Goal: Communication & Community: Answer question/provide support

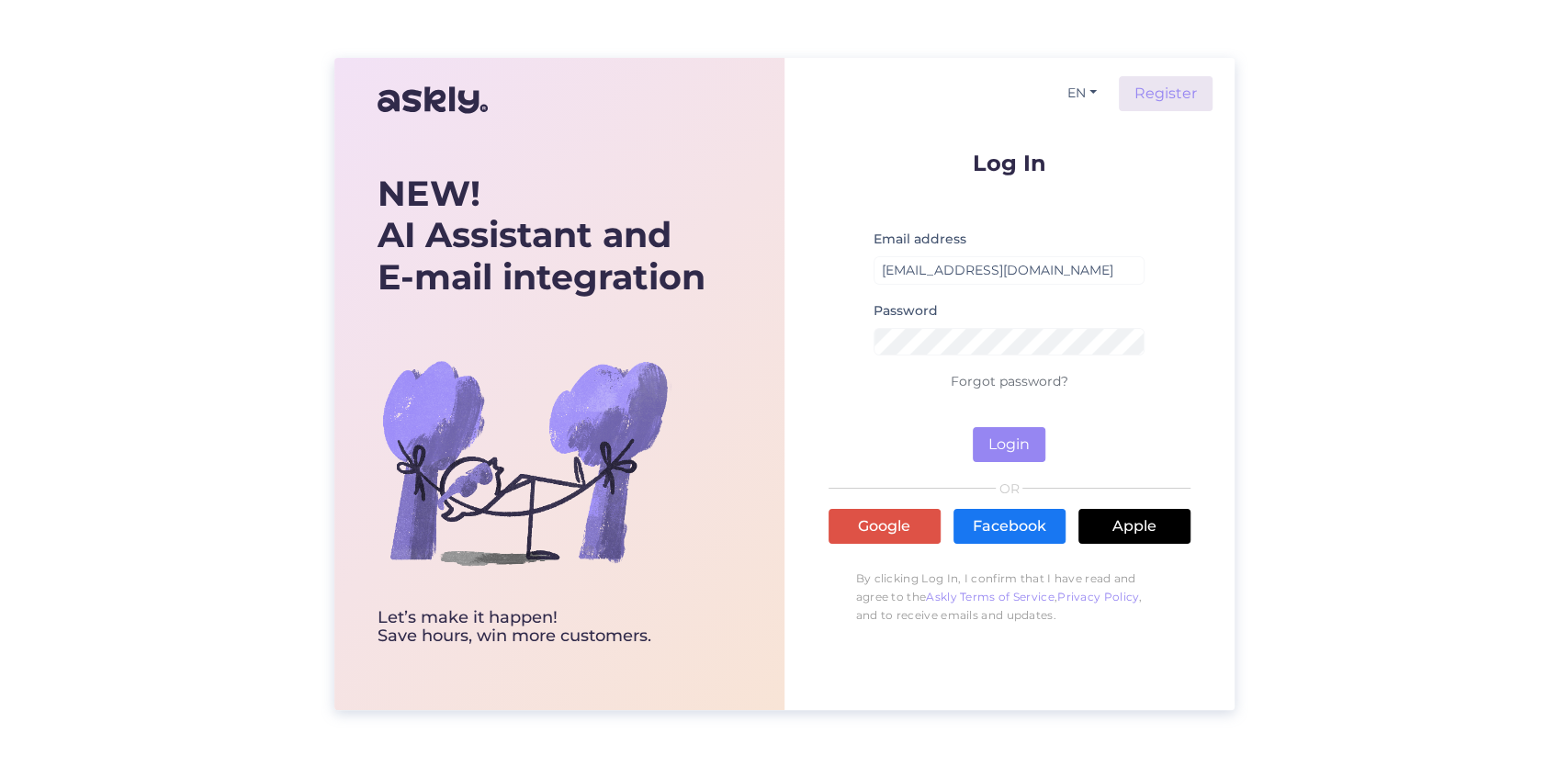
click at [1358, 203] on div "NEW! AI Assistant and E-mail integration Let’s make it happen! Save hours, win …" at bounding box center [784, 384] width 1568 height 767
click at [1022, 436] on button "Login" at bounding box center [1009, 444] width 73 height 34
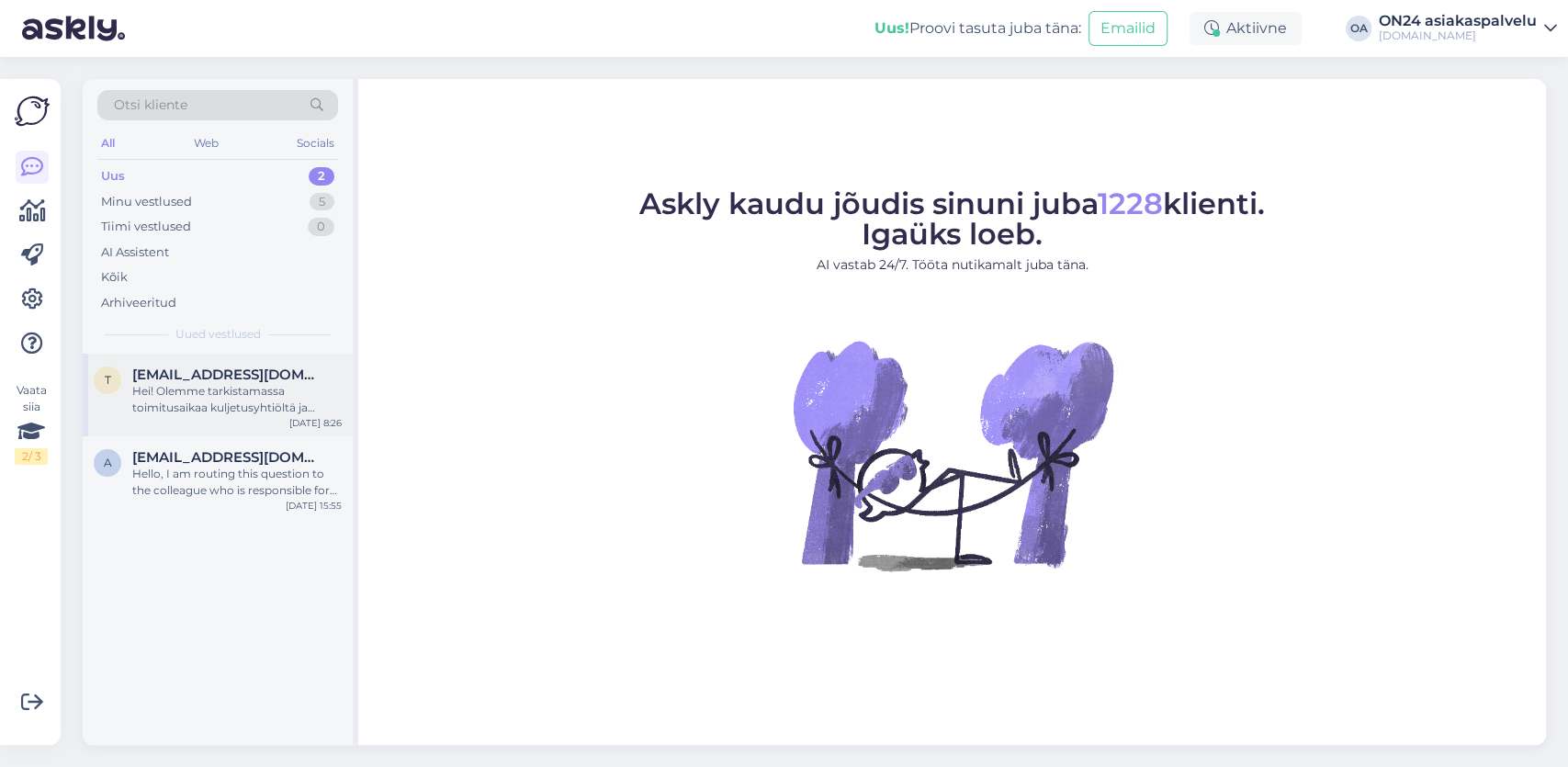
click at [172, 380] on span "[EMAIL_ADDRESS][DOMAIN_NAME]" at bounding box center [228, 374] width 191 height 16
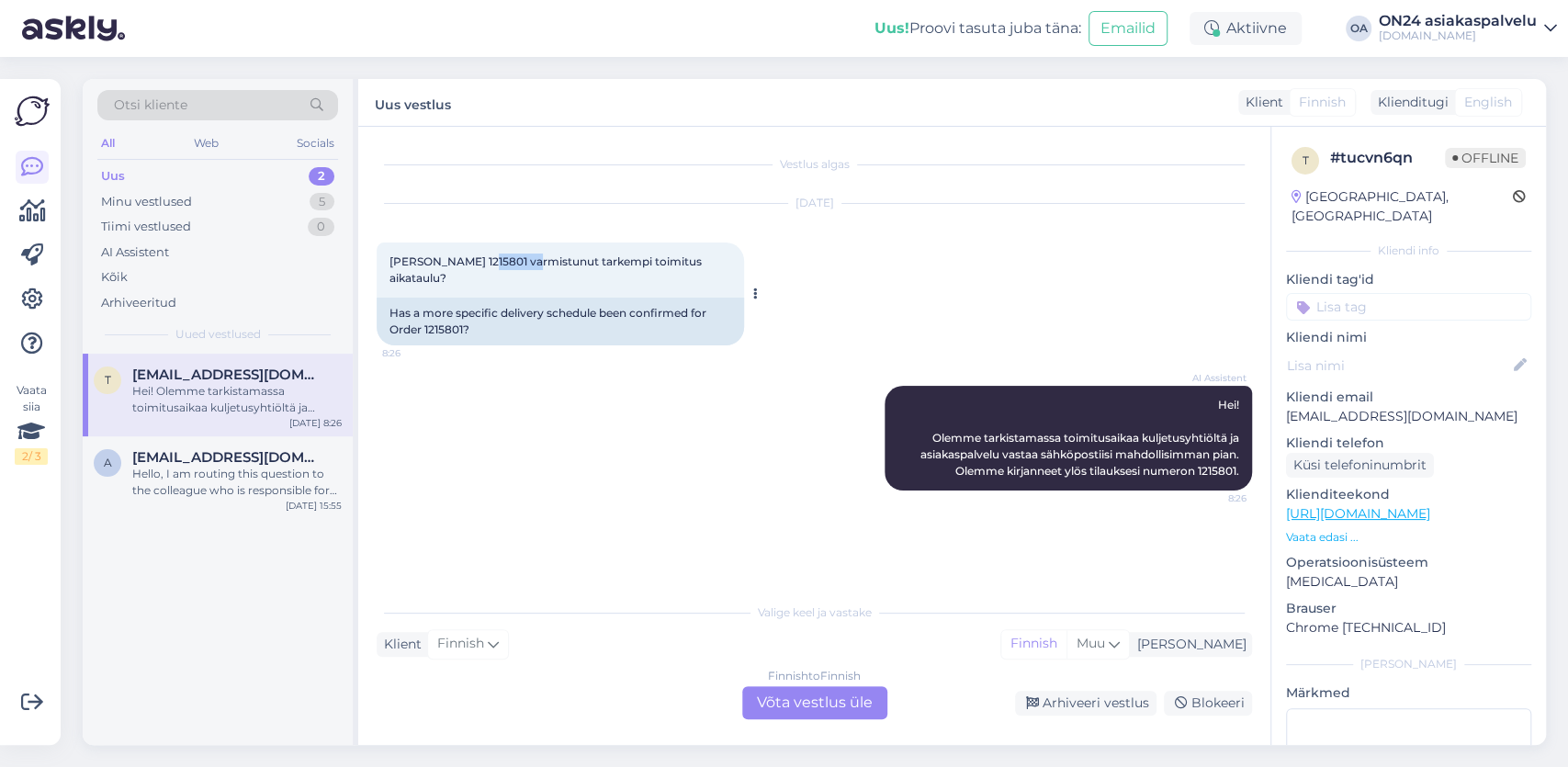
drag, startPoint x: 521, startPoint y: 259, endPoint x: 482, endPoint y: 258, distance: 39.0
click at [482, 258] on span "[PERSON_NAME] 1215801 varmistunut tarkempi toimitus aikataulu?" at bounding box center [546, 270] width 315 height 31
copy span "1215801"
click at [807, 707] on div "Finnish to Finnish Võta vestlus üle" at bounding box center [815, 702] width 145 height 33
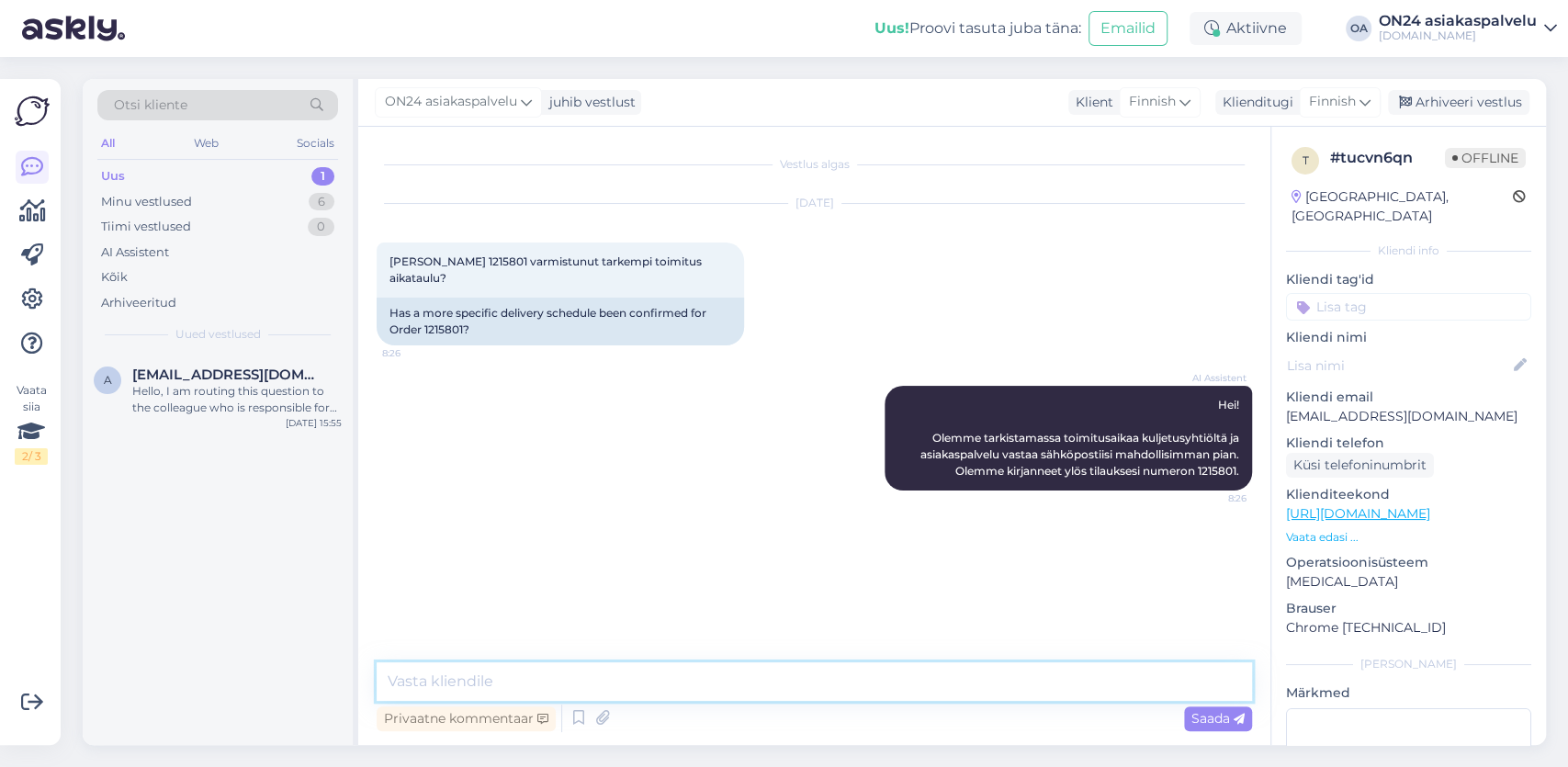
click at [473, 690] on textarea at bounding box center [814, 681] width 875 height 38
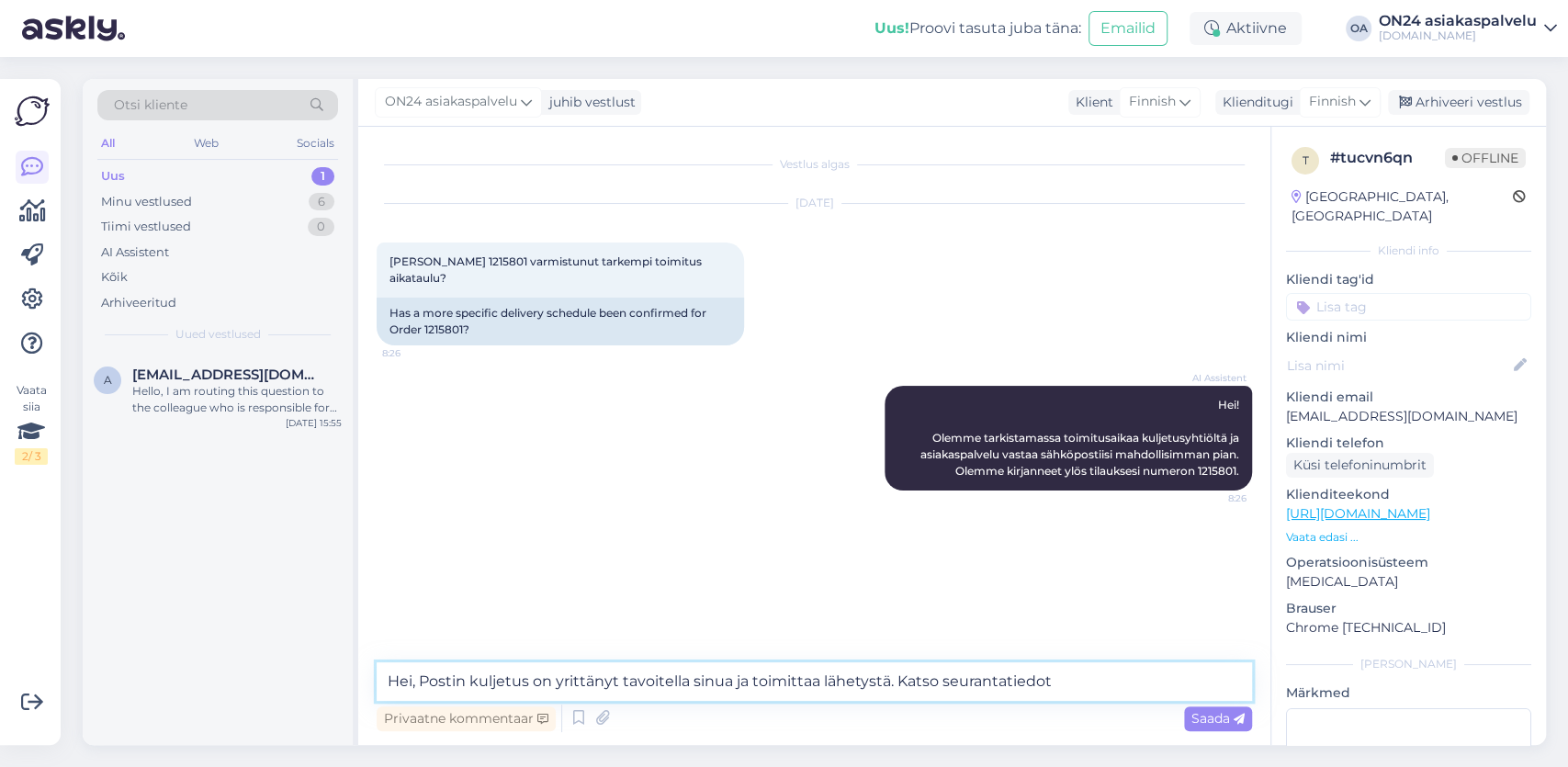
click at [1100, 671] on textarea "Hei, Postin kuljetus on yrittänyt tavoitella sinua ja toimittaa lähetystä. Kats…" at bounding box center [814, 681] width 875 height 38
paste textarea "[URL][DOMAIN_NAME]"
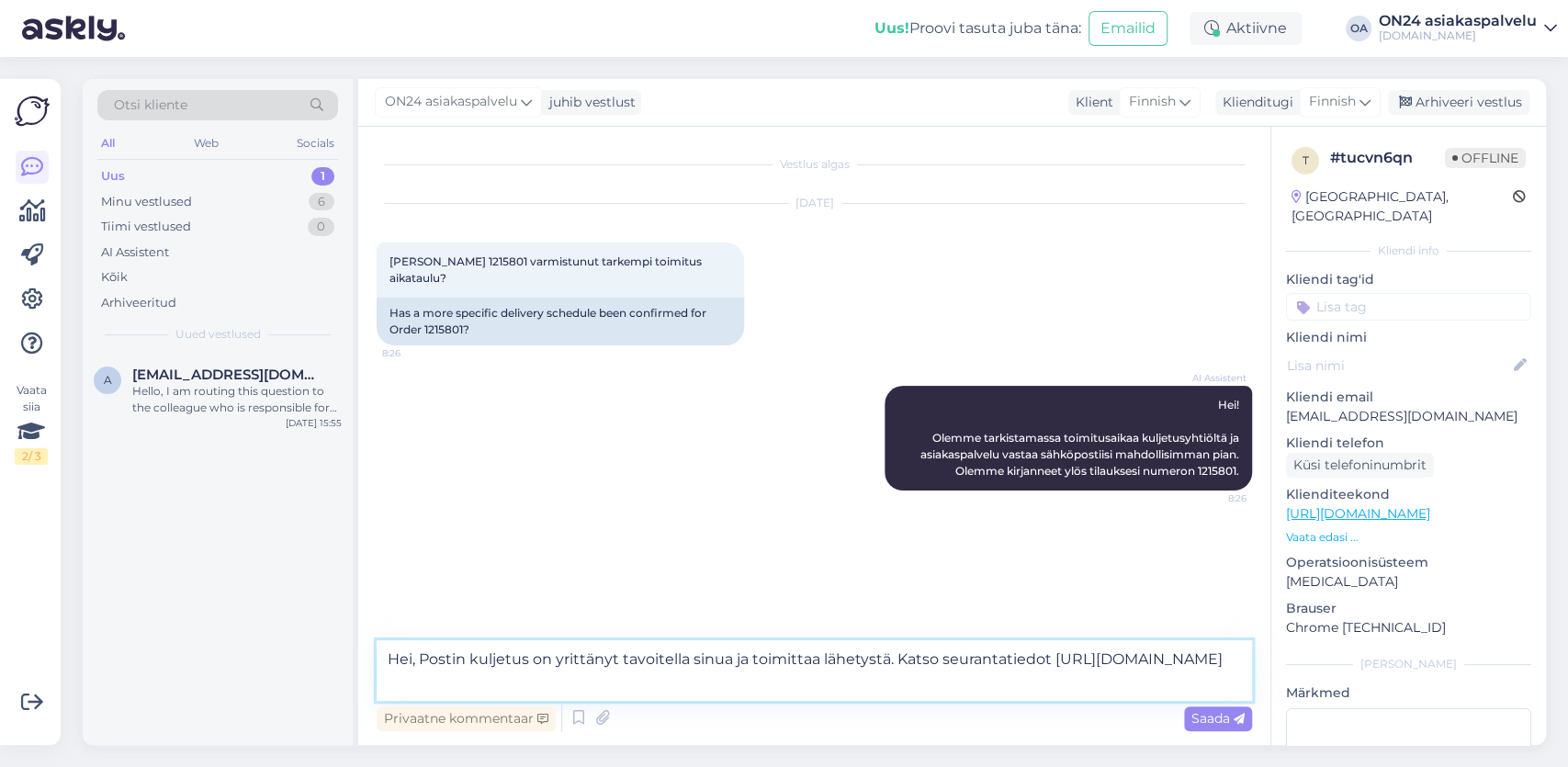
drag, startPoint x: 1049, startPoint y: 653, endPoint x: 1054, endPoint y: 681, distance: 28.4
click at [1054, 681] on textarea "Hei, Postin kuljetus on yrittänyt tavoitella sinua ja toimittaa lähetystä. Kats…" at bounding box center [814, 669] width 875 height 60
click at [753, 699] on div "Hei, Postin kuljetus on yrittänyt tavoitella sinua ja toimittaa lähetystä. Kats…" at bounding box center [814, 688] width 875 height 96
click at [752, 684] on textarea "Hei, Postin kuljetus on yrittänyt tavoitella sinua ja toimittaa lähetystä. Kats…" at bounding box center [814, 669] width 875 height 60
paste textarea "[URL][DOMAIN_NAME]"
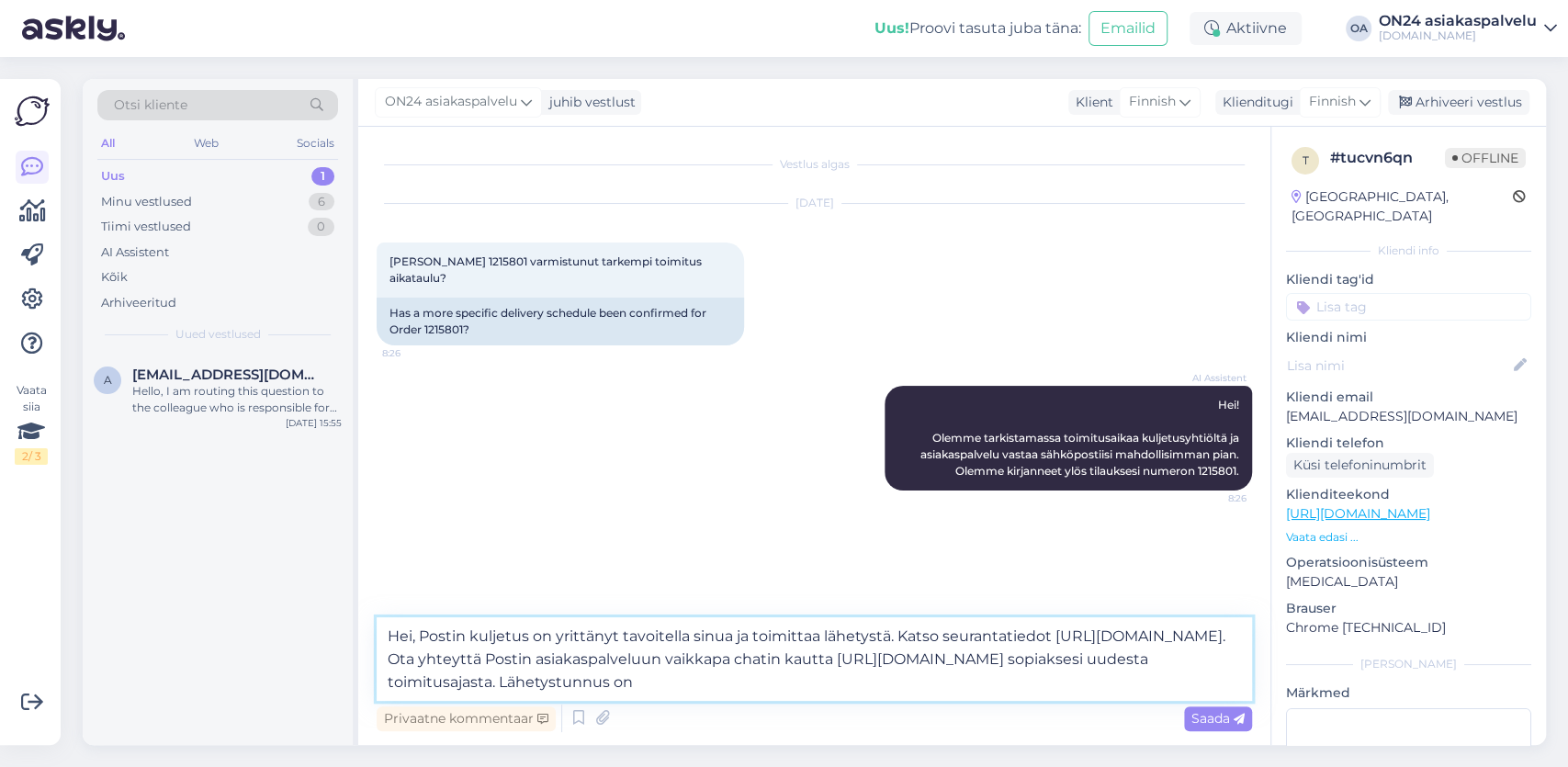
paste textarea "JFI61431920123420790"
type textarea "Hei, Postin kuljetus on yrittänyt tavoitella sinua ja toimittaa lähetystä. Kats…"
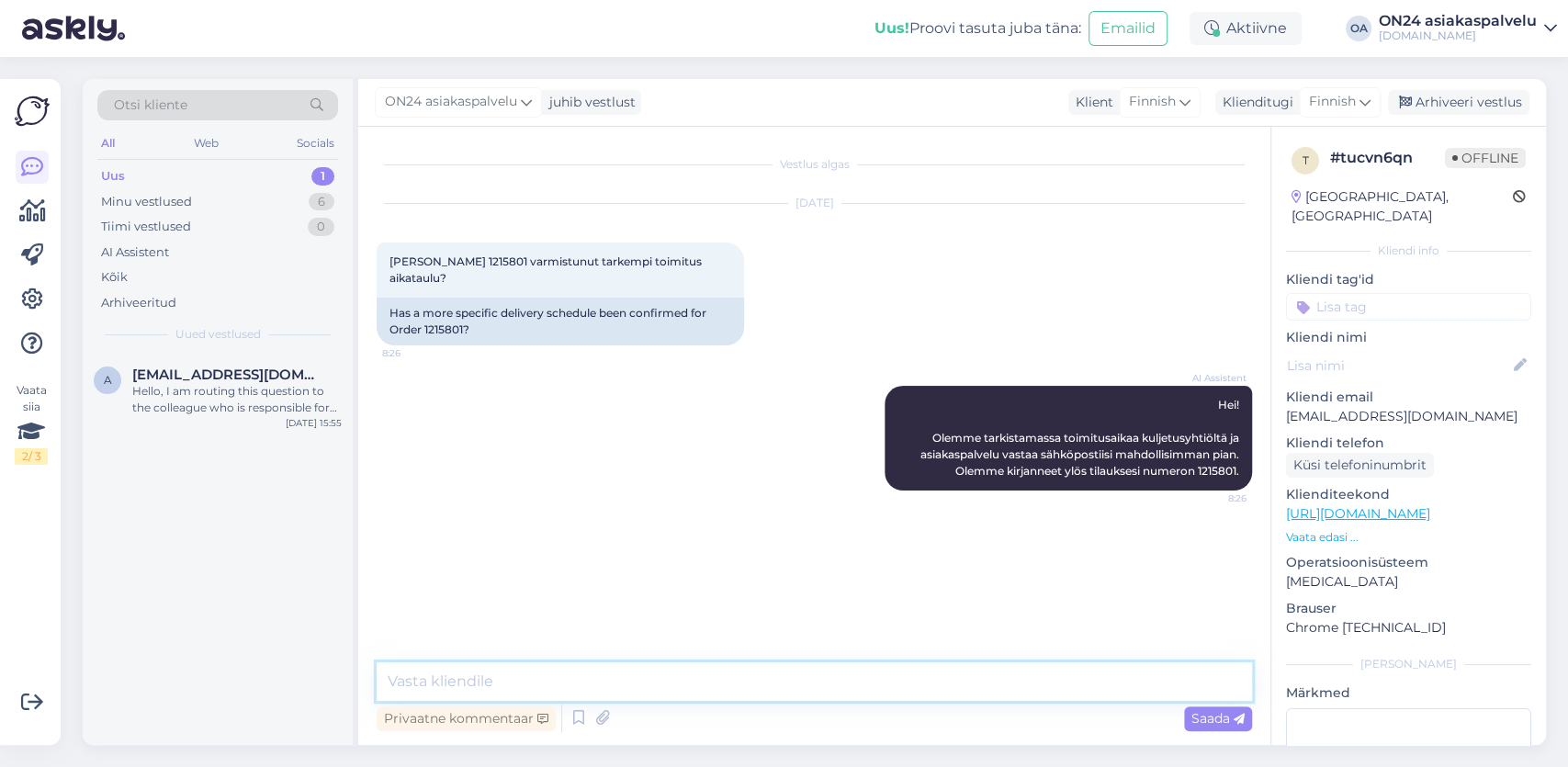
scroll to position [26, 0]
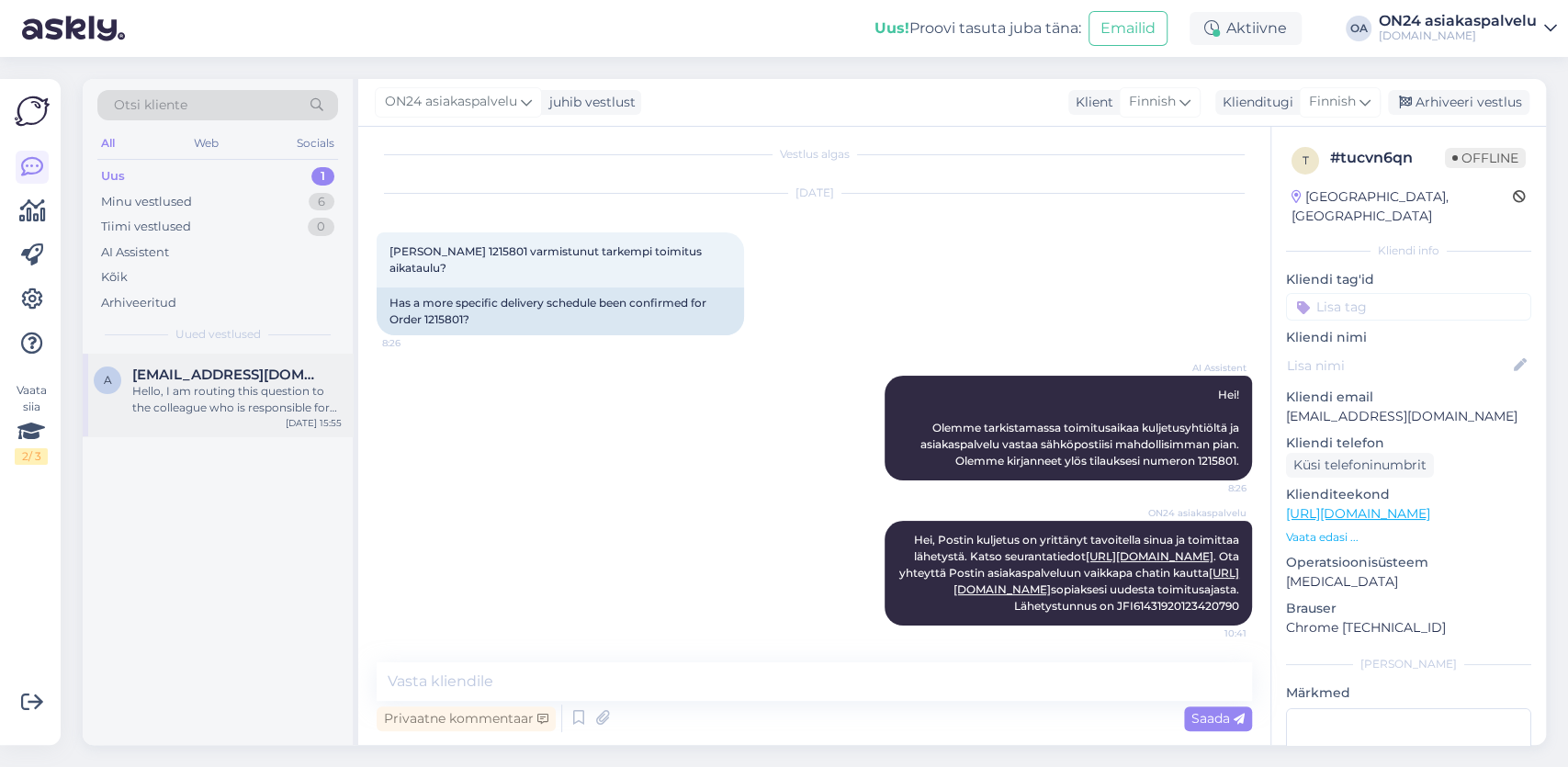
click at [232, 384] on div "Hello, I am routing this question to the colleague who is responsible for this …" at bounding box center [236, 399] width 210 height 33
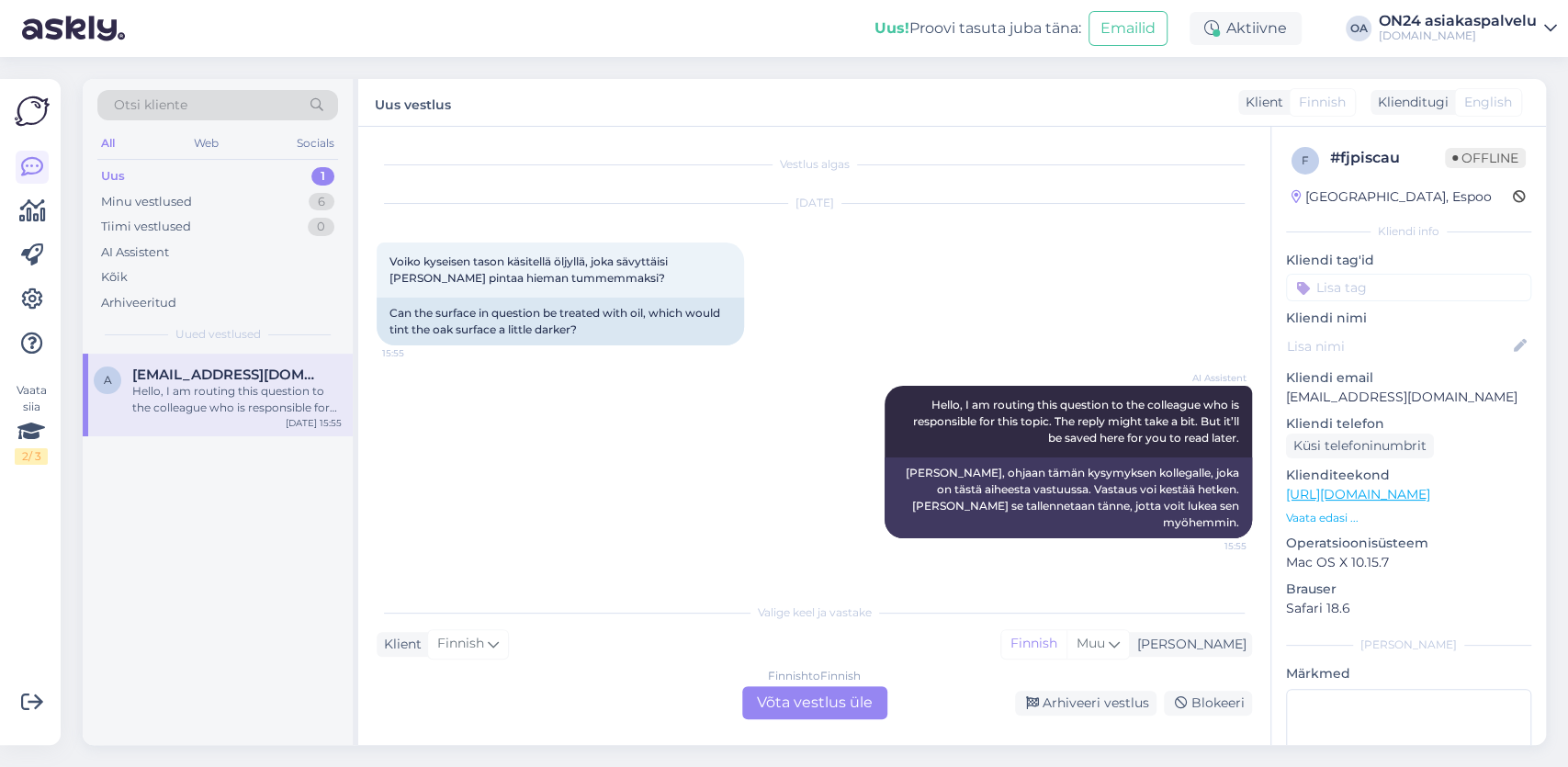
scroll to position [0, 0]
click at [803, 709] on div "Finnish to Finnish Võta vestlus üle" at bounding box center [815, 702] width 145 height 33
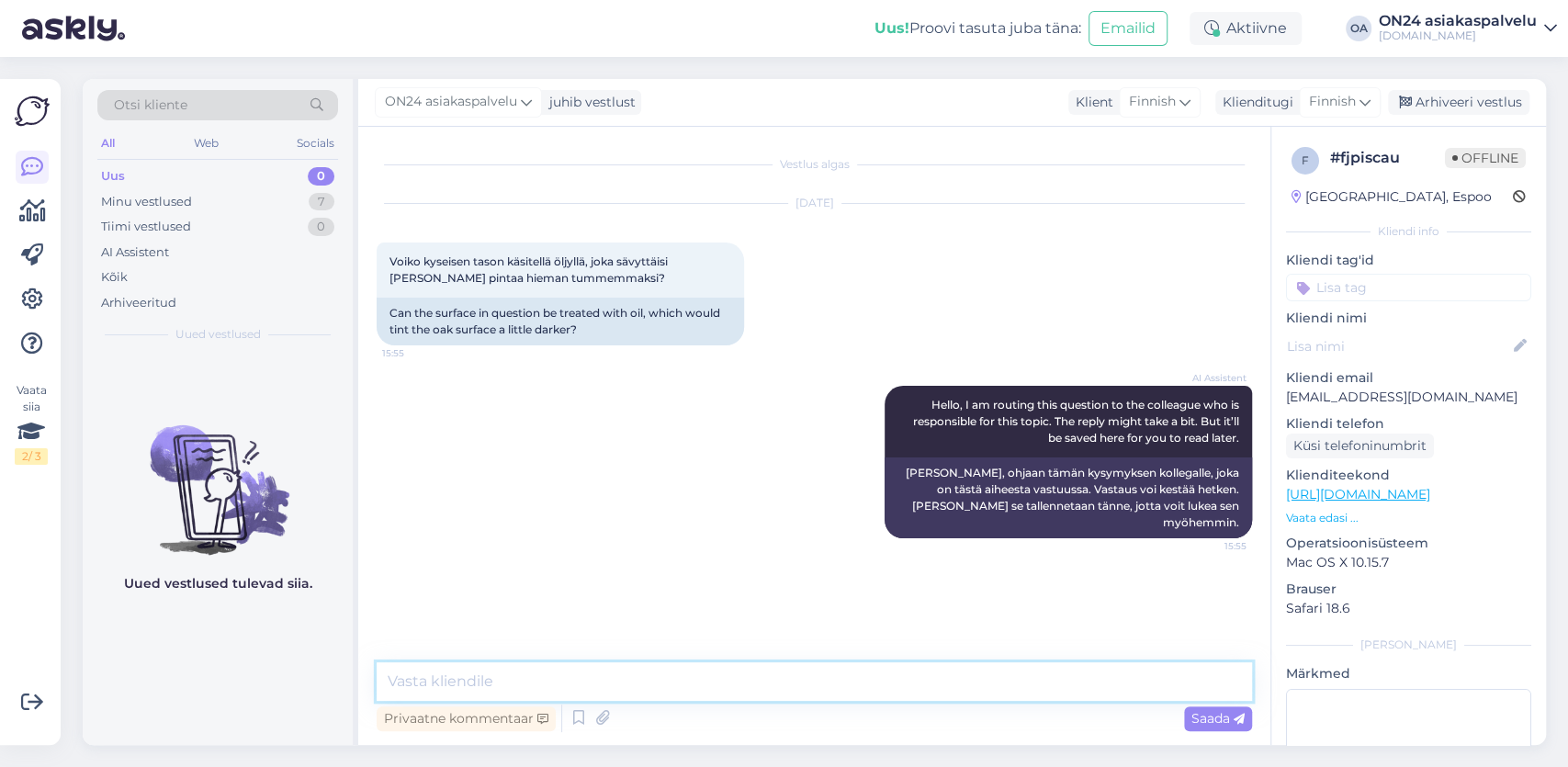
click at [498, 678] on textarea at bounding box center [814, 681] width 875 height 38
type textarea "Hei, pyydämme ystävällisesti ilmoittamaan tuotekoodin."
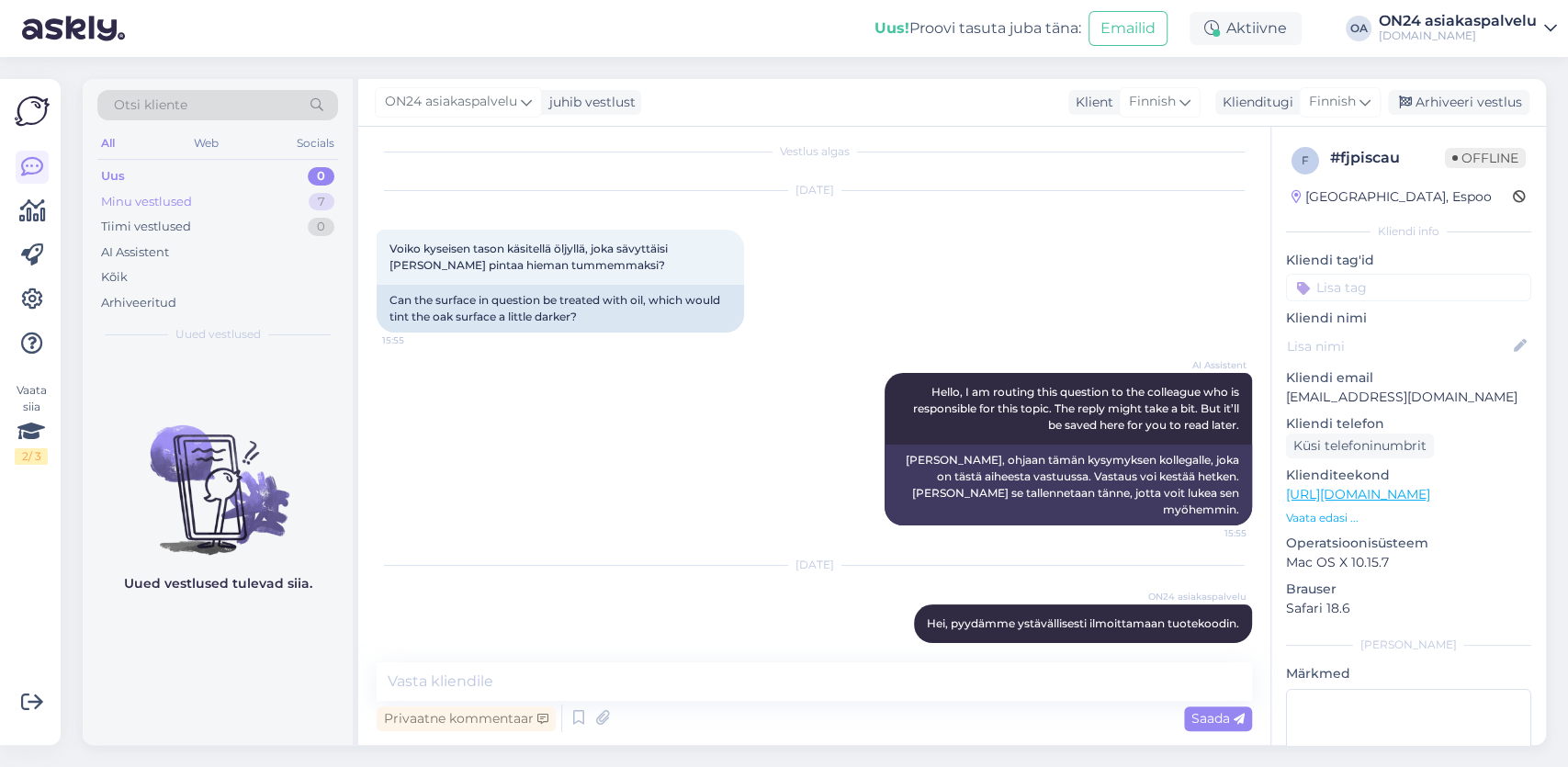
click at [173, 205] on div "Minu vestlused" at bounding box center [146, 202] width 91 height 18
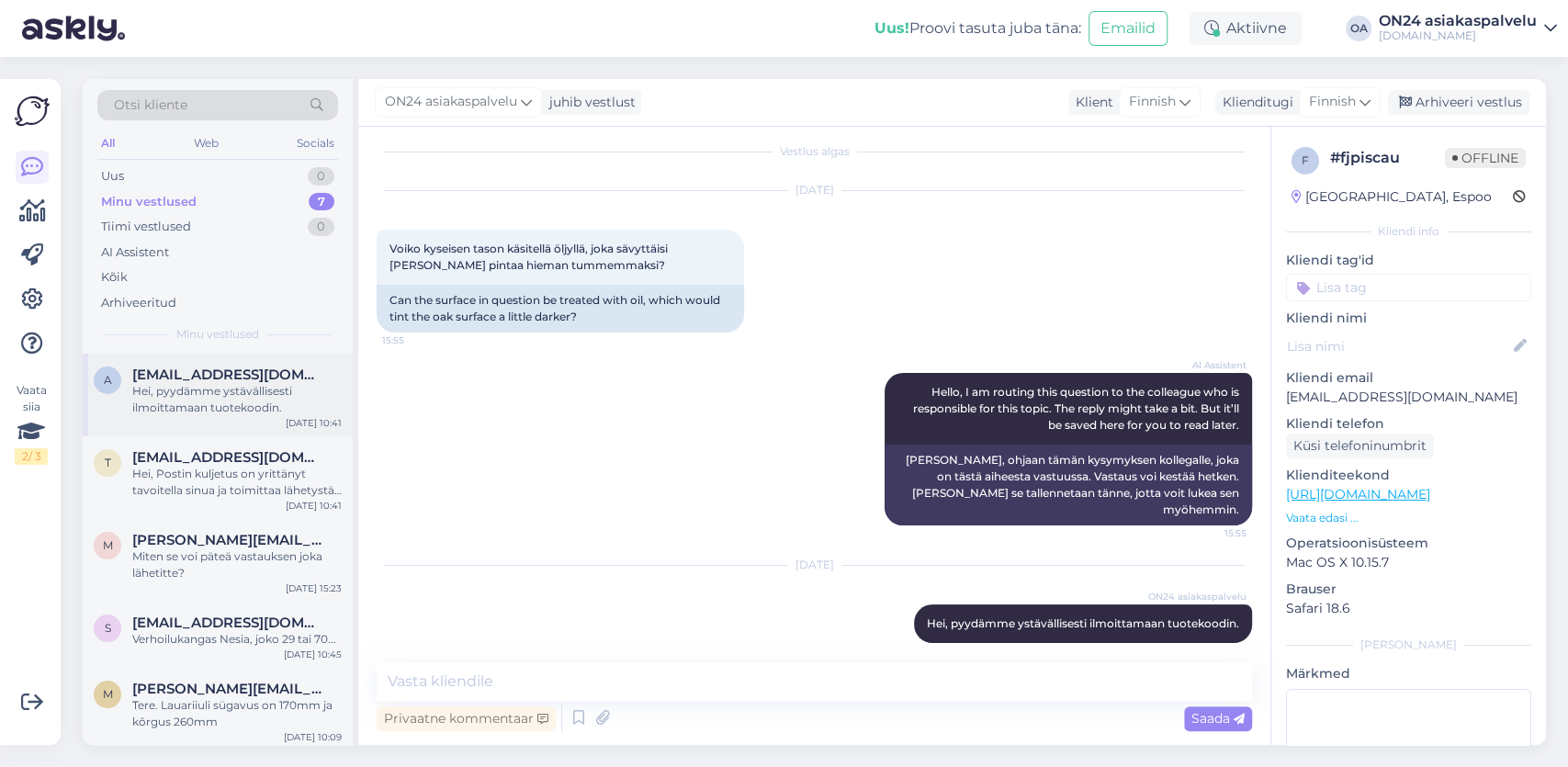
click at [273, 375] on span "[EMAIL_ADDRESS][DOMAIN_NAME]" at bounding box center [228, 374] width 191 height 16
drag, startPoint x: 1493, startPoint y: 96, endPoint x: 795, endPoint y: 241, distance: 712.9
click at [1491, 97] on div "Arhiveeri vestlus" at bounding box center [1458, 102] width 142 height 25
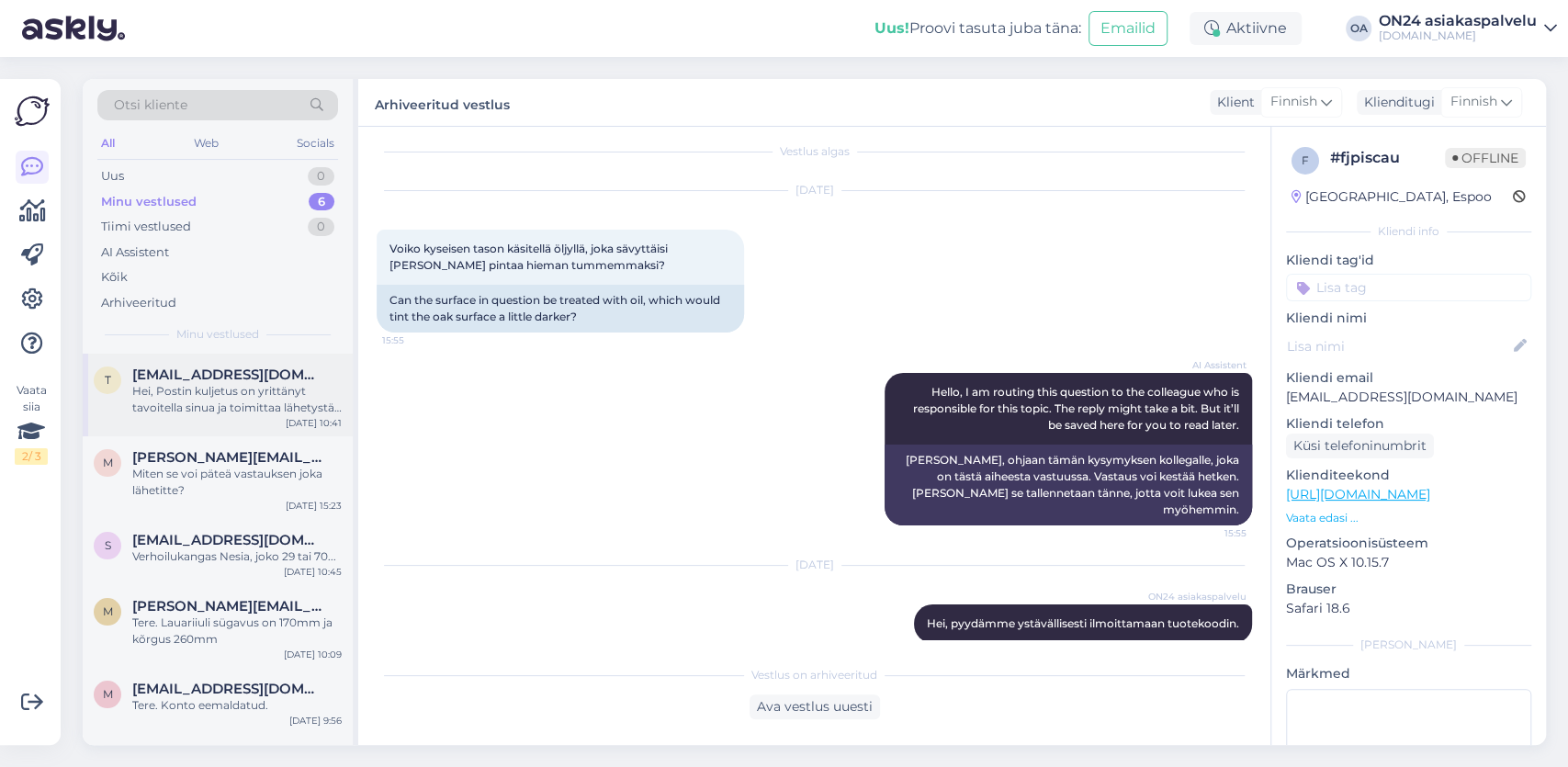
click at [262, 379] on span "[EMAIL_ADDRESS][DOMAIN_NAME]" at bounding box center [228, 374] width 191 height 16
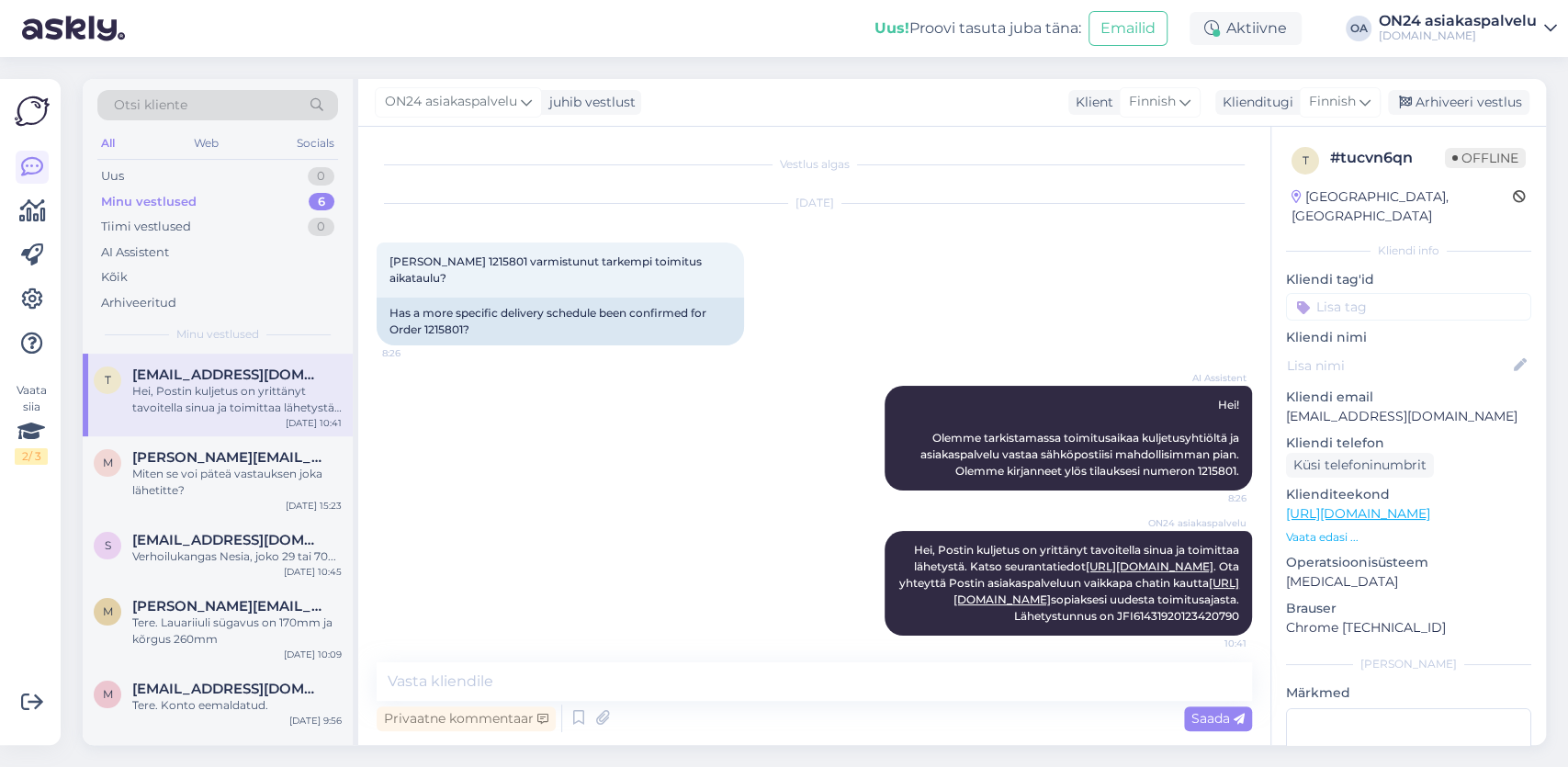
scroll to position [26, 0]
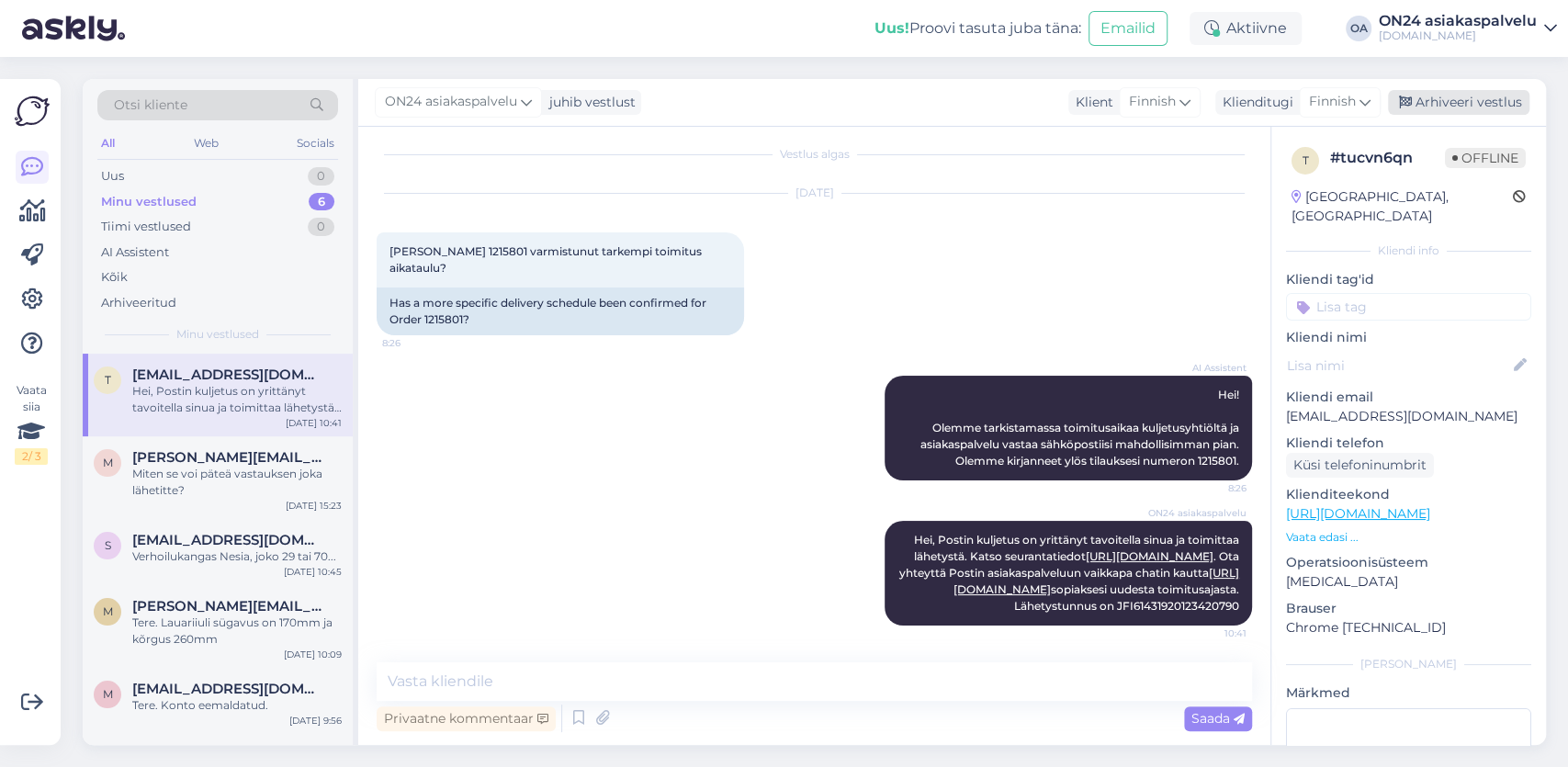
click at [1450, 102] on div "Arhiveeri vestlus" at bounding box center [1458, 102] width 142 height 25
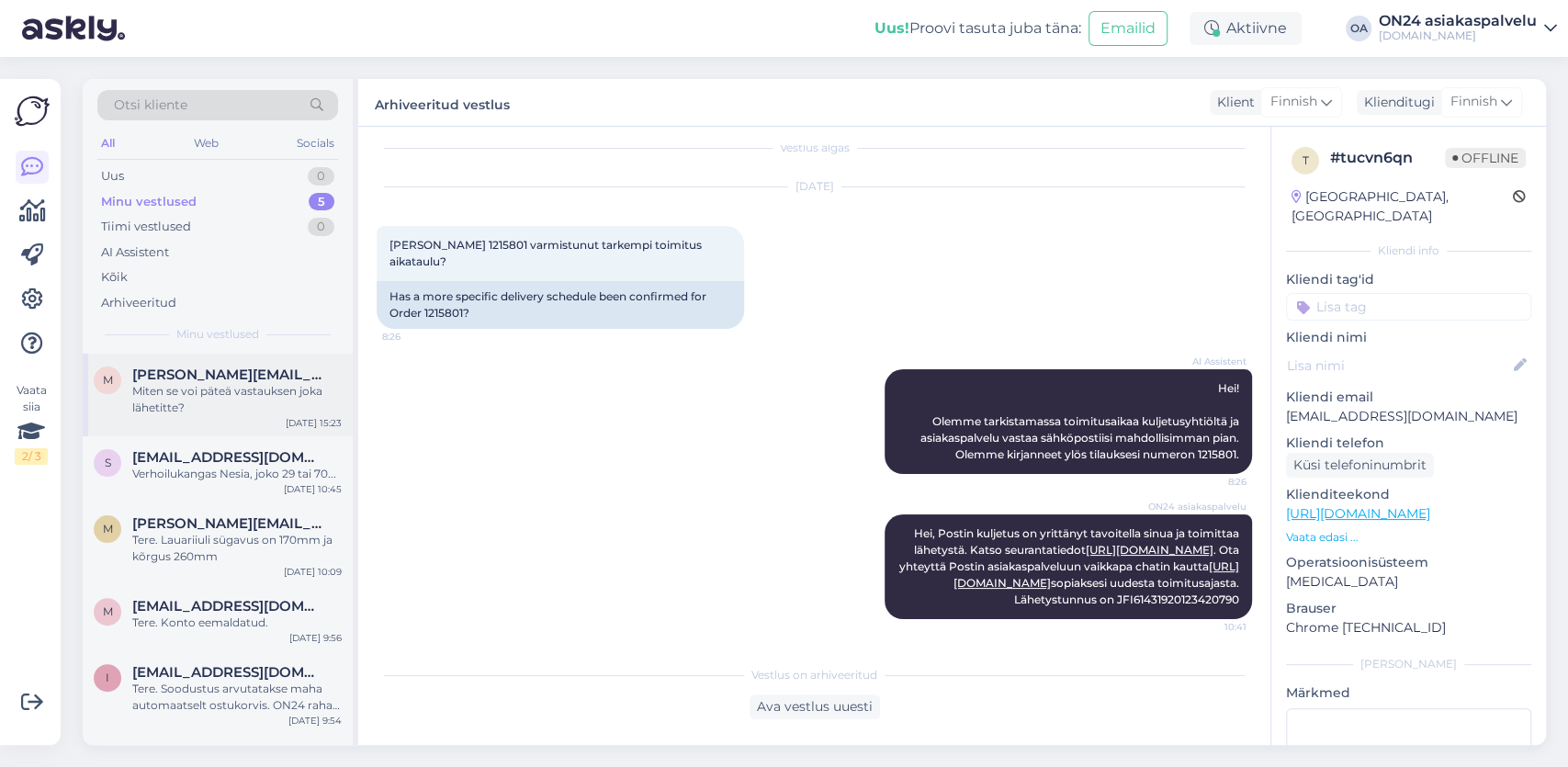
click at [212, 388] on div "Miten se voi päteä vastauksen joka lähetitte?" at bounding box center [236, 399] width 210 height 33
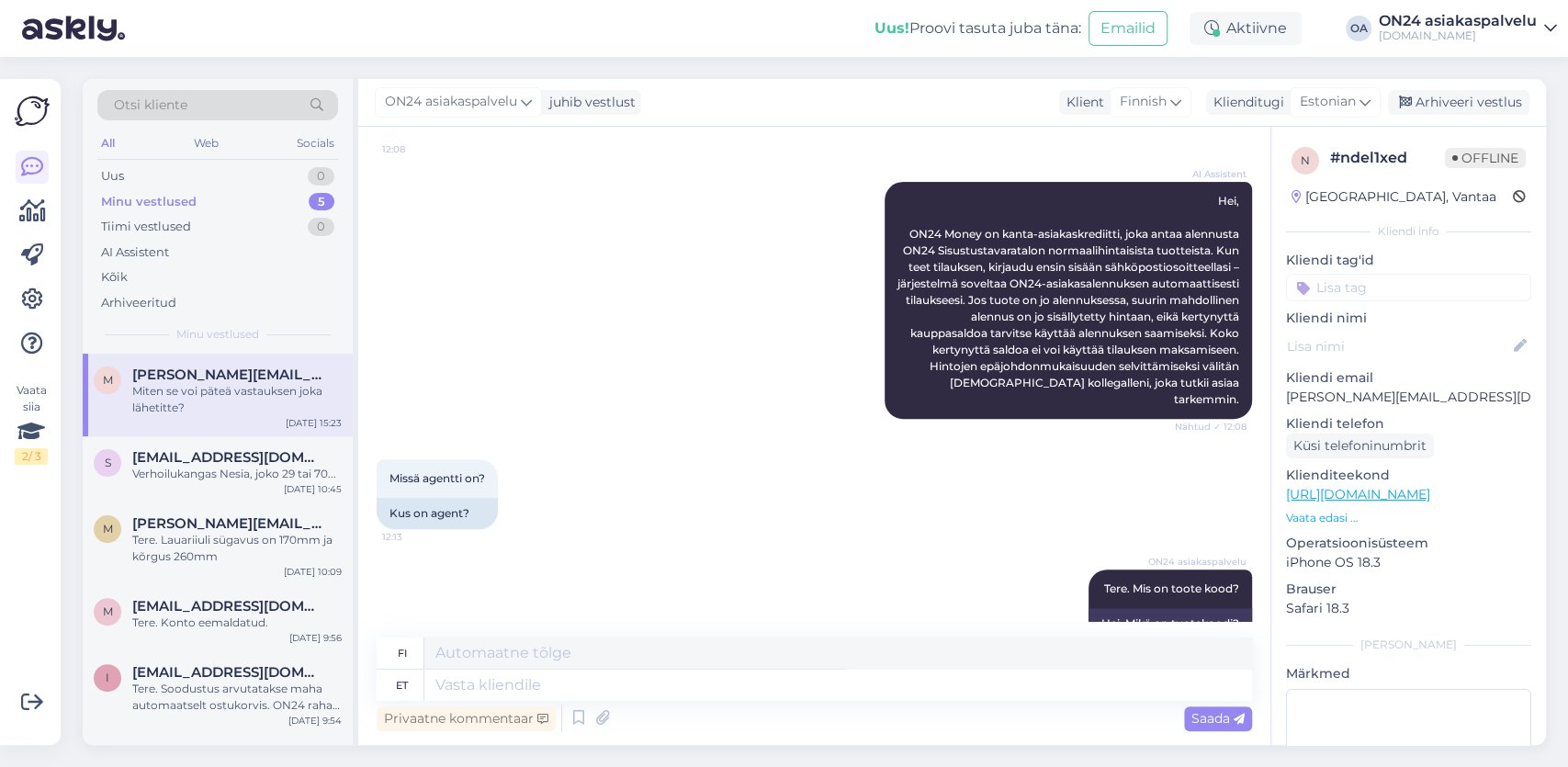
scroll to position [0, 0]
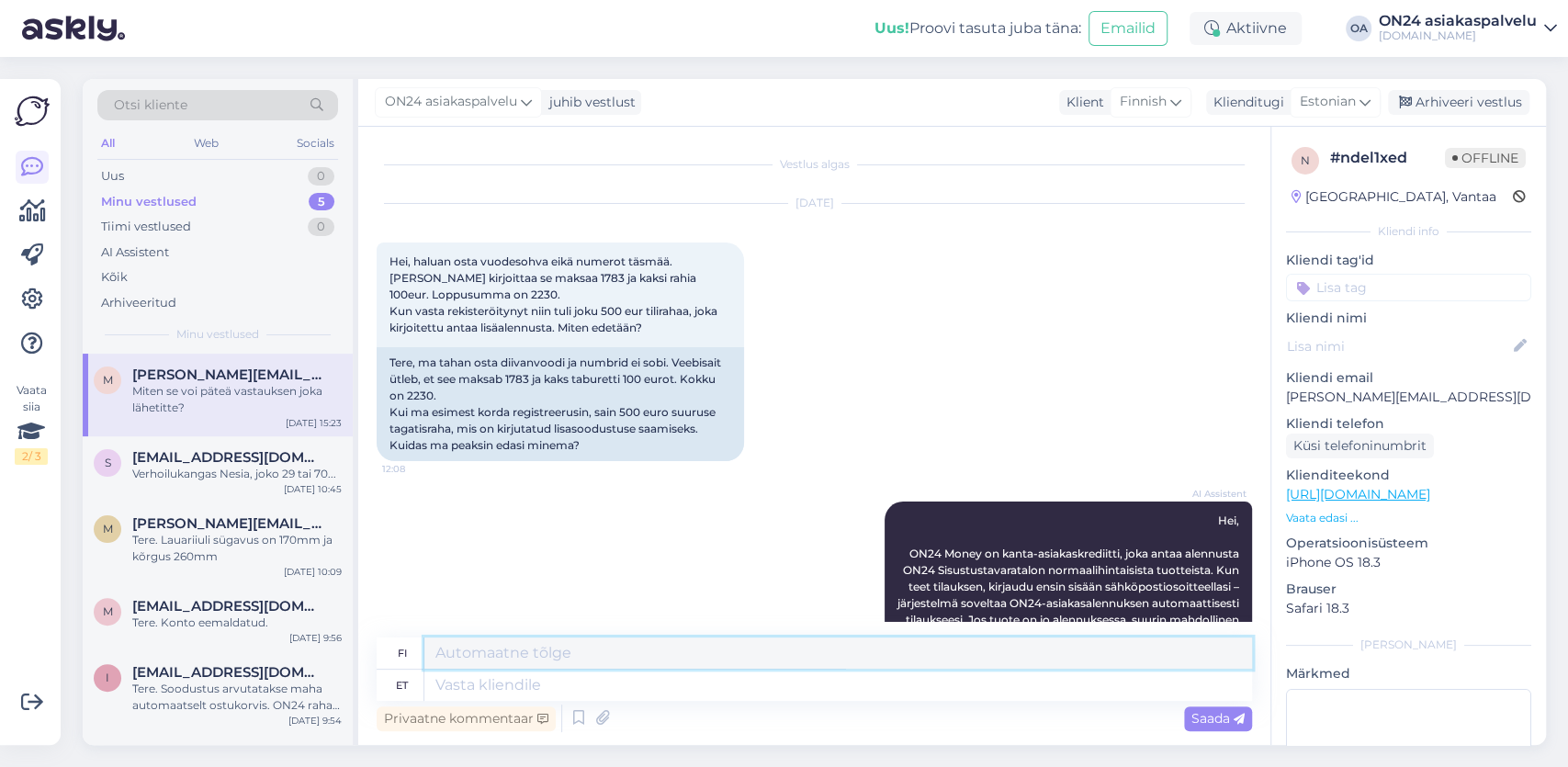
click at [480, 651] on textarea at bounding box center [837, 652] width 828 height 32
click at [466, 654] on textarea "Hei, pyydämme ilmoittamaan tuotekoodit, jonka jälkeen" at bounding box center [837, 652] width 828 height 32
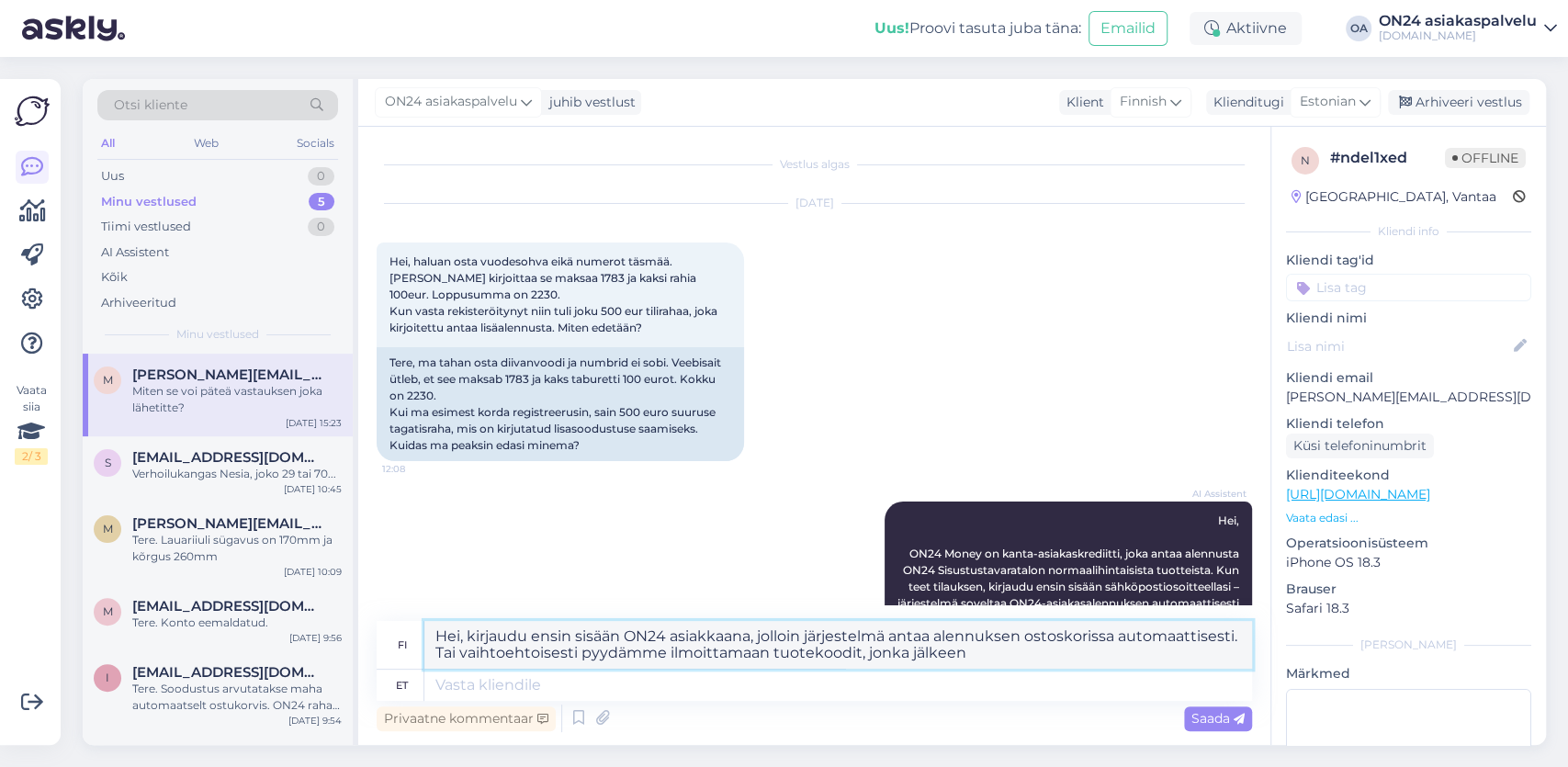
click at [998, 656] on textarea "Hei, kirjaudu ensin sisään ON24 asiakkaana, jolloin järjestelmä antaa alennukse…" at bounding box center [837, 645] width 828 height 48
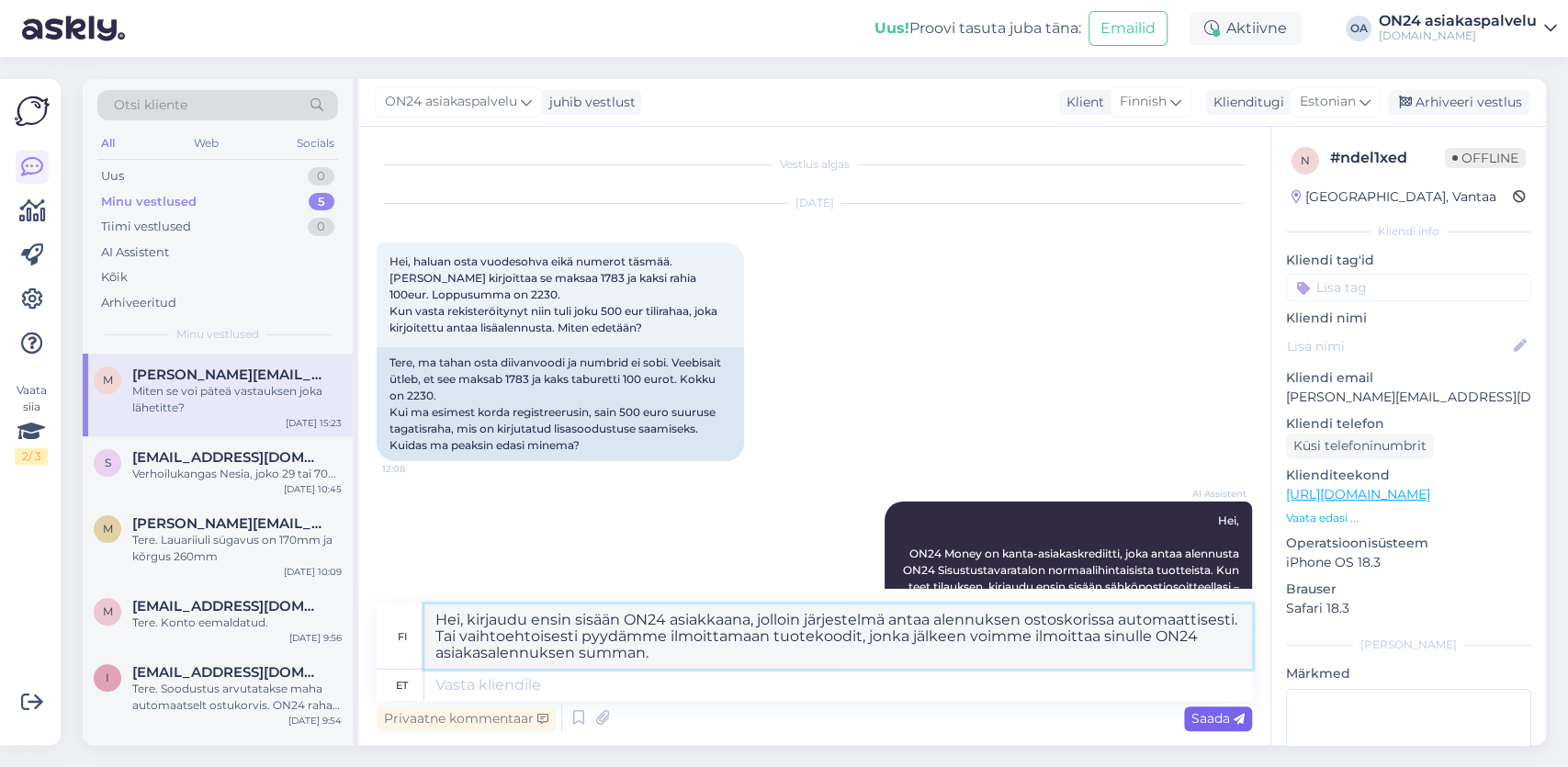
type textarea "Hei, kirjaudu ensin sisään ON24 asiakkaana, jolloin järjestelmä antaa alennukse…"
click at [1217, 726] on div "Saada" at bounding box center [1217, 718] width 68 height 25
click at [1209, 719] on span "Saada" at bounding box center [1218, 717] width 54 height 16
click at [1231, 723] on div "Saada" at bounding box center [1217, 718] width 68 height 25
drag, startPoint x: 692, startPoint y: 664, endPoint x: 427, endPoint y: 609, distance: 270.6
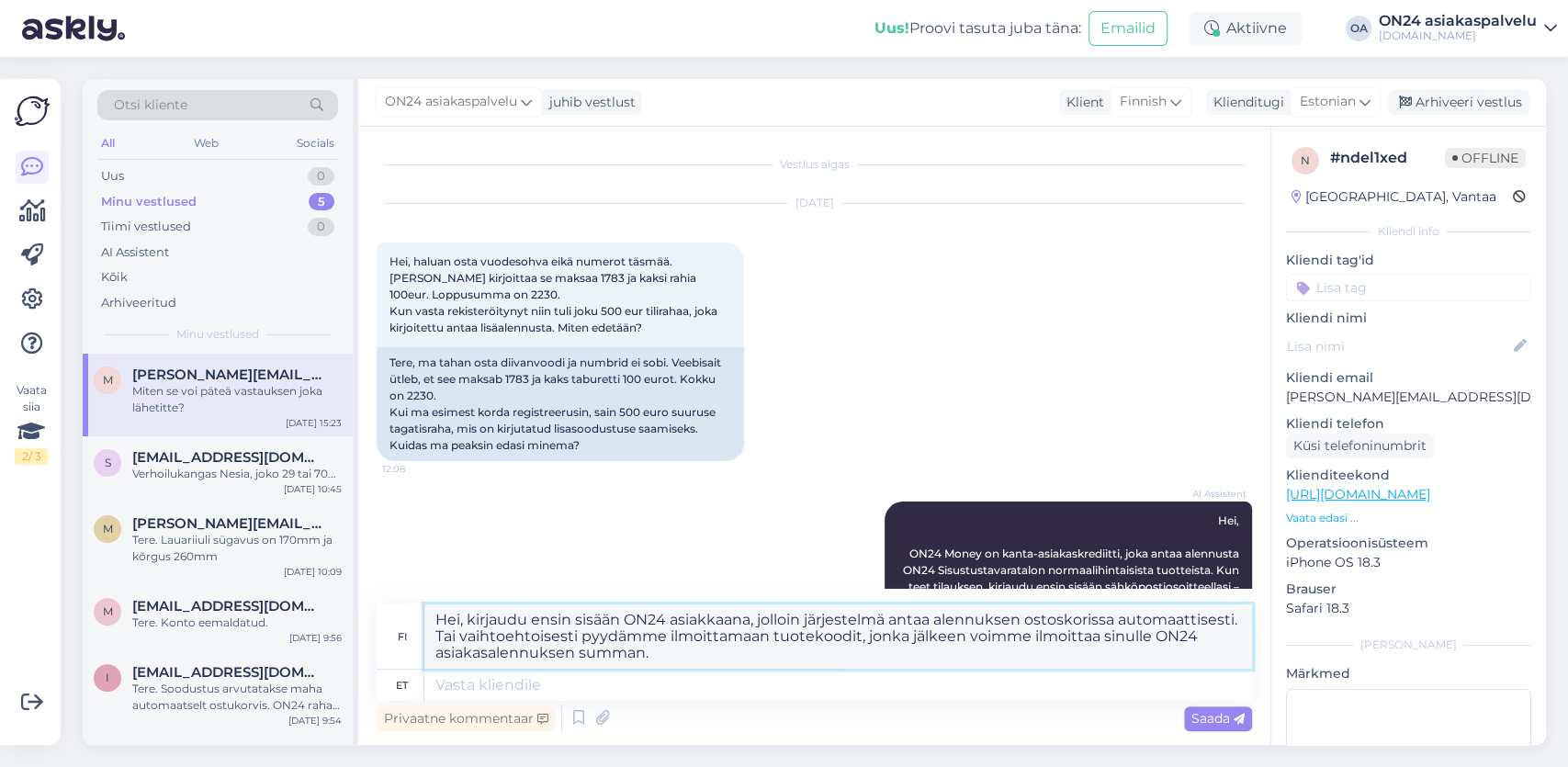
click at [427, 609] on textarea "Hei, kirjaudu ensin sisään ON24 asiakkaana, jolloin järjestelmä antaa alennukse…" at bounding box center [837, 636] width 828 height 64
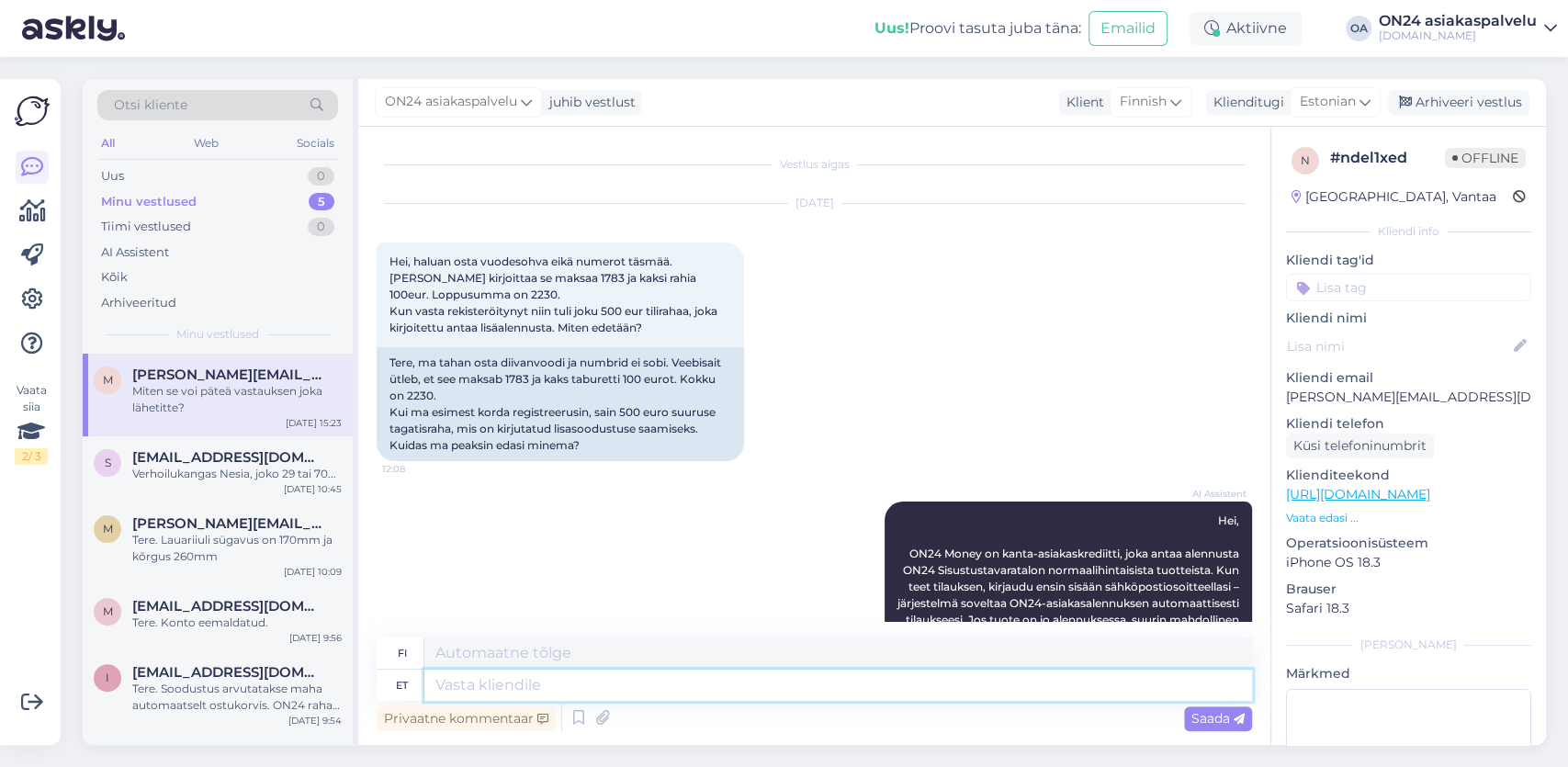
click at [856, 693] on textarea at bounding box center [837, 685] width 828 height 32
click at [782, 642] on textarea at bounding box center [837, 652] width 828 height 32
click at [1234, 32] on div "Aktiivne" at bounding box center [1245, 28] width 112 height 33
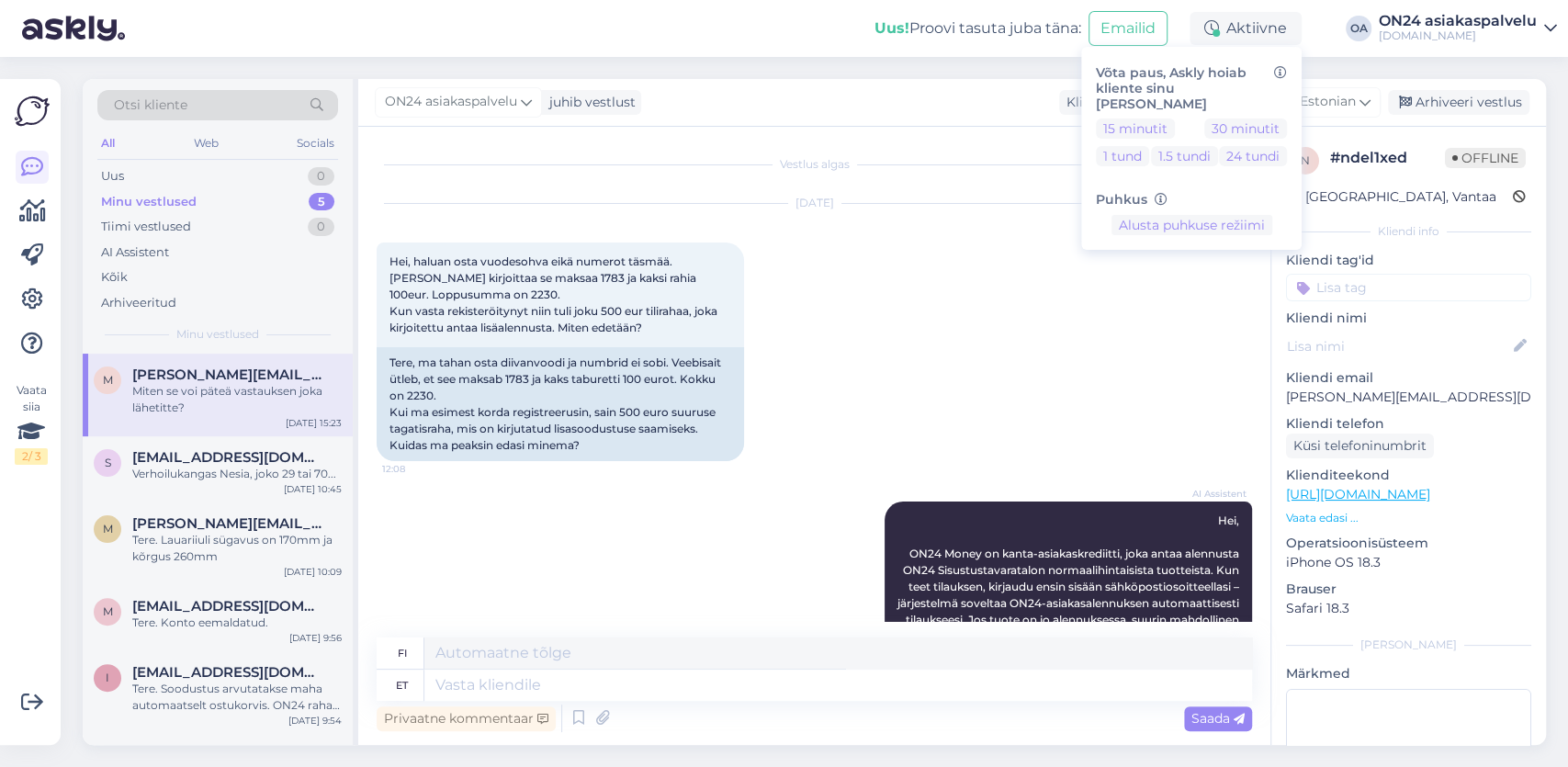
click at [1318, 34] on div "Uus! Proovi tasuta juba täna: Emailid Aktiivne Võta paus, Askly hoiab kliente s…" at bounding box center [784, 29] width 1568 height 57
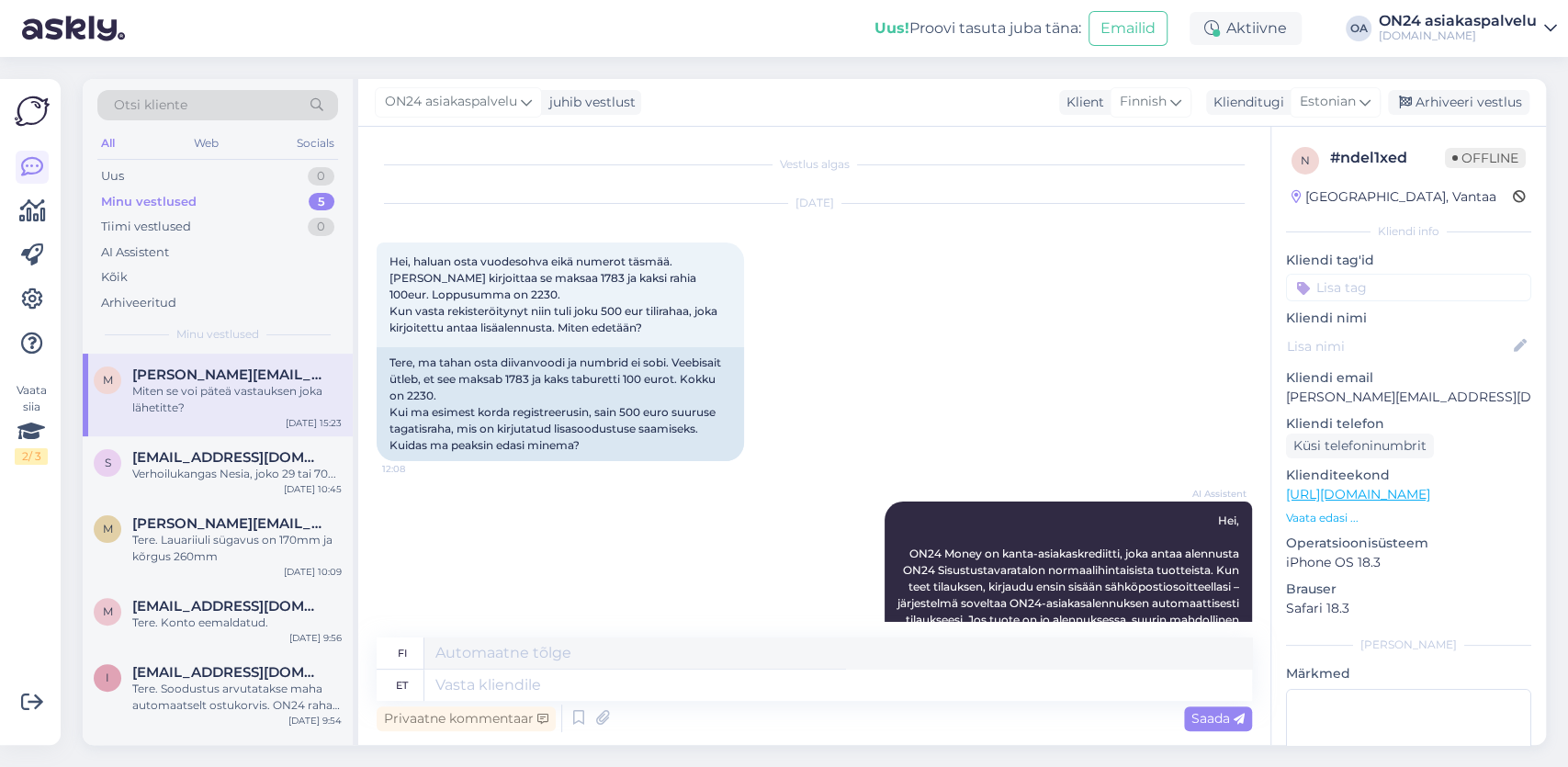
click at [1548, 27] on icon at bounding box center [1550, 28] width 12 height 14
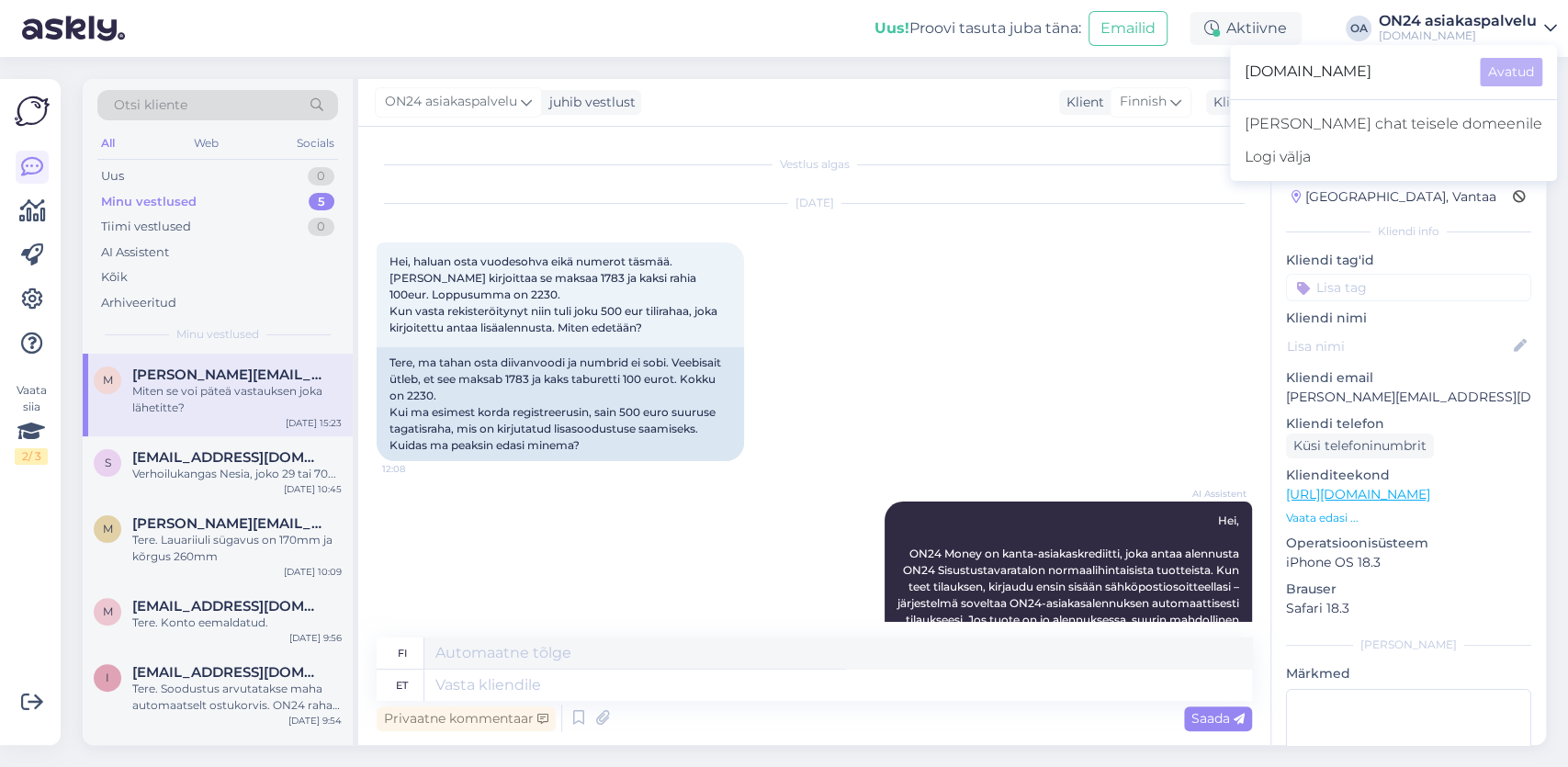
click at [1552, 29] on icon at bounding box center [1550, 28] width 12 height 14
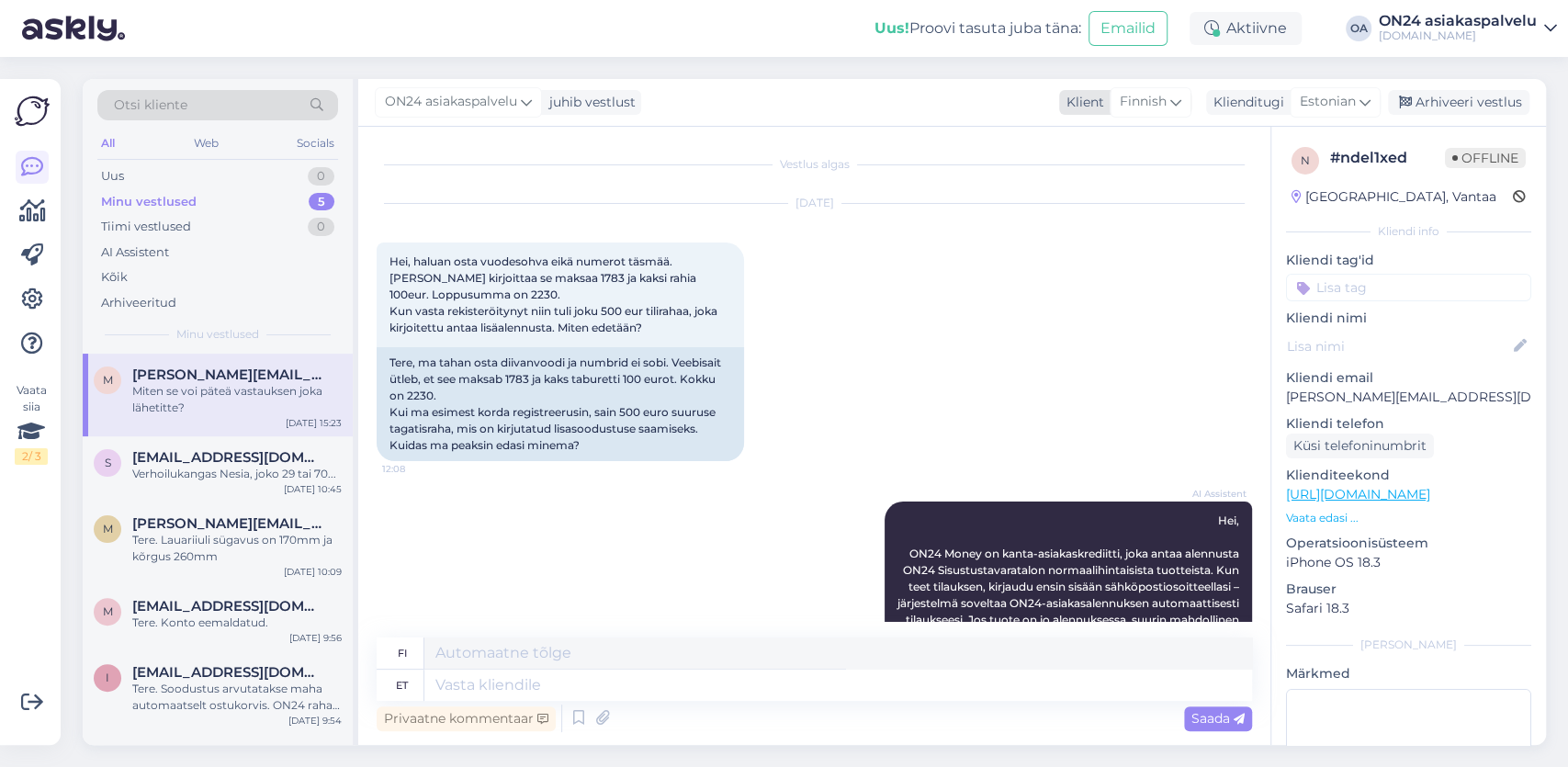
click at [1132, 100] on span "Finnish" at bounding box center [1142, 101] width 47 height 20
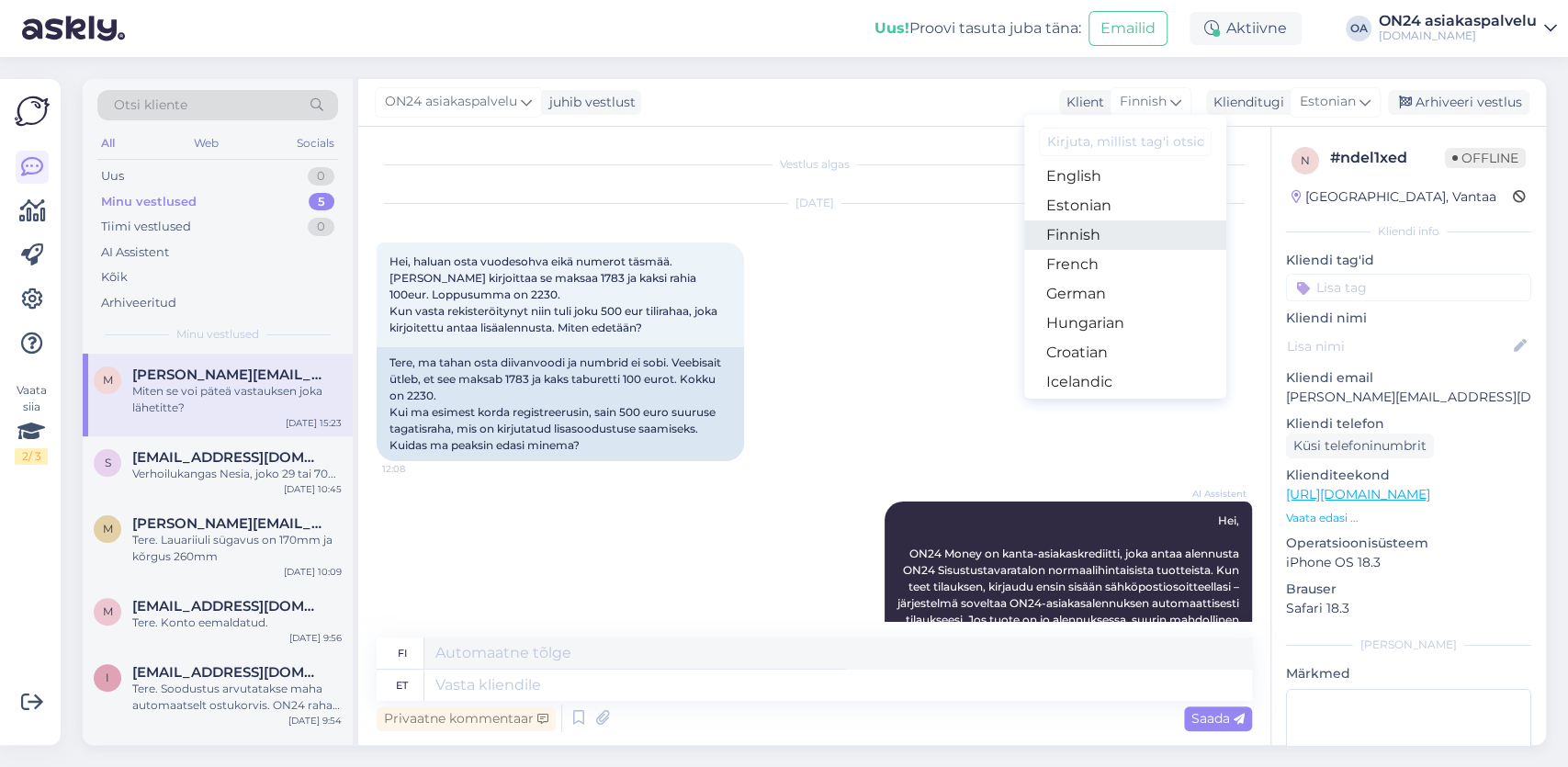
click at [1095, 230] on link "Finnish" at bounding box center [1124, 234] width 202 height 30
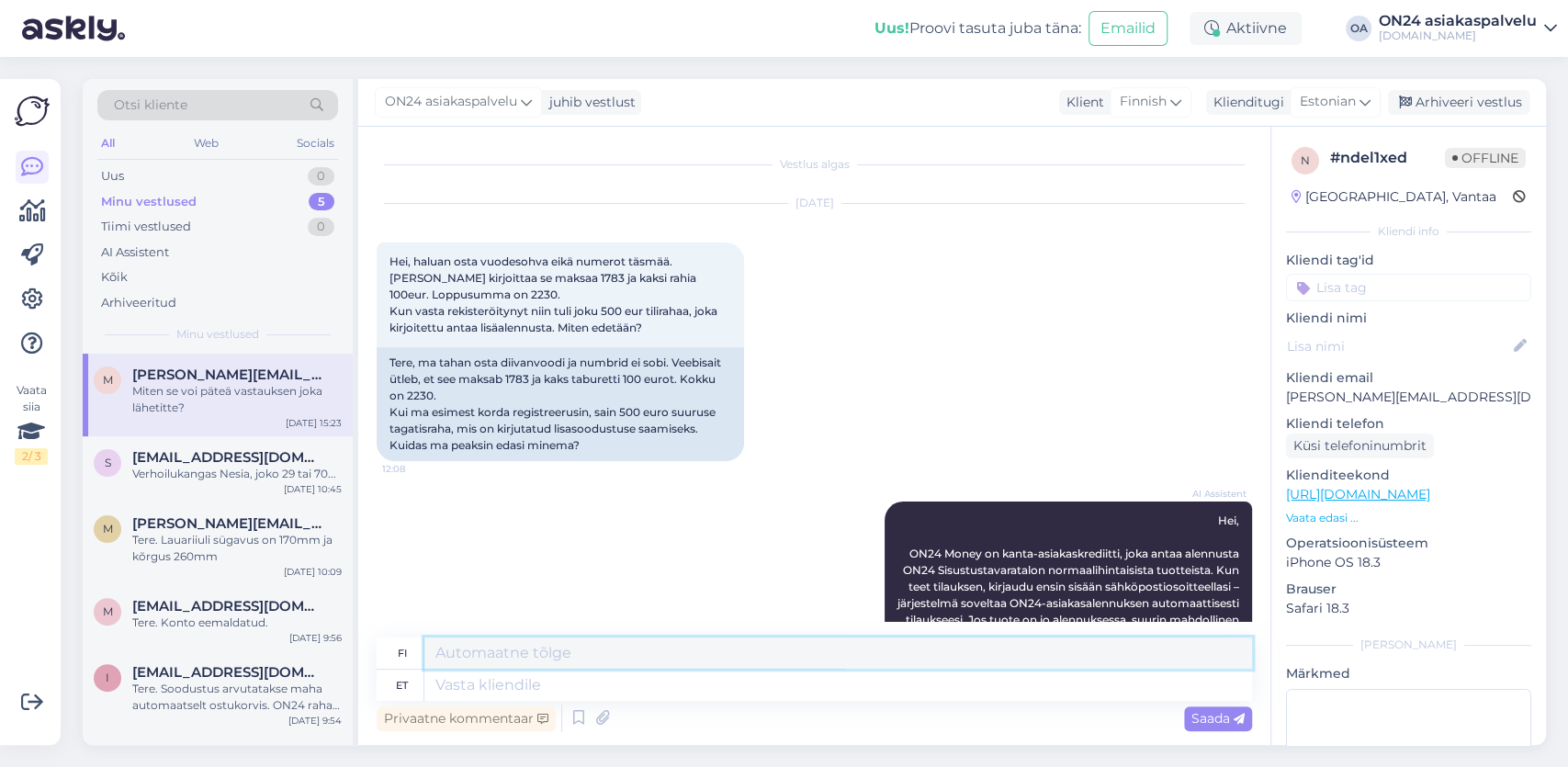
click at [449, 660] on textarea at bounding box center [837, 652] width 828 height 32
paste textarea "Hei, kirjaudu ensin sisään ON24 asiakkaana, jolloin järjestelmä antaa alennukse…"
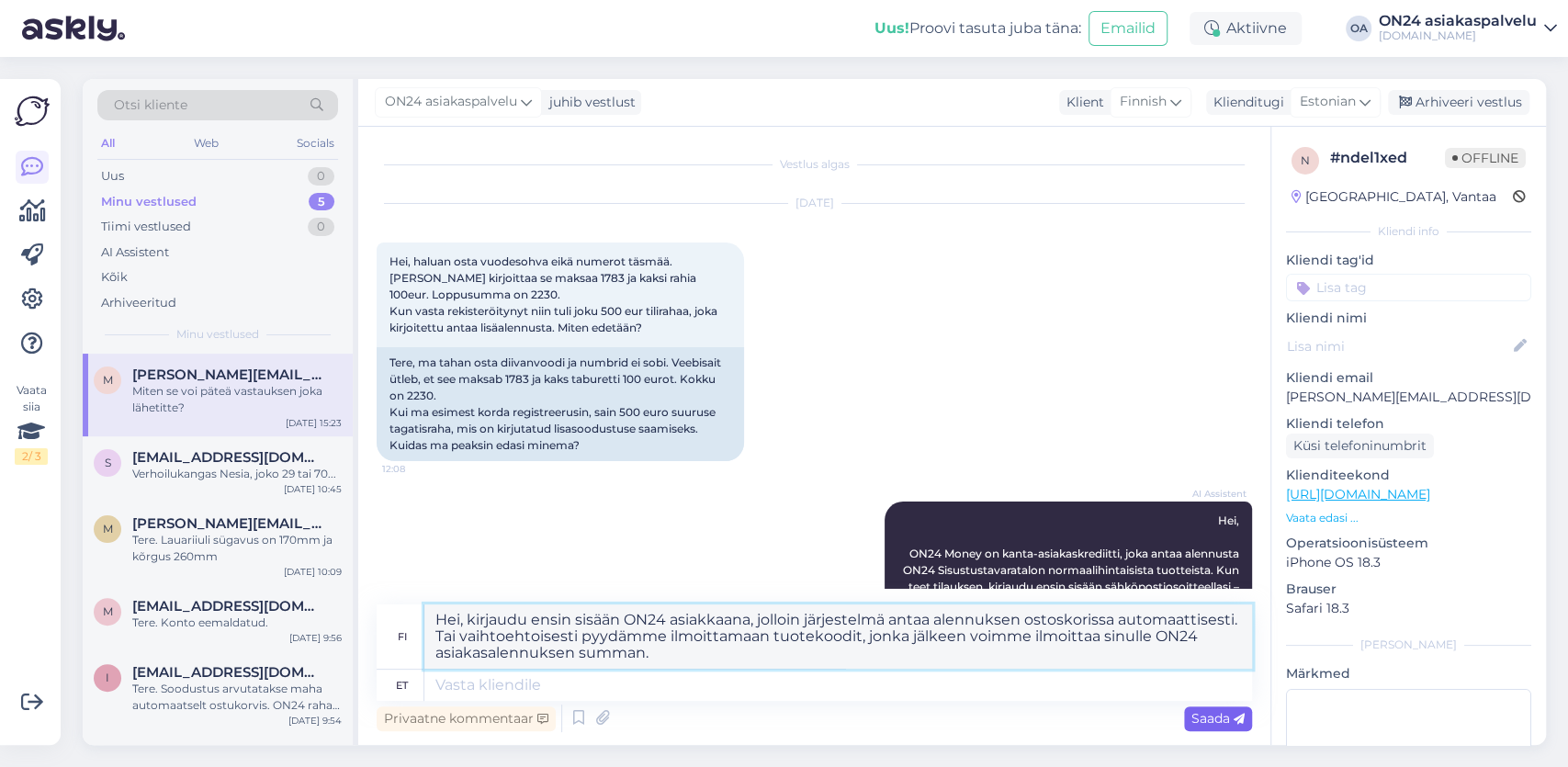
type textarea "Hei, kirjaudu ensin sisään ON24 asiakkaana, jolloin järjestelmä antaa alennukse…"
click at [1227, 712] on span "Saada" at bounding box center [1218, 717] width 54 height 16
click at [1219, 717] on span "Saada" at bounding box center [1218, 717] width 54 height 16
click at [1360, 99] on div "Estonian" at bounding box center [1335, 101] width 91 height 30
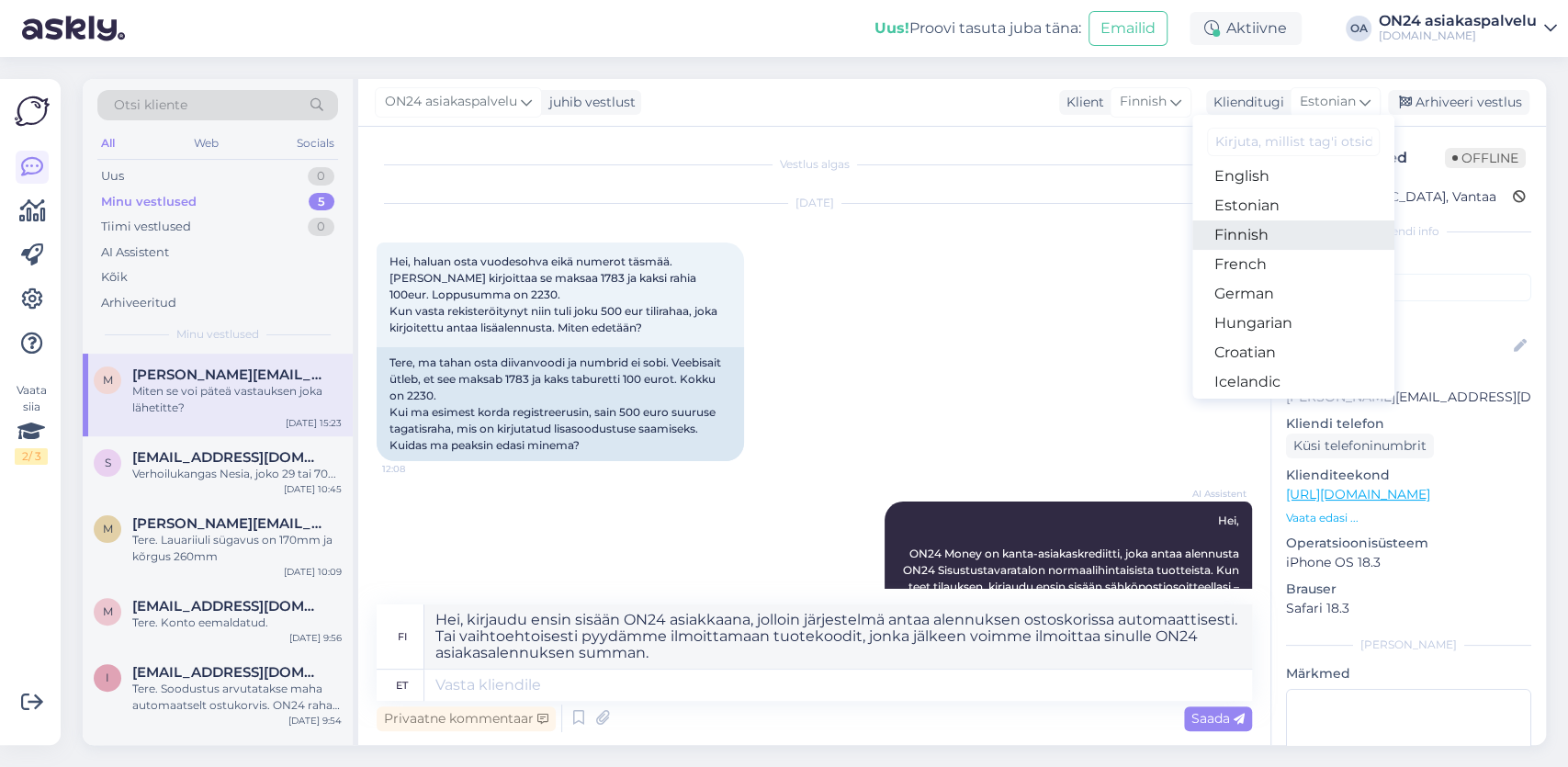
click at [1248, 231] on link "Finnish" at bounding box center [1292, 234] width 202 height 30
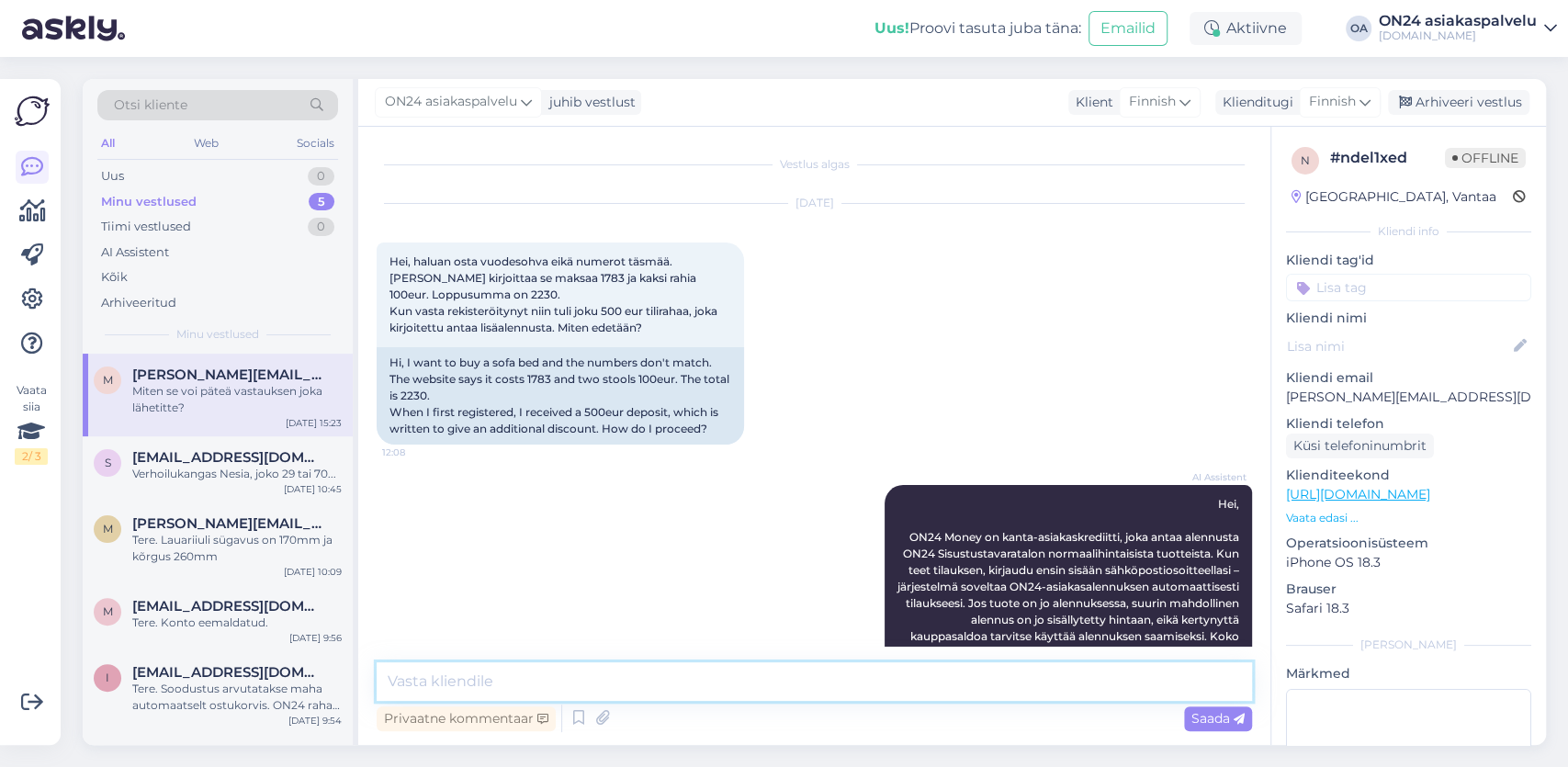
click at [484, 674] on textarea at bounding box center [814, 681] width 875 height 38
paste textarea "Hei, kirjaudu ensin sisään ON24 asiakkaana, jolloin järjestelmä antaa alennukse…"
type textarea "Hei, kirjaudu ensin sisään ON24 asiakkaana, jolloin järjestelmä antaa alennukse…"
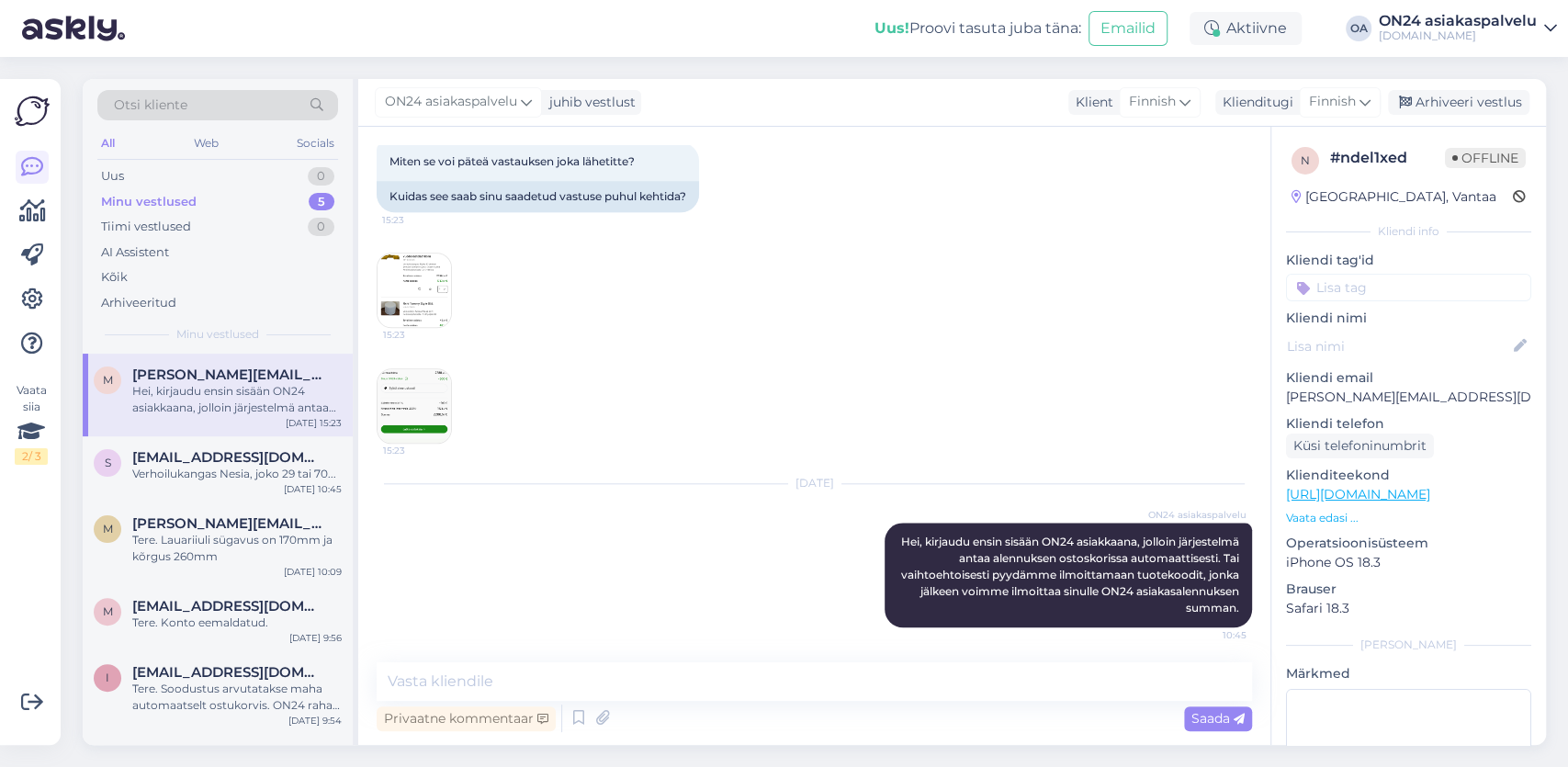
click at [424, 394] on img at bounding box center [414, 405] width 74 height 74
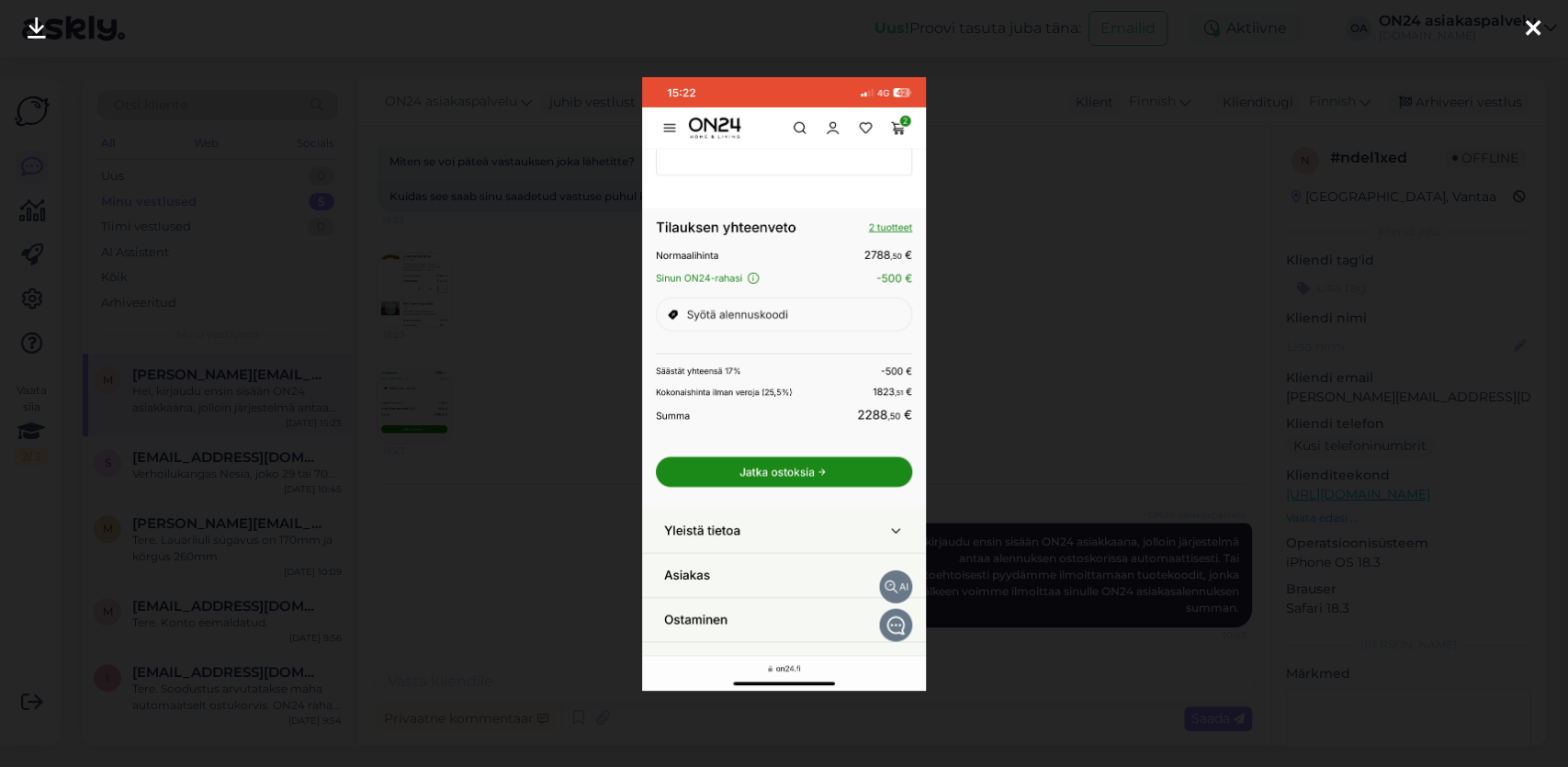
click at [1548, 31] on div at bounding box center [1533, 29] width 36 height 57
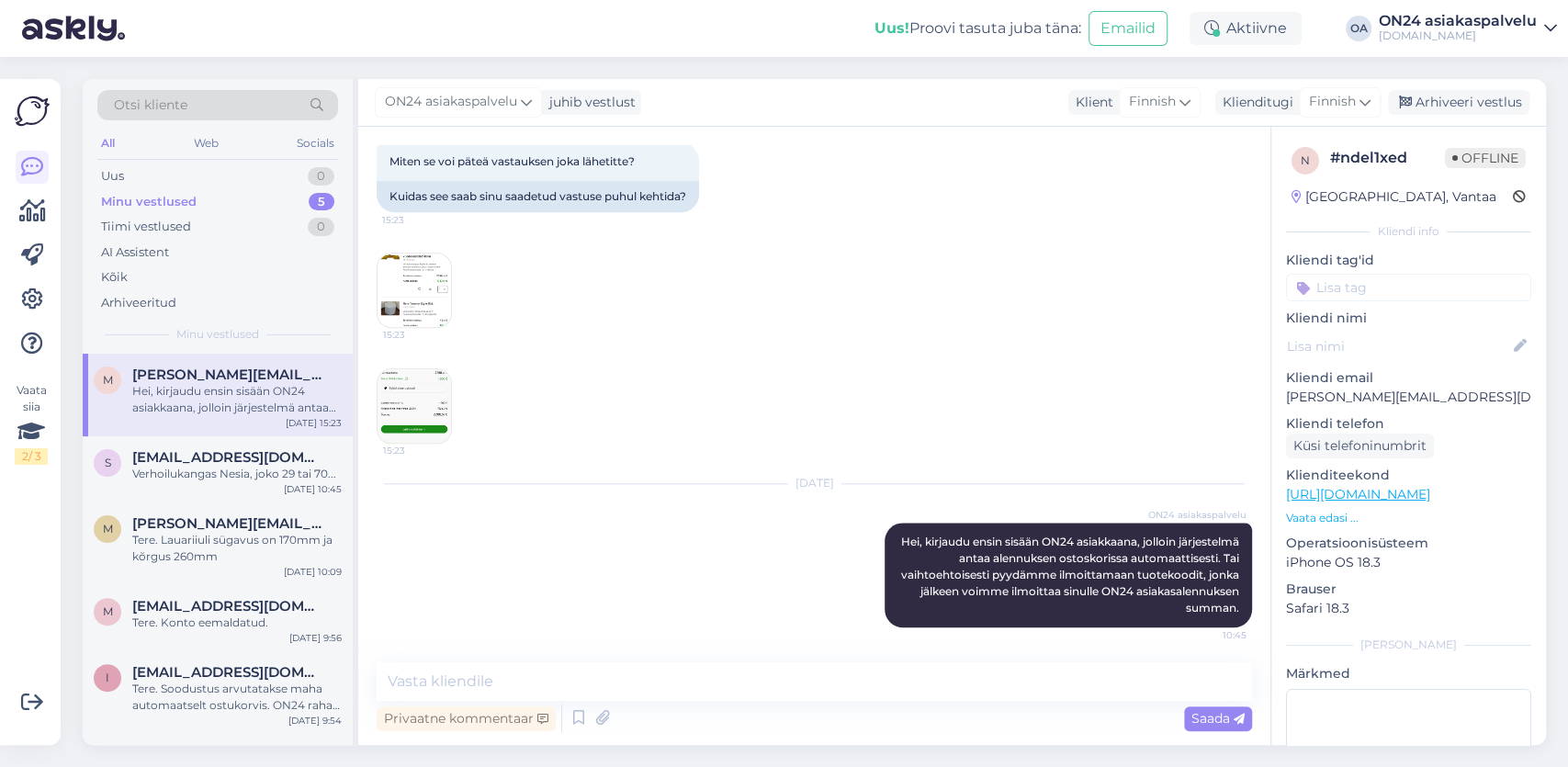
click at [431, 311] on img at bounding box center [414, 290] width 74 height 74
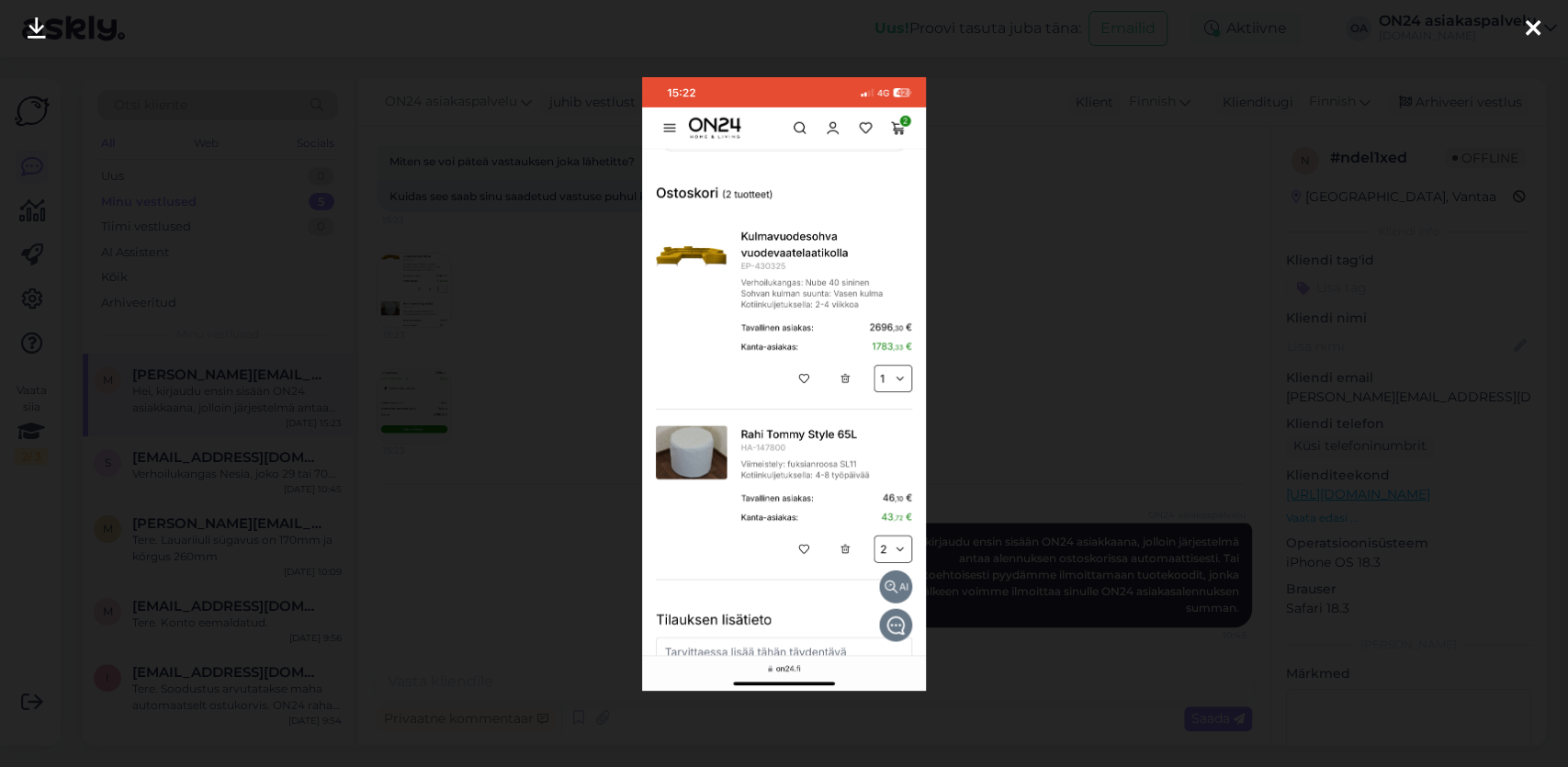
click at [1524, 31] on div at bounding box center [1533, 29] width 36 height 57
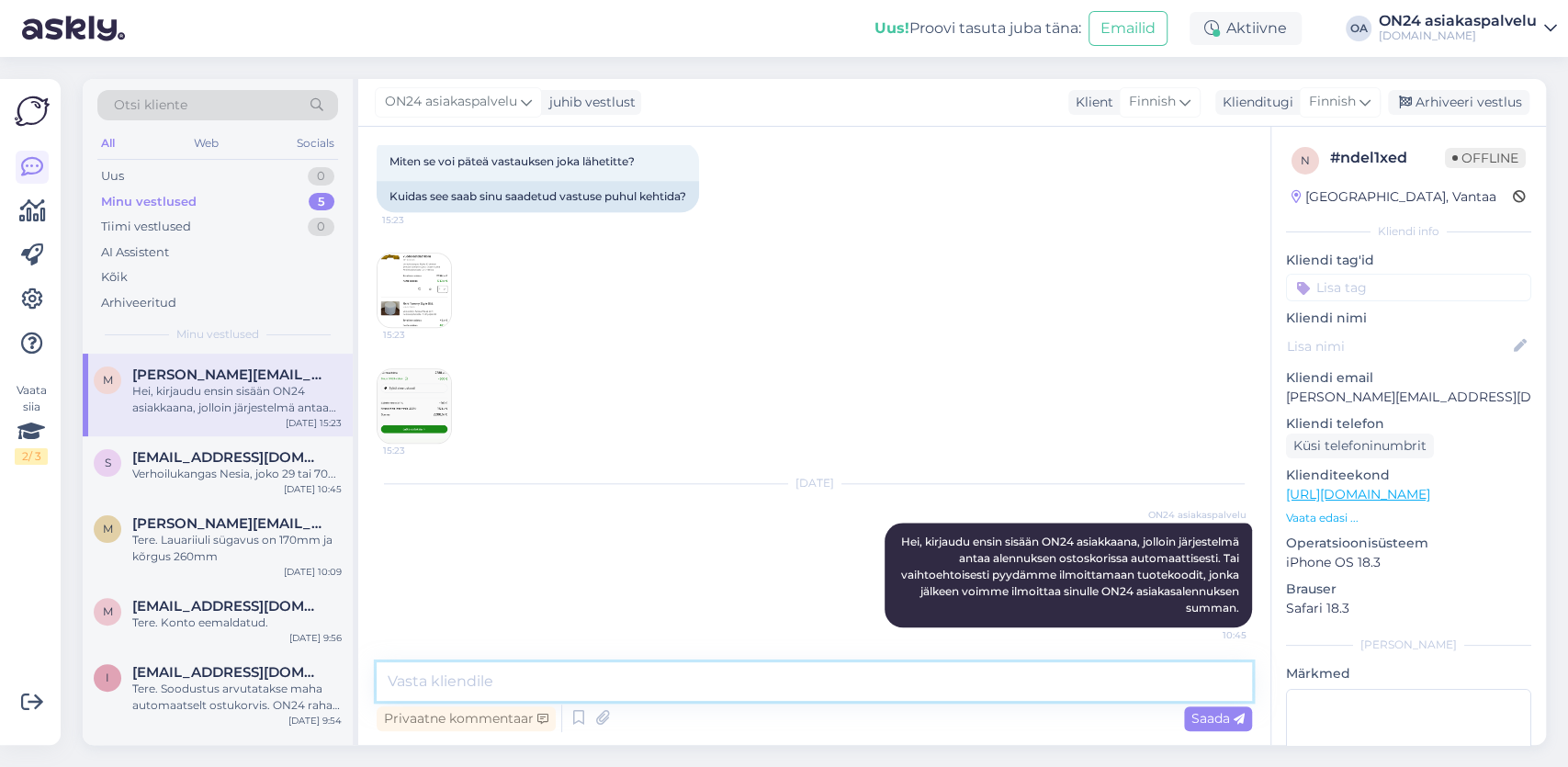
click at [400, 684] on textarea at bounding box center [814, 681] width 875 height 38
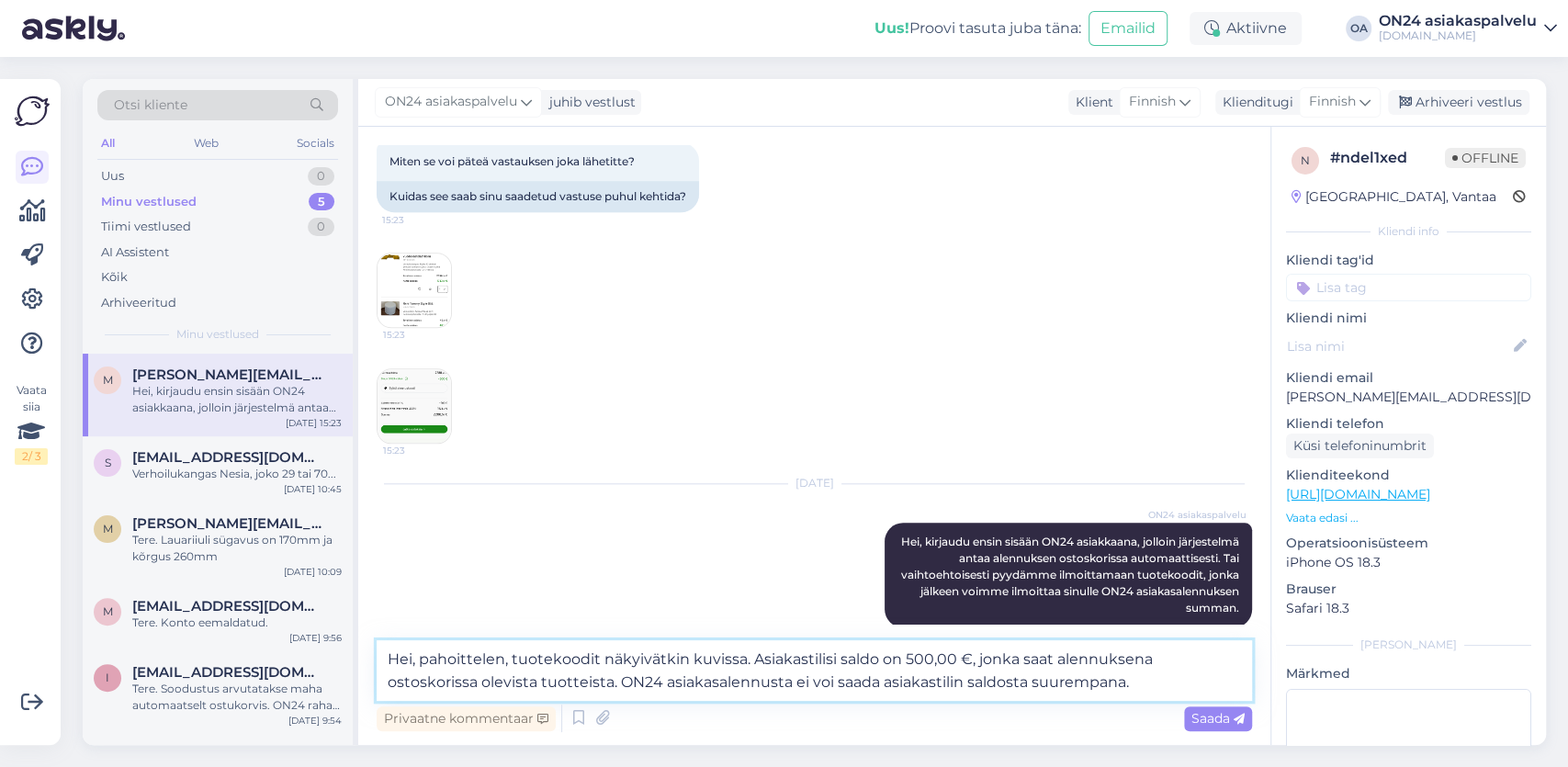
scroll to position [1086, 0]
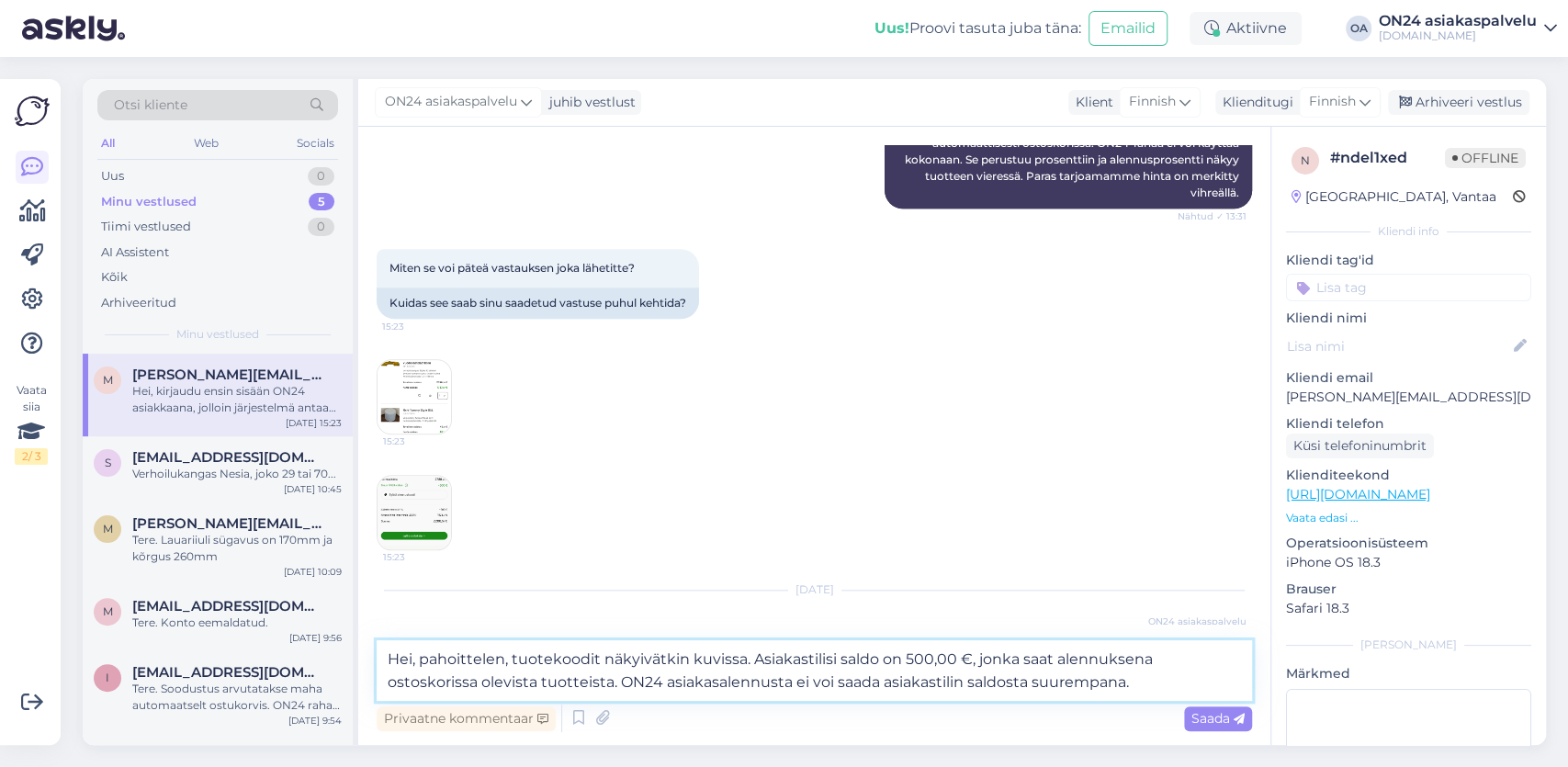
drag, startPoint x: 1133, startPoint y: 683, endPoint x: 752, endPoint y: 700, distance: 381.4
click at [752, 700] on textarea "Hei, pahoittelen, tuotekoodit näkyivätkin kuvissa. Asiakastilisi saldo on 500,0…" at bounding box center [814, 669] width 875 height 60
type textarea "Hei, pahoittelen, tuotekoodit näkyivätkin kuvissa. Asiakastilisi saldo on 500,0…"
click at [1221, 721] on span "Saada" at bounding box center [1218, 717] width 54 height 16
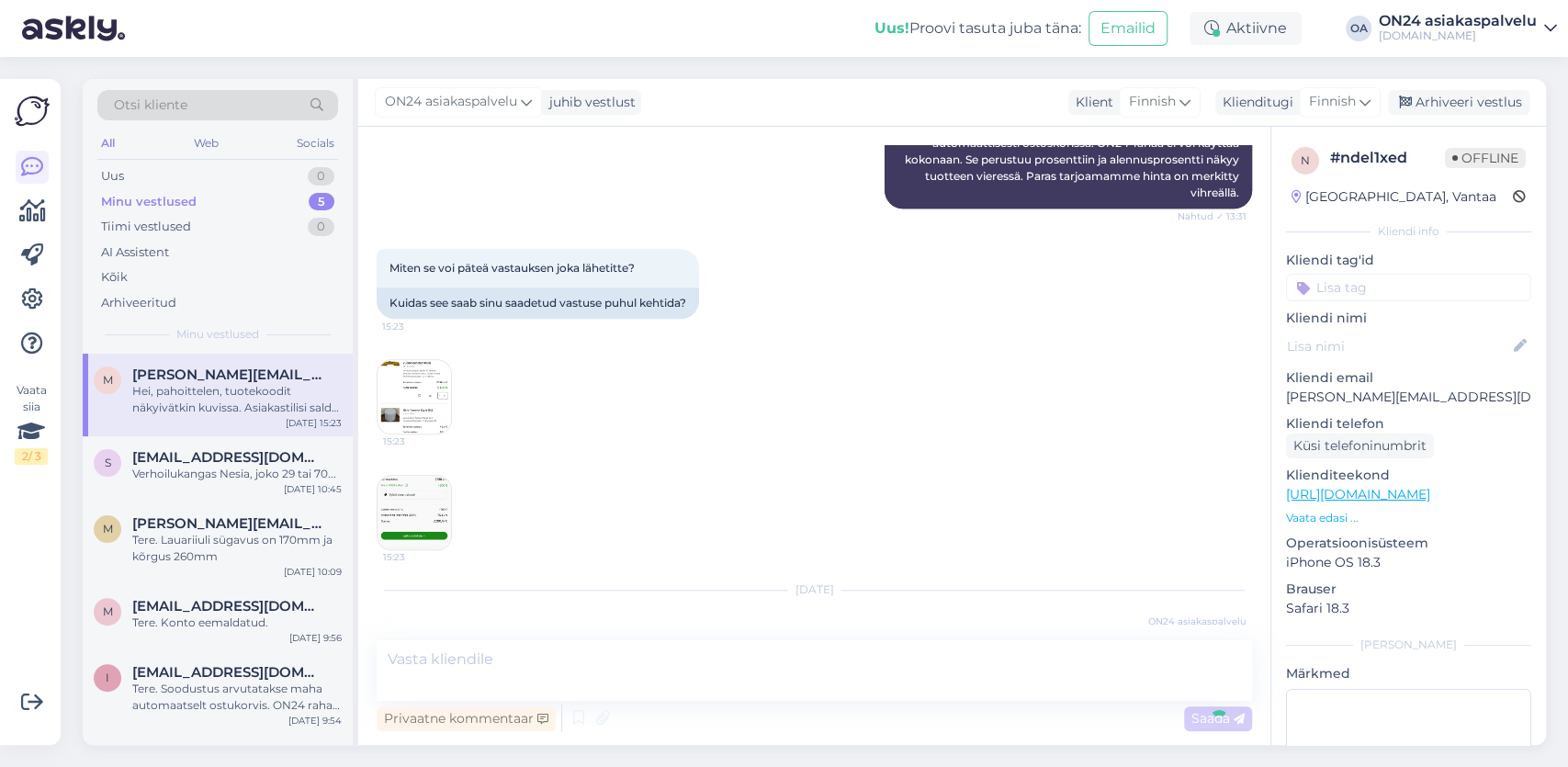
scroll to position [1321, 0]
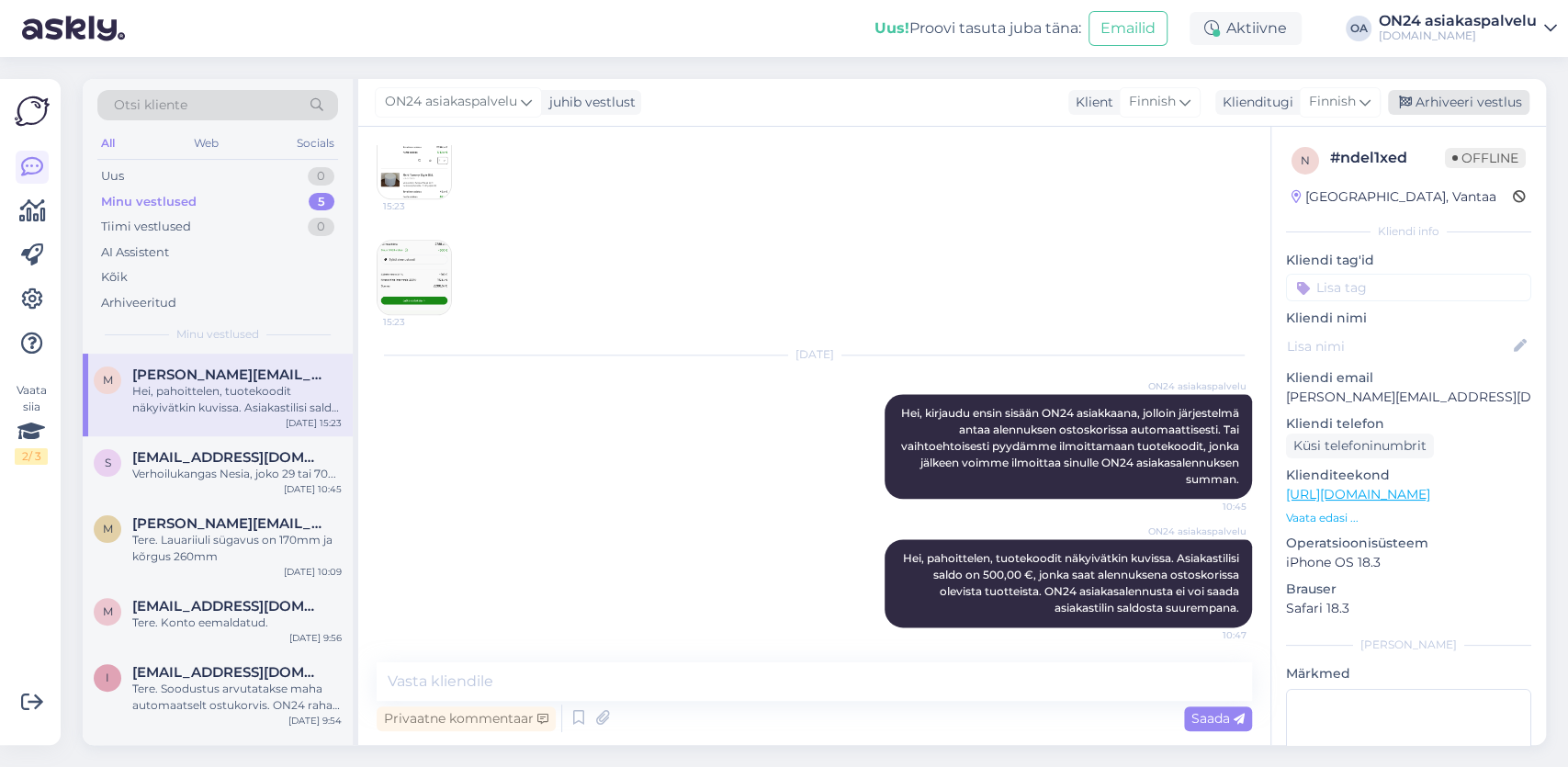
click at [1492, 98] on div "Arhiveeri vestlus" at bounding box center [1458, 102] width 142 height 25
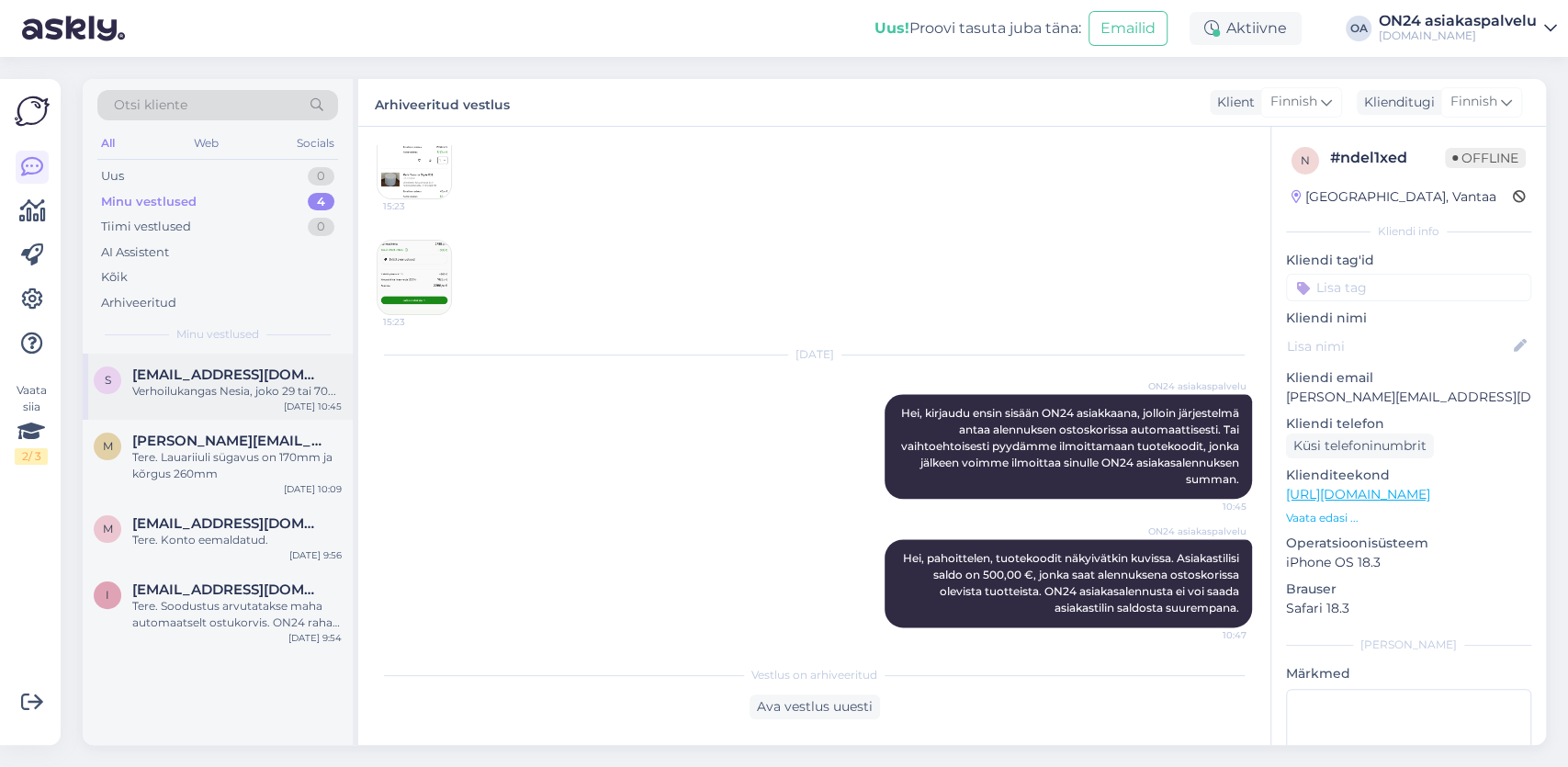
click at [207, 410] on div "s [EMAIL_ADDRESS][DOMAIN_NAME] Verhoilukangas Nesia, joko 29 tai 70... [DATE] 1…" at bounding box center [217, 386] width 270 height 66
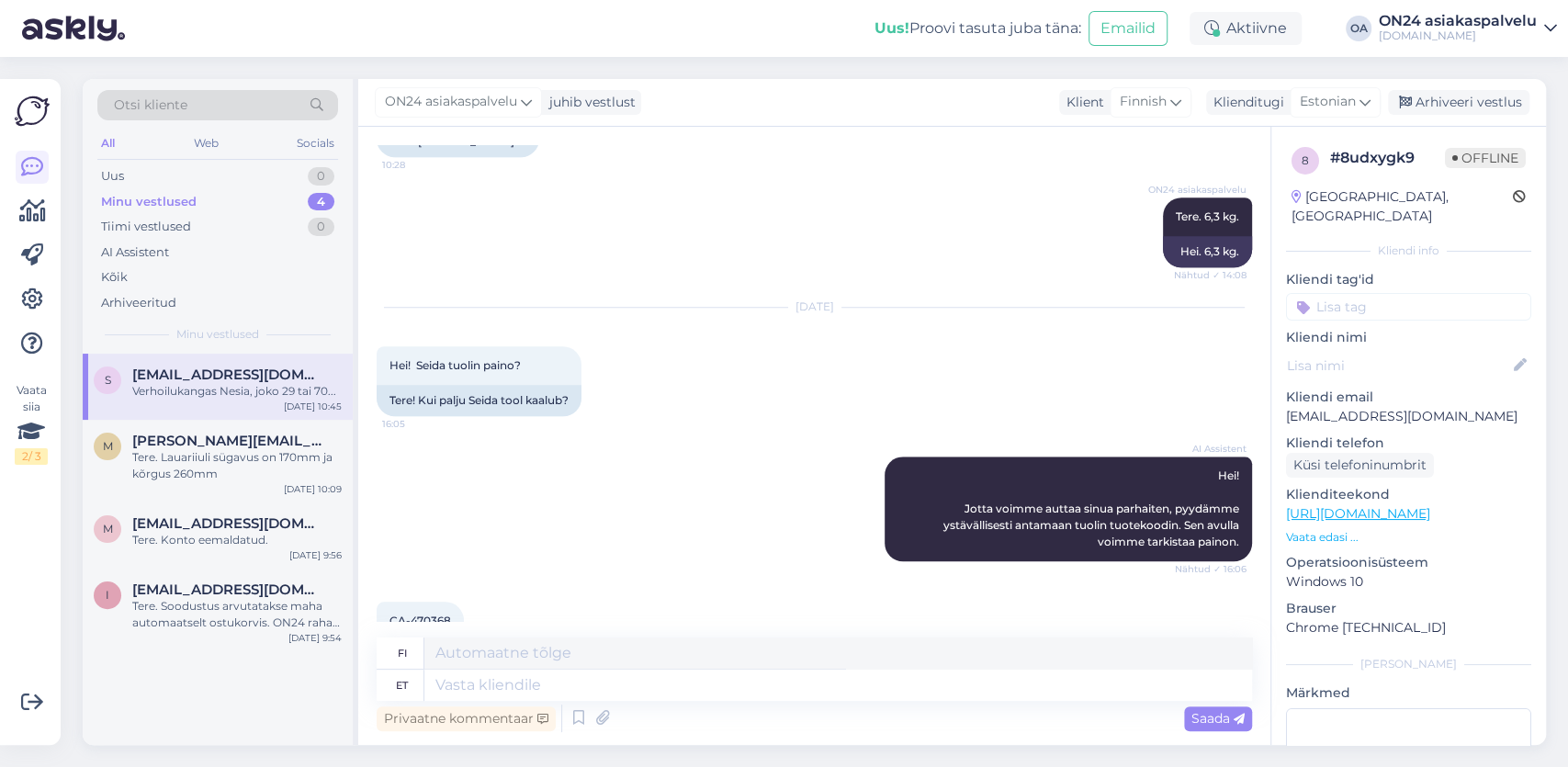
scroll to position [1369, 0]
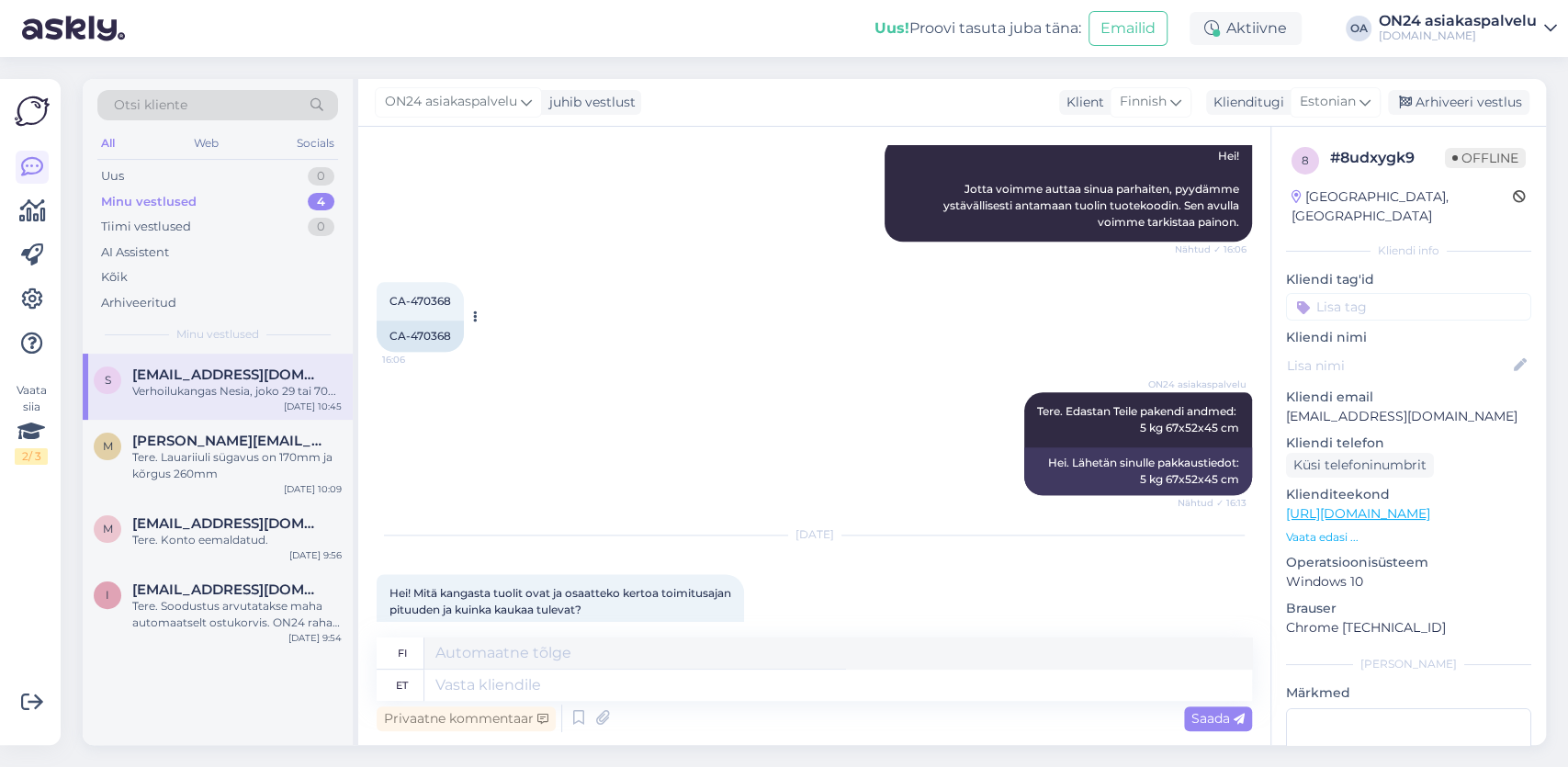
click at [406, 299] on span "CA-470368" at bounding box center [420, 300] width 61 height 13
drag, startPoint x: 412, startPoint y: 296, endPoint x: 448, endPoint y: 300, distance: 36.2
click at [448, 300] on span "CA-470368" at bounding box center [420, 300] width 61 height 13
copy span "470368"
click at [476, 649] on textarea at bounding box center [837, 652] width 828 height 32
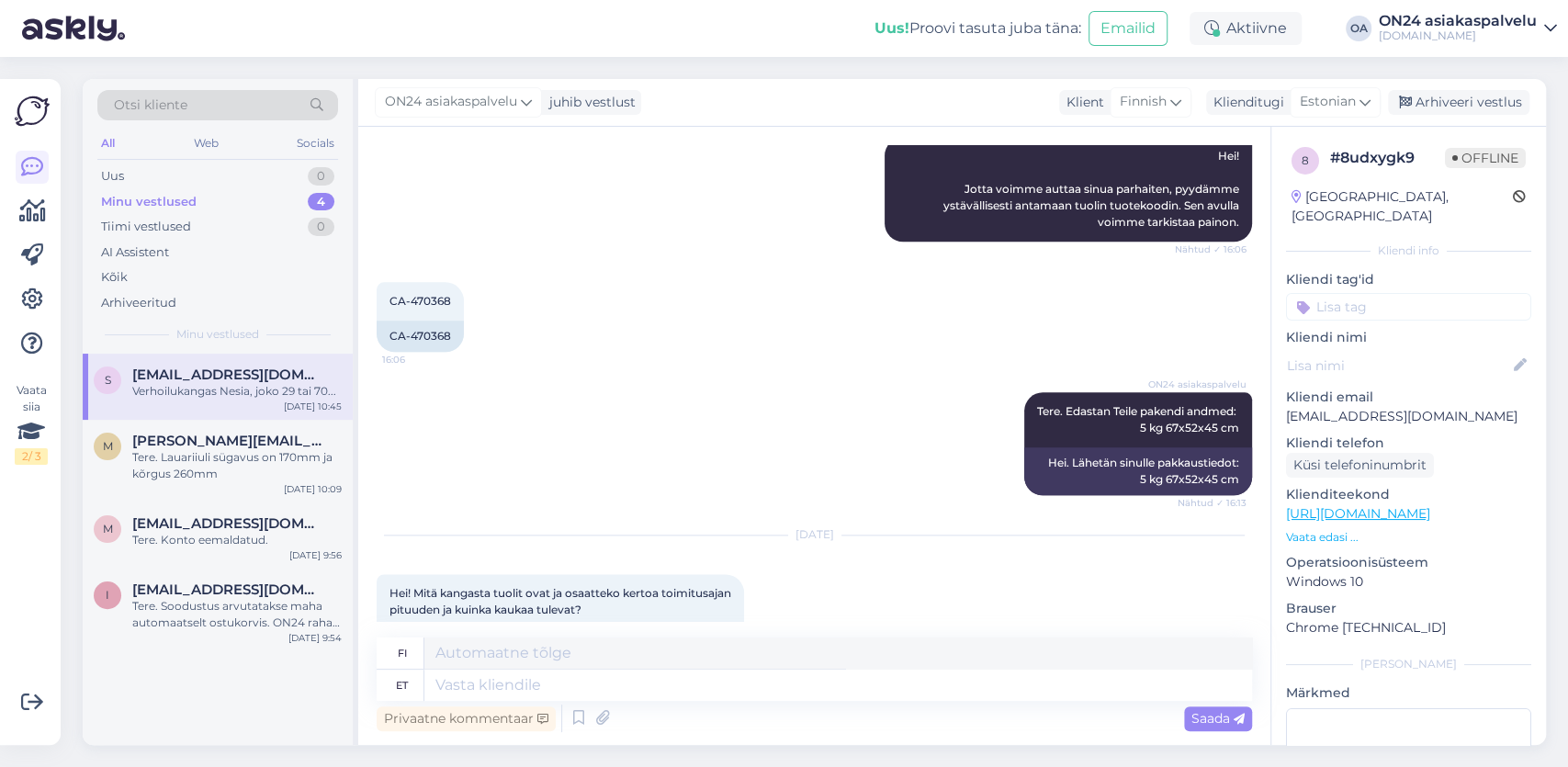
click at [1391, 33] on div "[DOMAIN_NAME]" at bounding box center [1457, 35] width 158 height 14
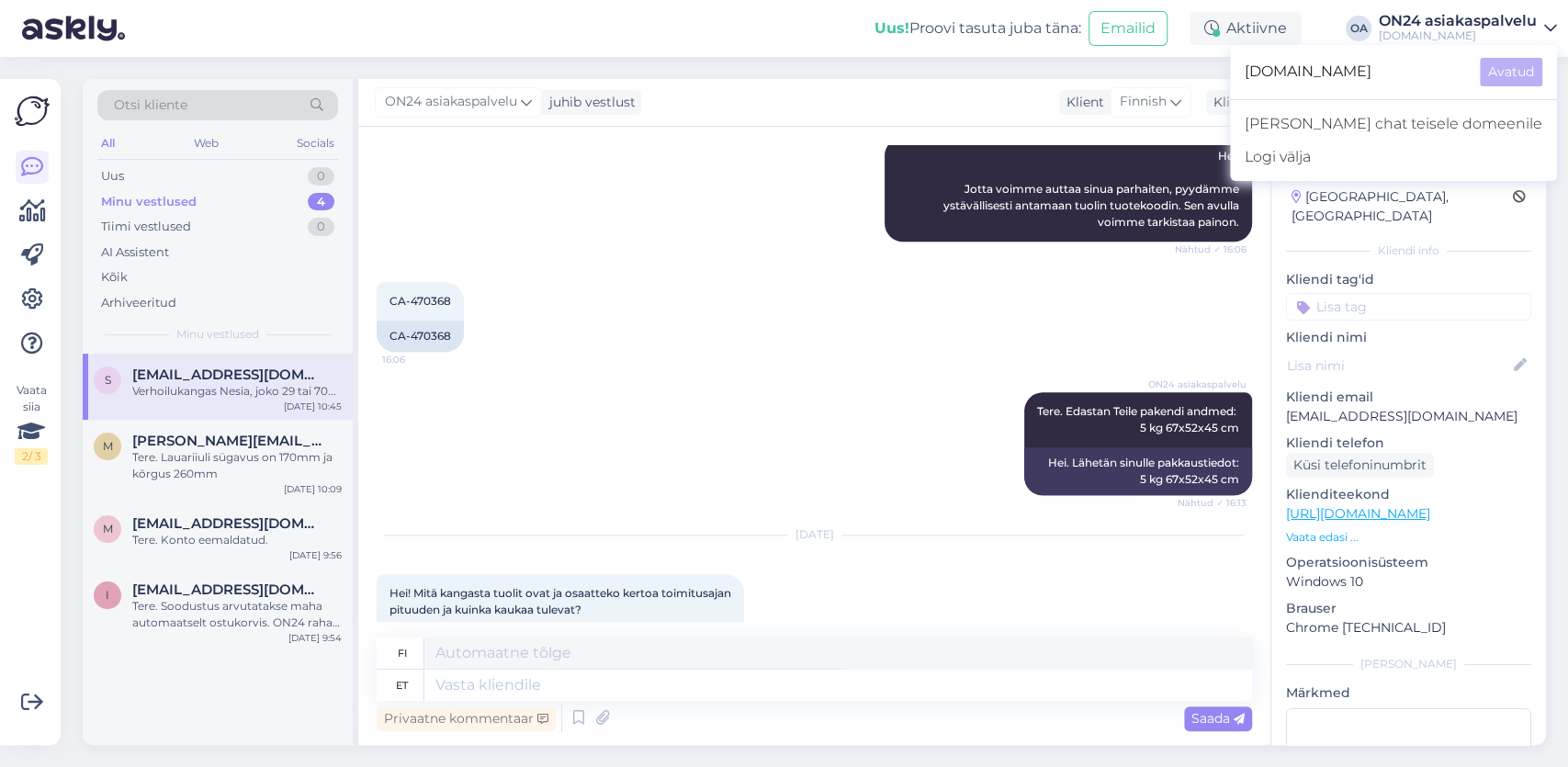
click at [1391, 33] on div "[DOMAIN_NAME]" at bounding box center [1457, 35] width 158 height 14
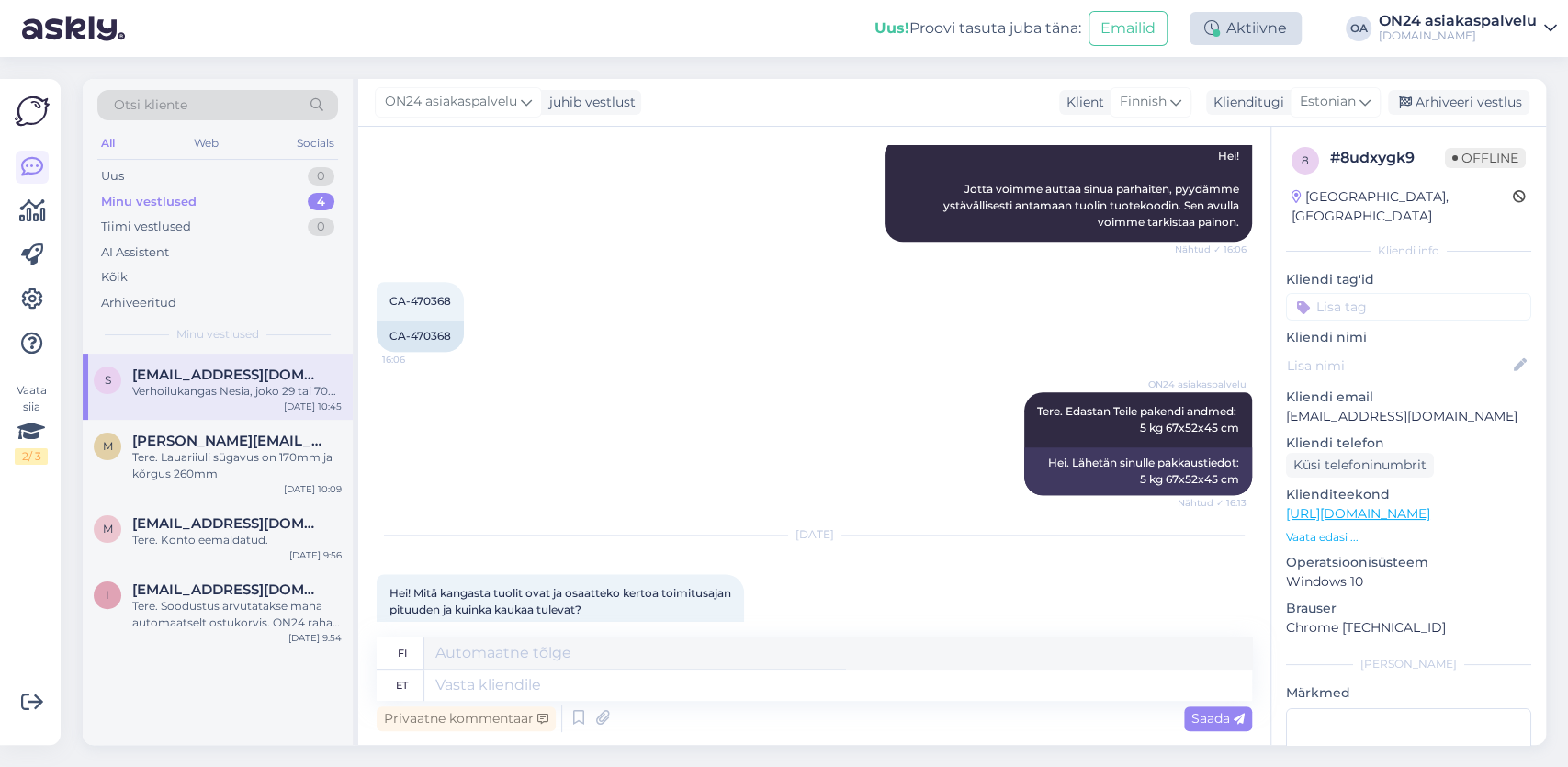
click at [1275, 32] on div "Aktiivne" at bounding box center [1245, 28] width 112 height 33
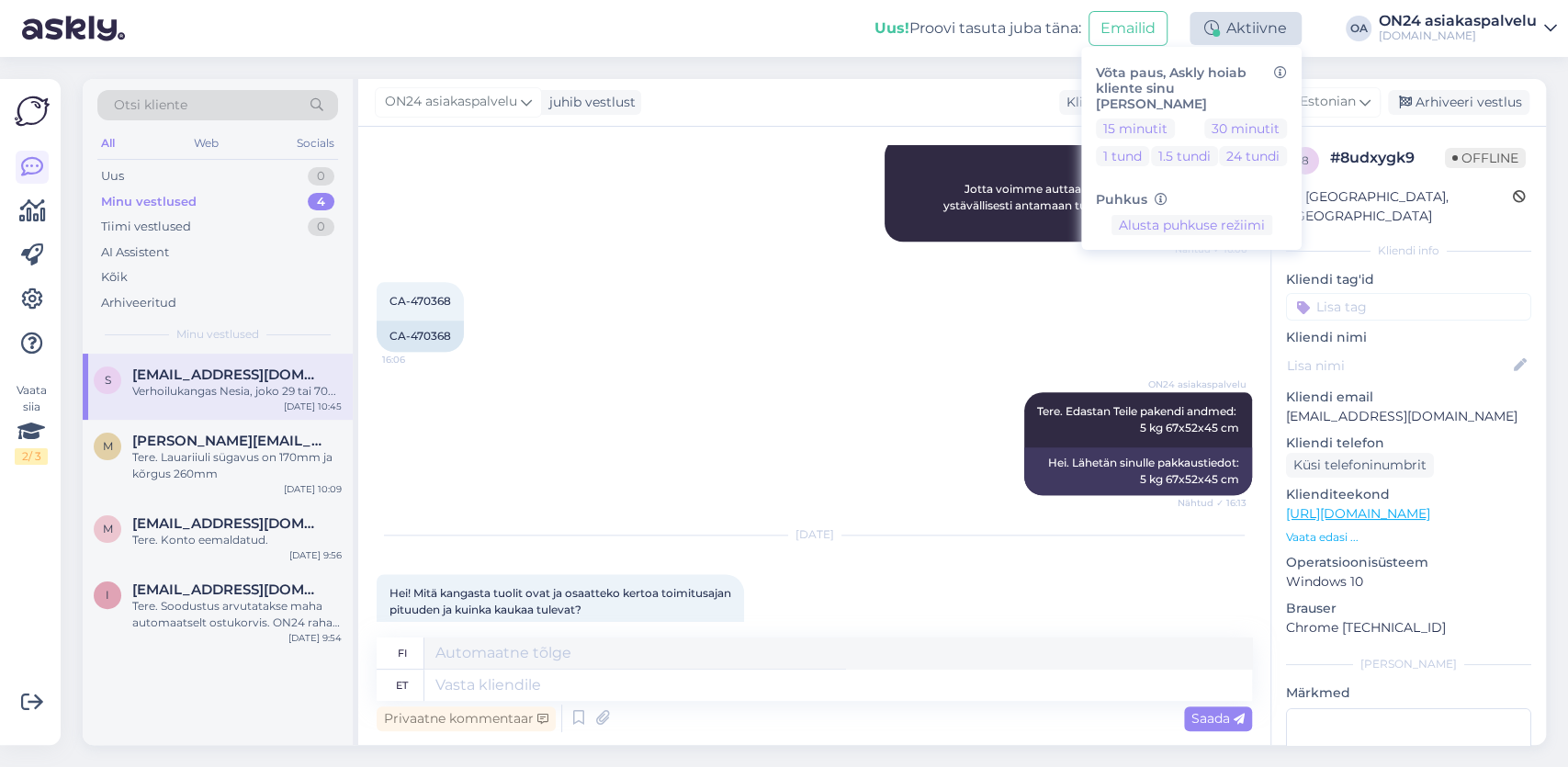
click at [1275, 32] on div "Aktiivne" at bounding box center [1245, 28] width 112 height 33
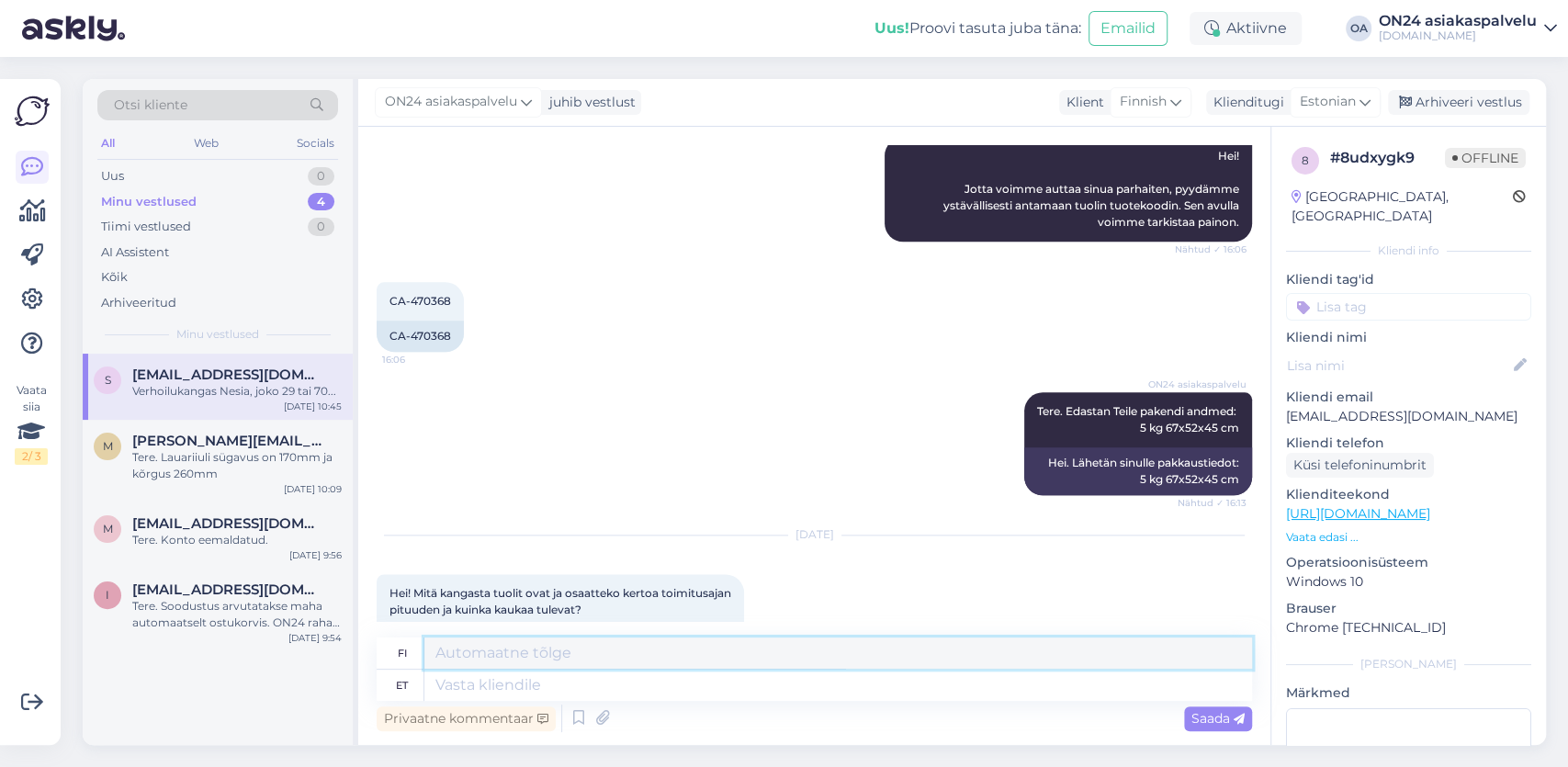
click at [541, 638] on textarea at bounding box center [837, 652] width 828 height 32
paste textarea "Ruokapöydän tuolit Seida, 4 kpl kuvasuurennos mitat Ruokapöydän tuolit Seida, 4…"
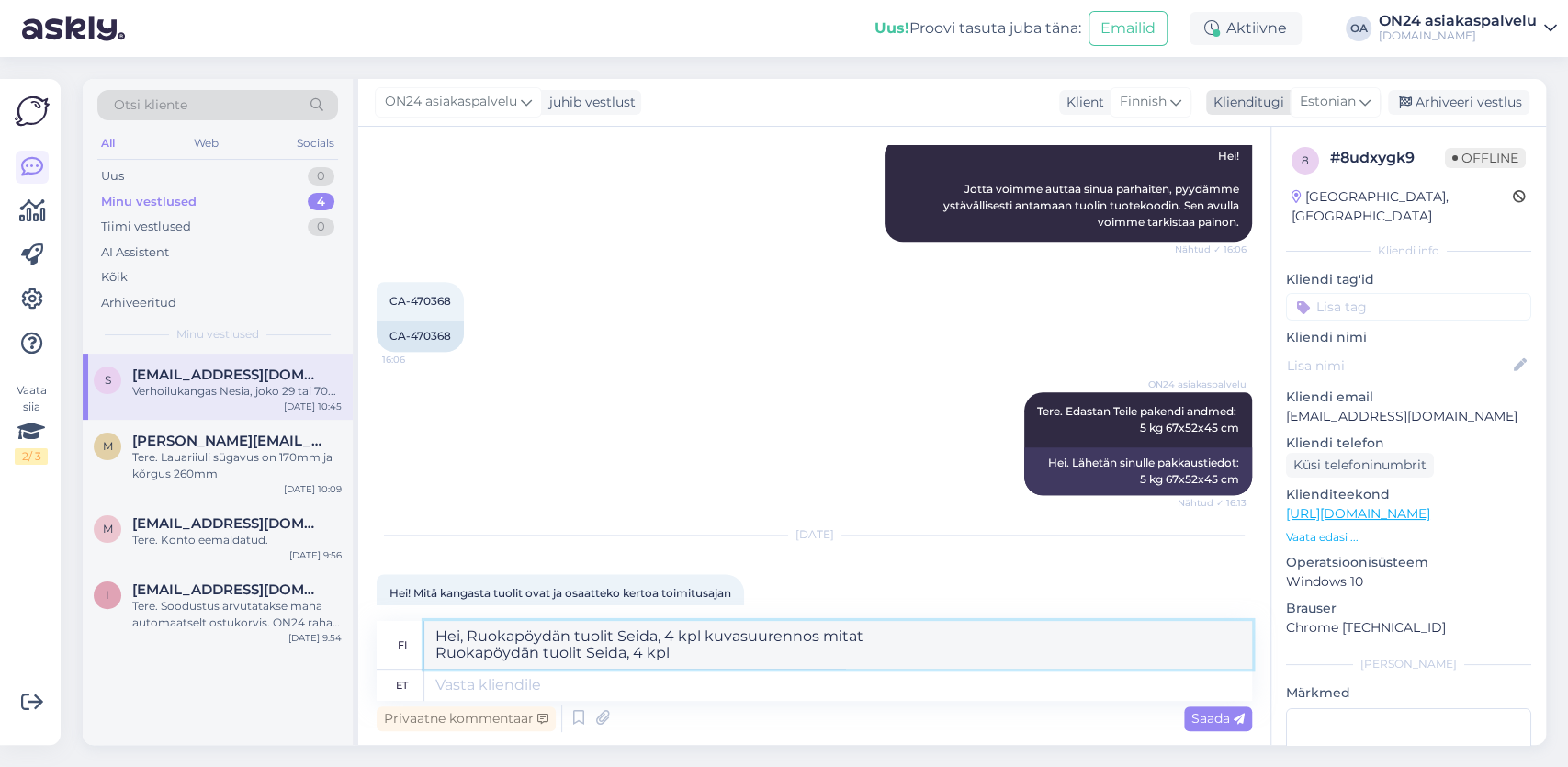
type textarea "Hei, Ruokapöydän tuolit Seida, 4 kpl kuvasuurennos mitat Ruokapöydän tuolit Sei…"
click at [1373, 101] on div "Estonian" at bounding box center [1335, 101] width 91 height 30
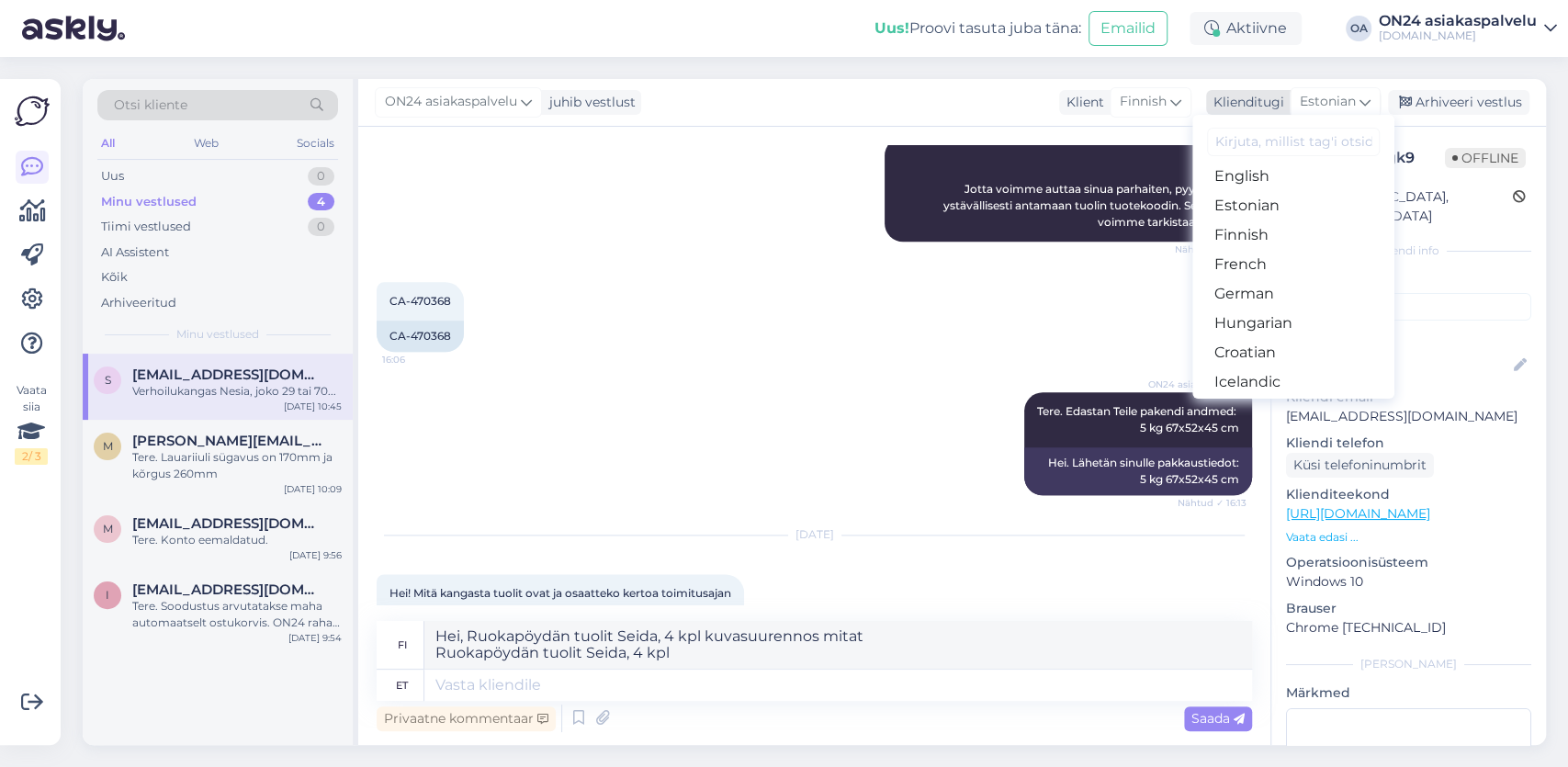
scroll to position [213, 0]
click at [1263, 234] on link "Finnish" at bounding box center [1292, 234] width 202 height 30
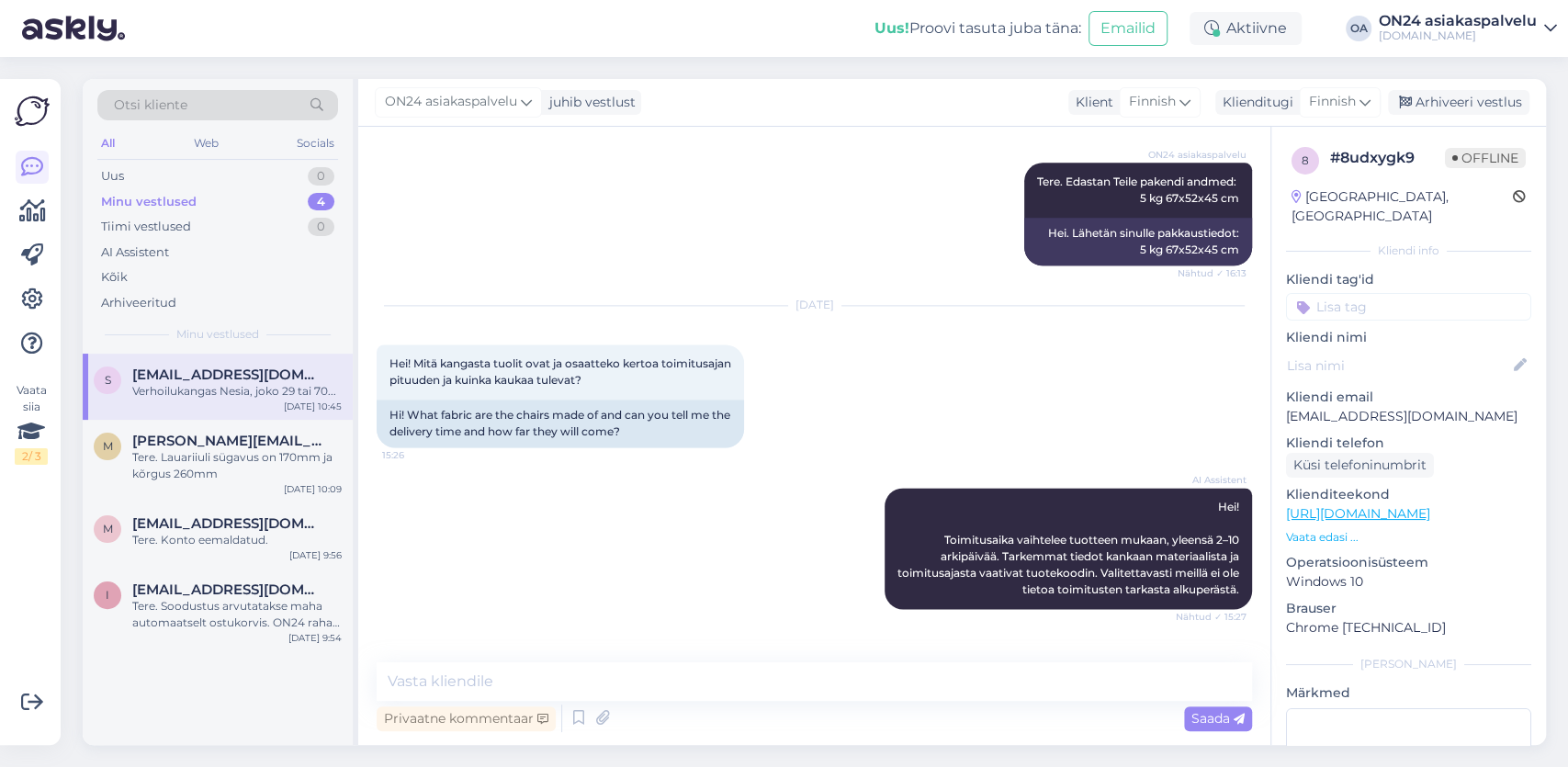
scroll to position [1918, 0]
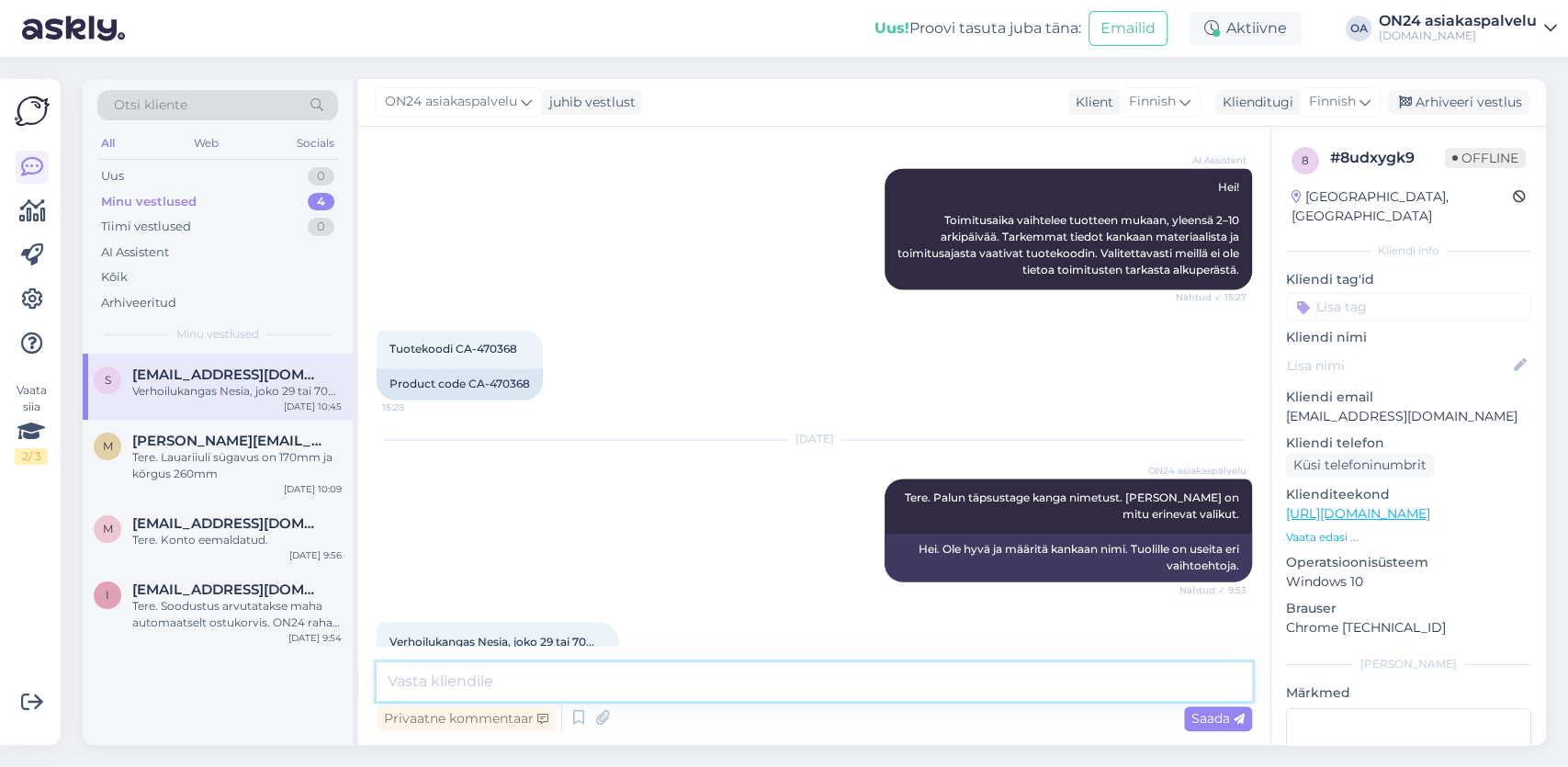
click at [442, 681] on textarea at bounding box center [814, 681] width 875 height 38
paste textarea "Ruokapöydän tuolit Seida, 4 kpl kuvasuurennos mitat Ruokapöydän tuolit Seida, 4…"
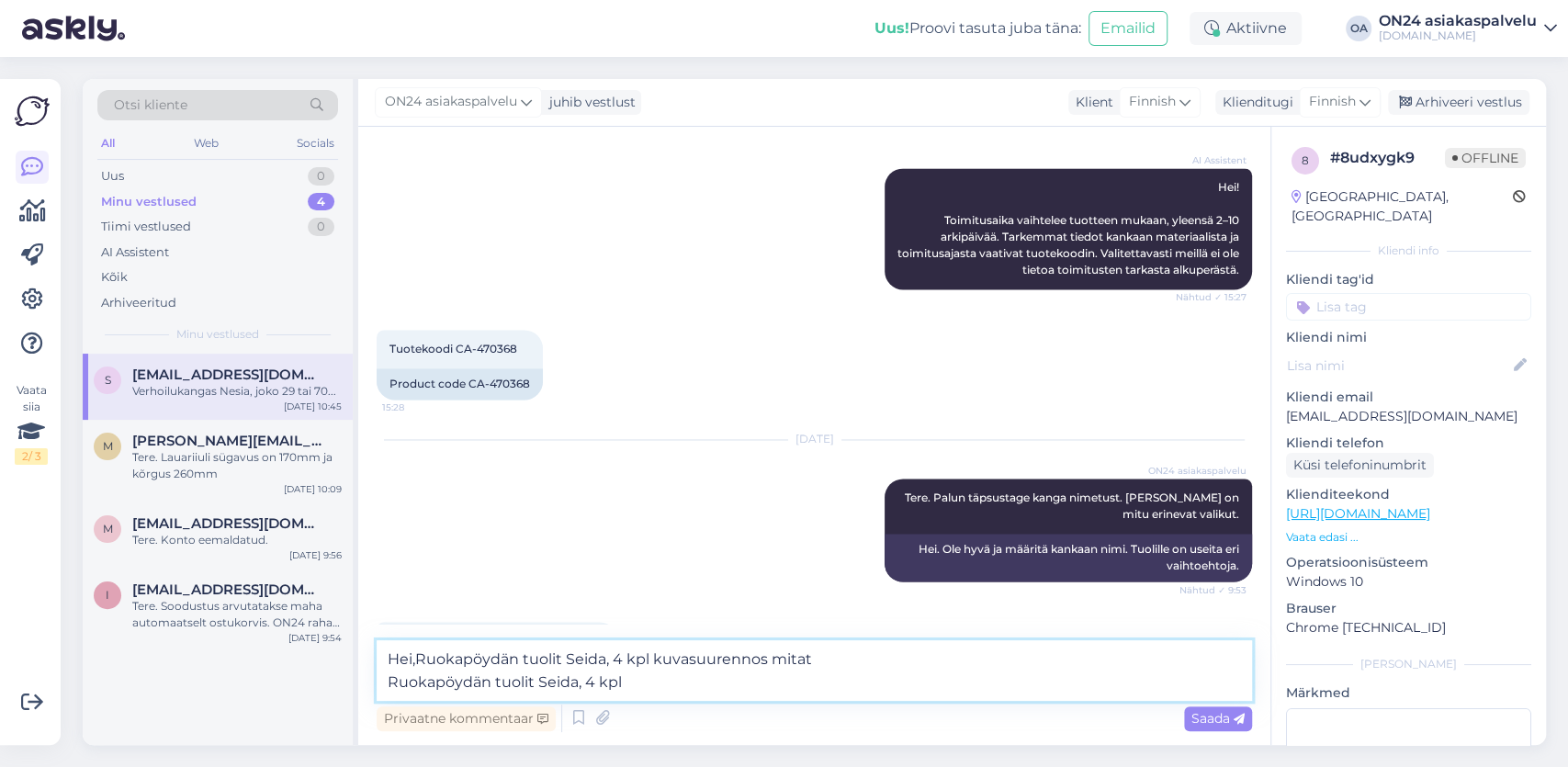
drag, startPoint x: 656, startPoint y: 653, endPoint x: 664, endPoint y: 662, distance: 12.0
click at [679, 676] on textarea "Hei,Ruokapöydän tuolit Seida, 4 kpl kuvasuurennos mitat Ruokapöydän tuolit Seid…" at bounding box center [814, 669] width 875 height 60
drag, startPoint x: 655, startPoint y: 659, endPoint x: 682, endPoint y: 675, distance: 31.4
click at [673, 679] on textarea "Hei,Ruokapöydän tuolit Seida, 4 kpl kuvasuurennos mitat Ruokapöydän tuolit Seid…" at bounding box center [814, 669] width 875 height 60
click at [809, 682] on textarea "Hei,Ruokapöydän tuolit Seida, 4 kpl valmistetaan [GEOGRAPHIC_DATA] tilauksen mu…" at bounding box center [814, 669] width 875 height 60
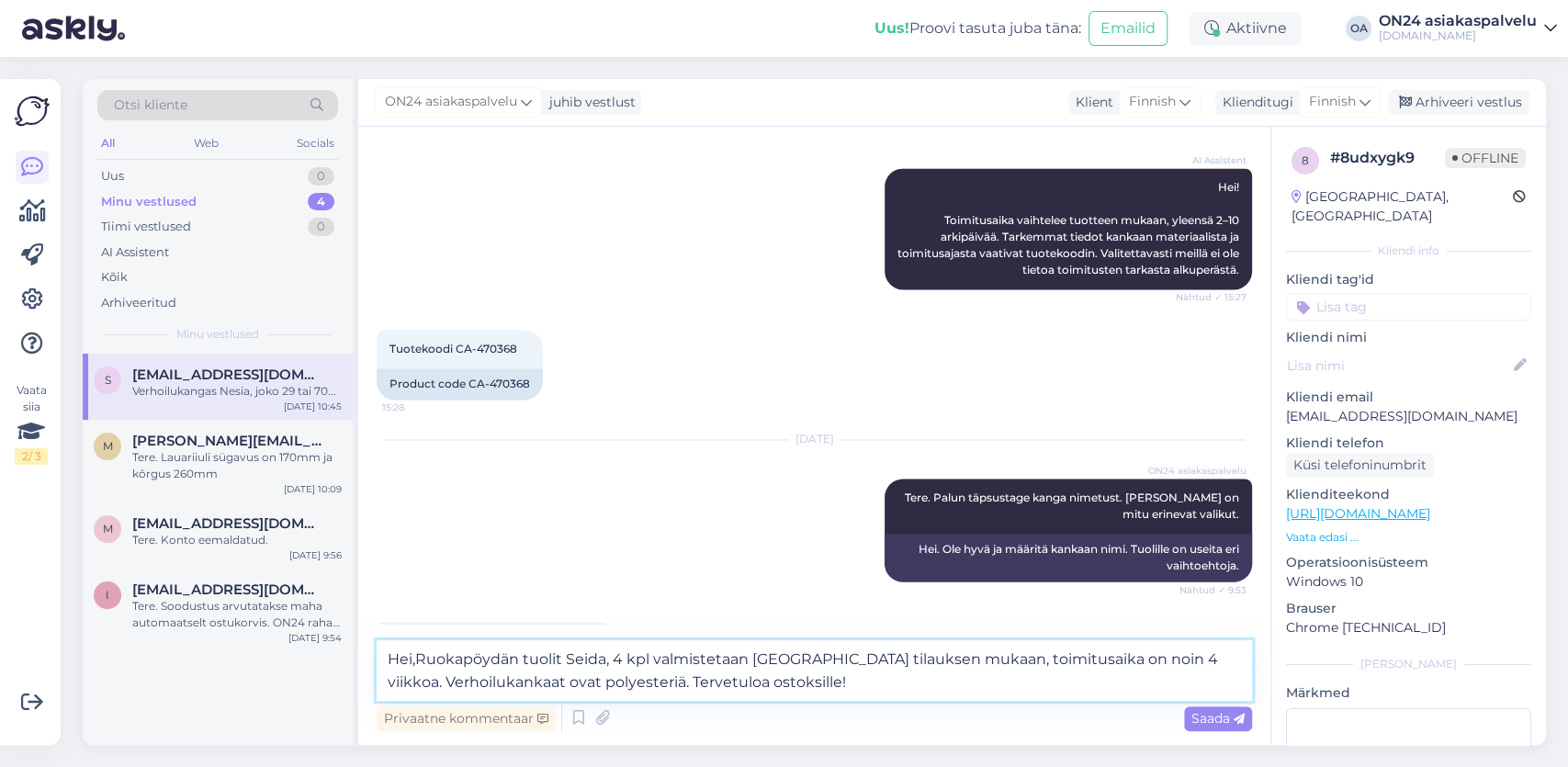
paste textarea "[URL][DOMAIN_NAME]"
type textarea "Hei,Ruokapöydän tuolit Seida, 4 kpl valmistetaan [GEOGRAPHIC_DATA] tilauksen mu…"
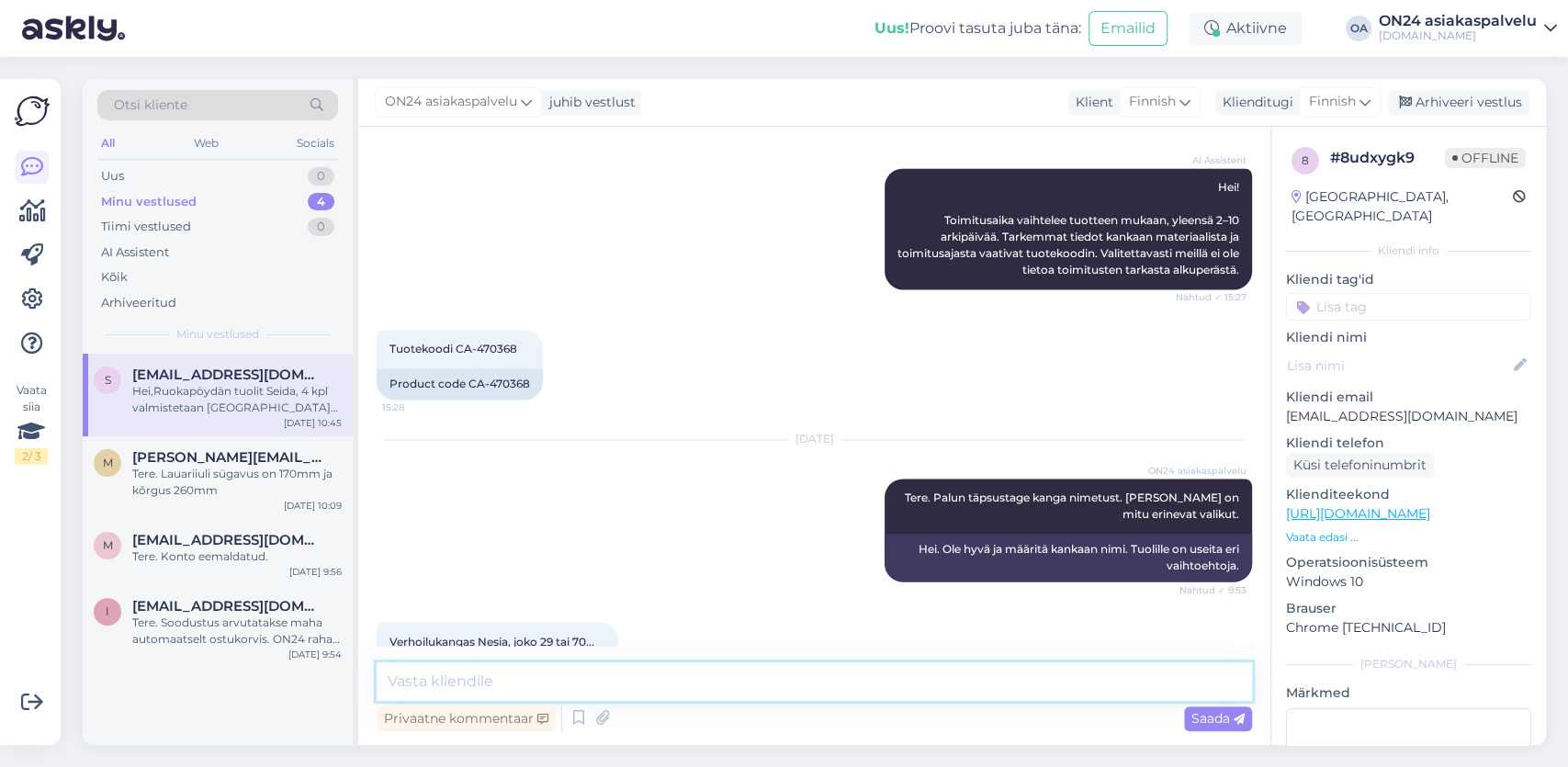
scroll to position [2183, 0]
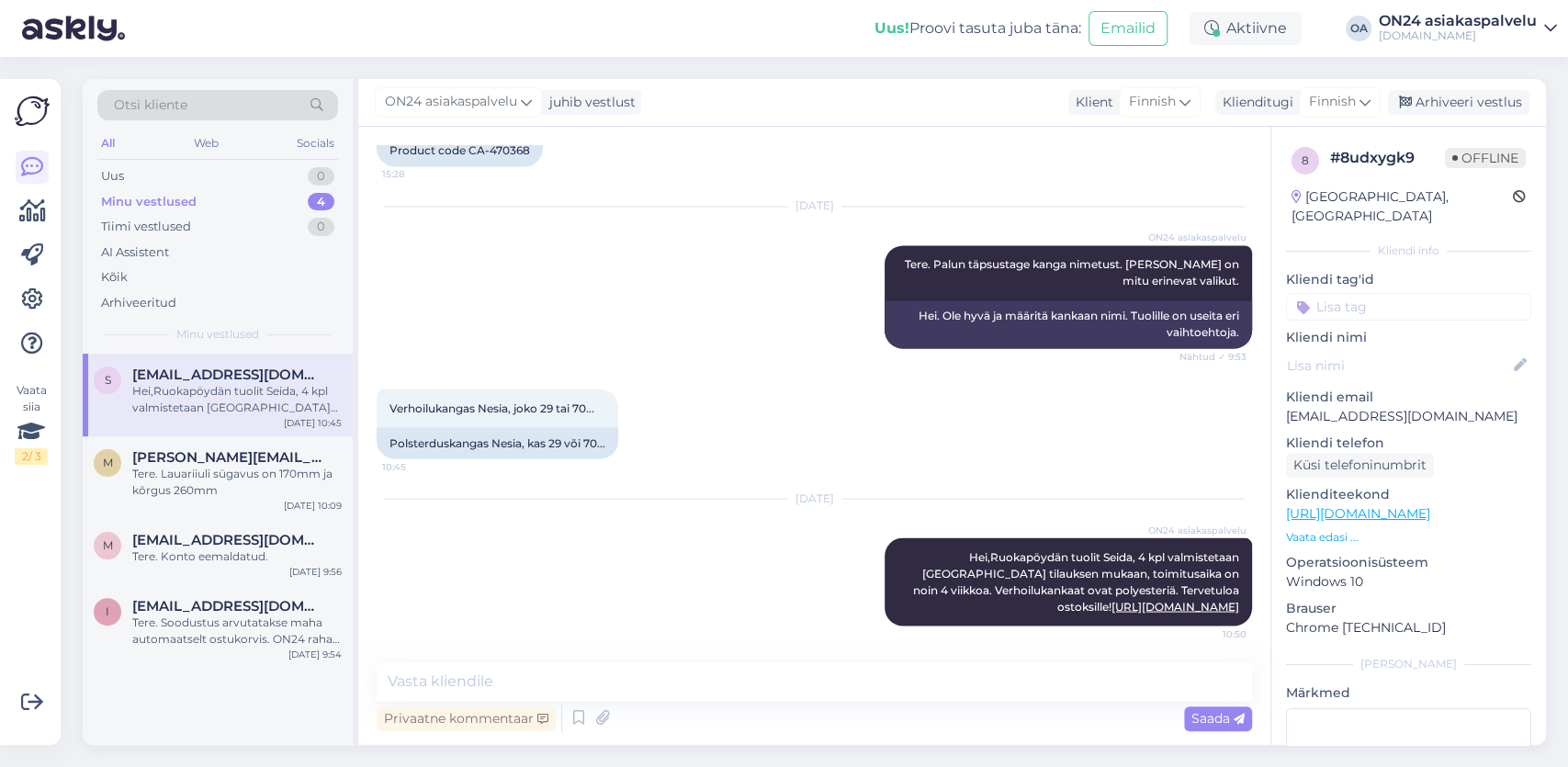
drag, startPoint x: 1500, startPoint y: 102, endPoint x: 1259, endPoint y: 126, distance: 242.2
click at [1488, 104] on div "Arhiveeri vestlus" at bounding box center [1458, 102] width 142 height 25
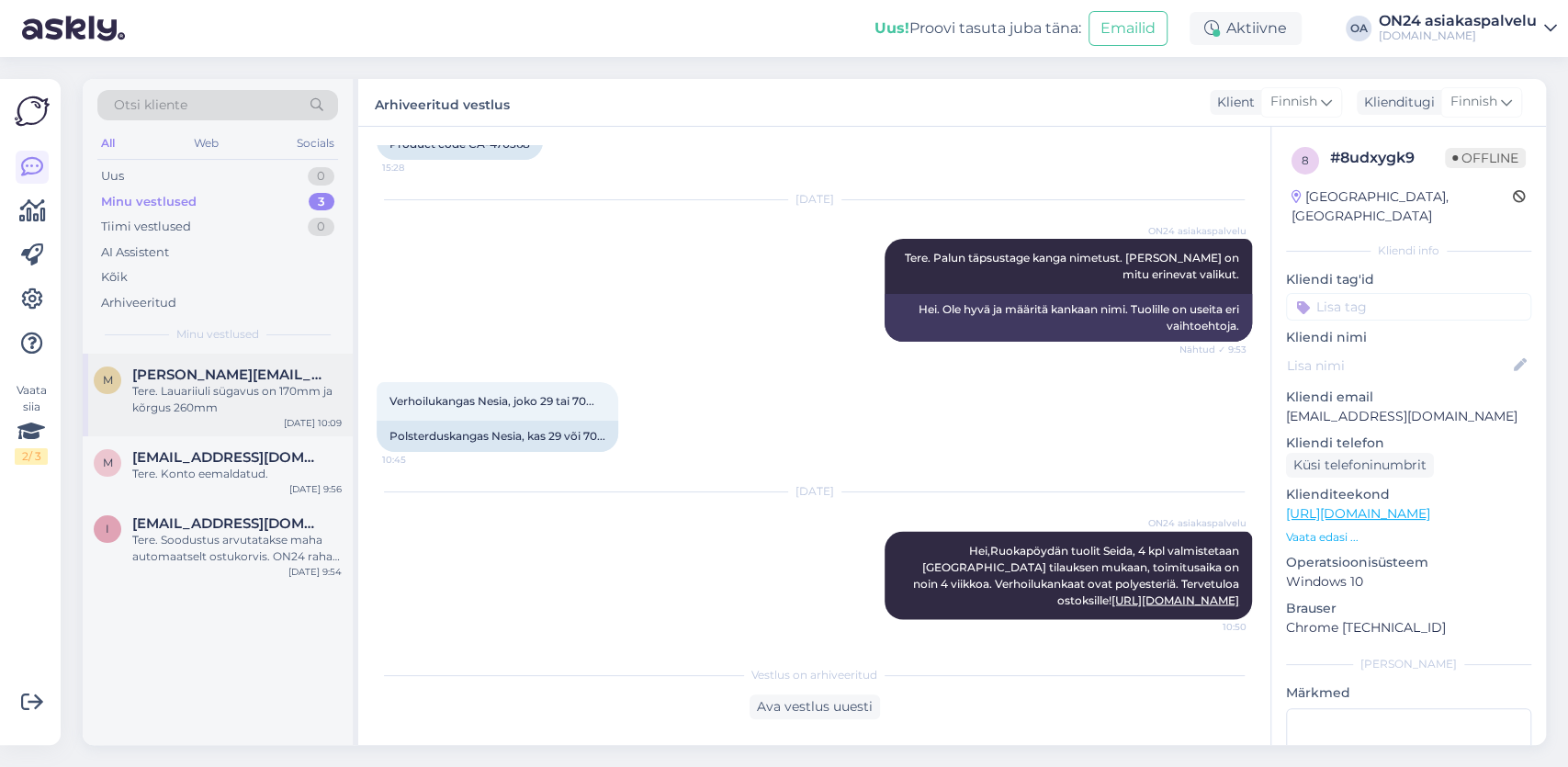
click at [245, 387] on div "Tere. Lauariiuli sügavus on 170mm ja kõrgus 260mm" at bounding box center [236, 399] width 210 height 33
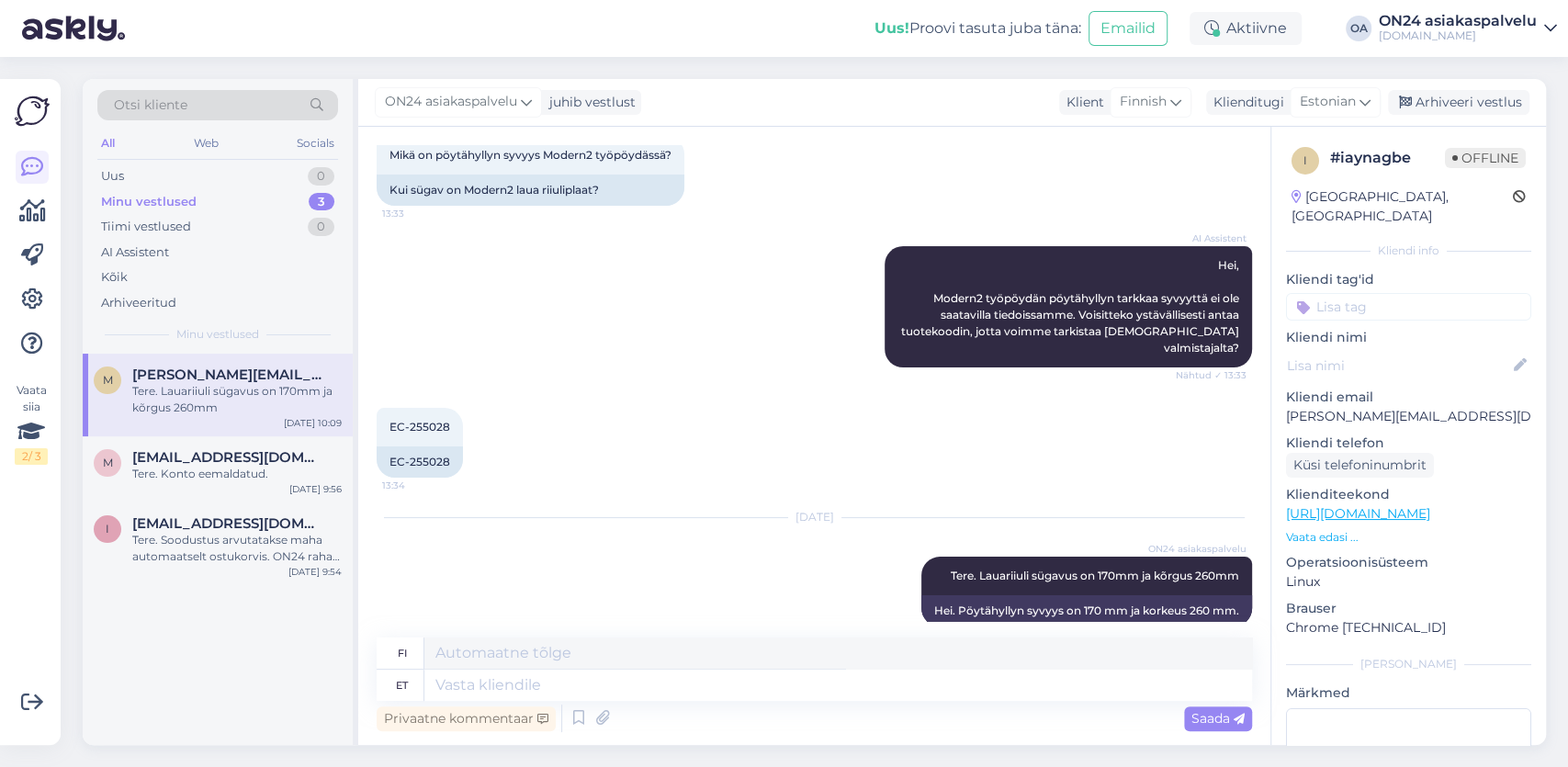
scroll to position [115, 0]
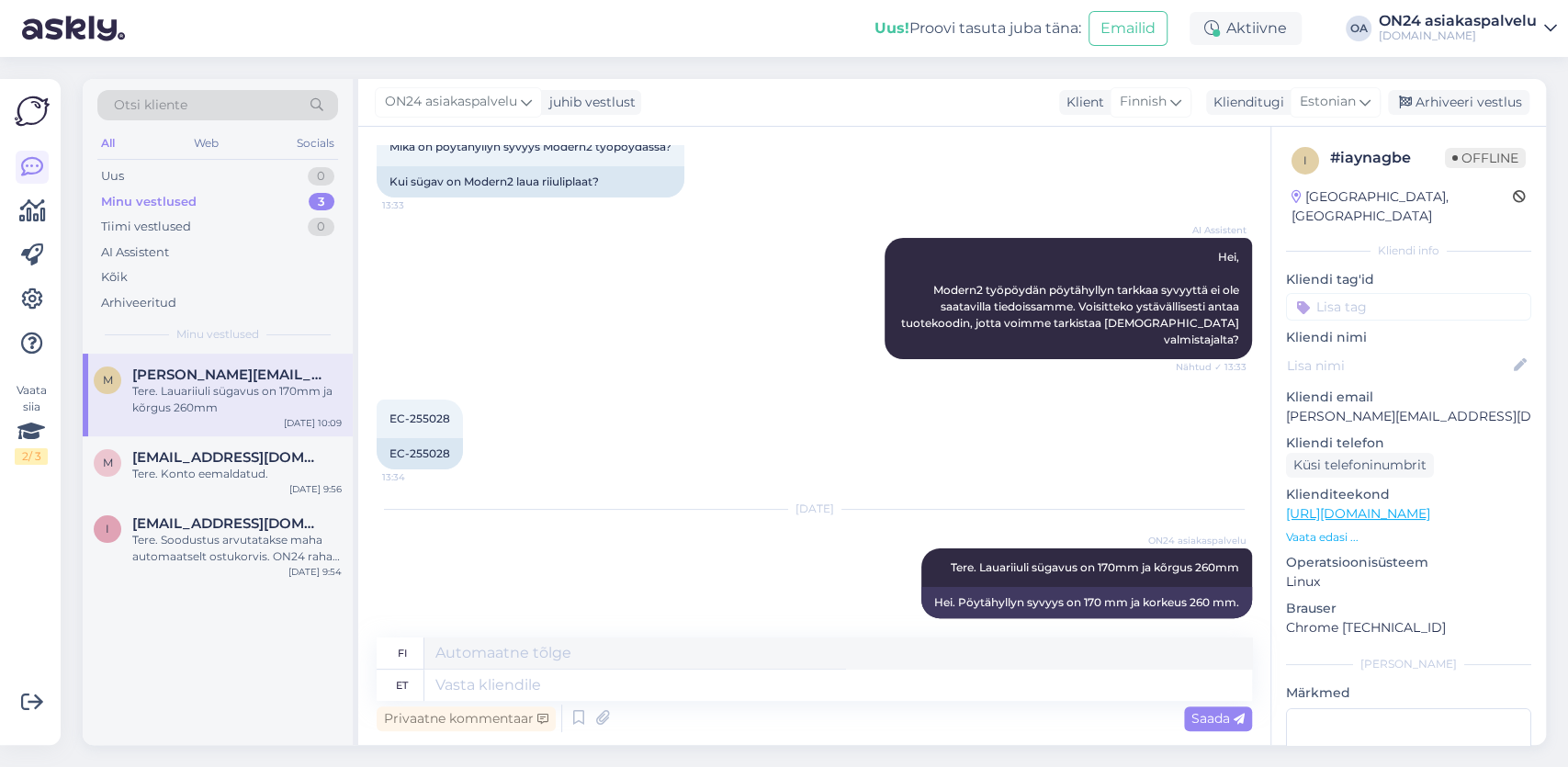
drag, startPoint x: 1461, startPoint y: 109, endPoint x: 1447, endPoint y: 115, distance: 15.2
click at [1461, 109] on div "Arhiveeri vestlus" at bounding box center [1458, 102] width 142 height 25
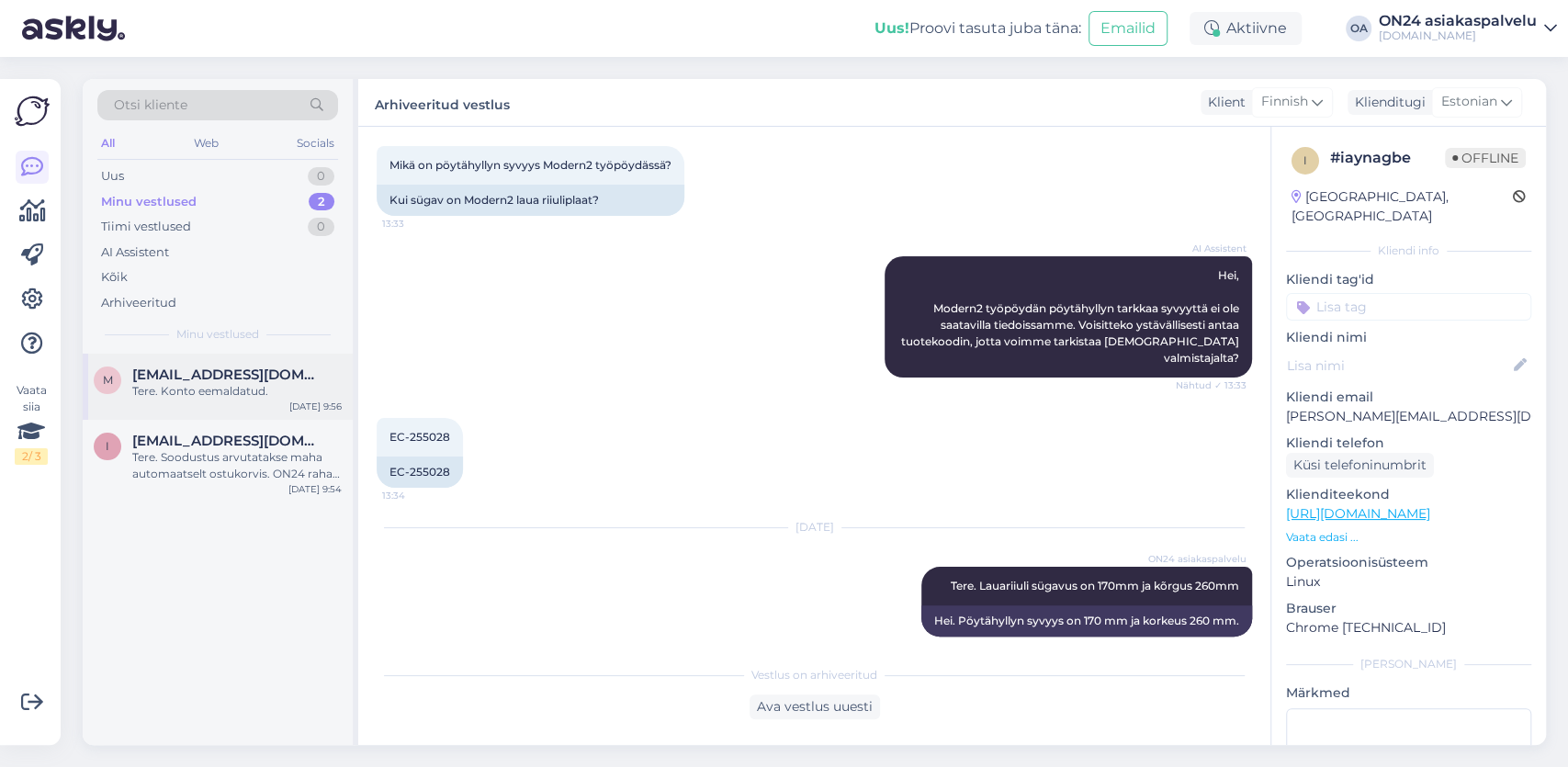
click at [220, 390] on div "Tere. Konto eemaldatud." at bounding box center [236, 390] width 210 height 16
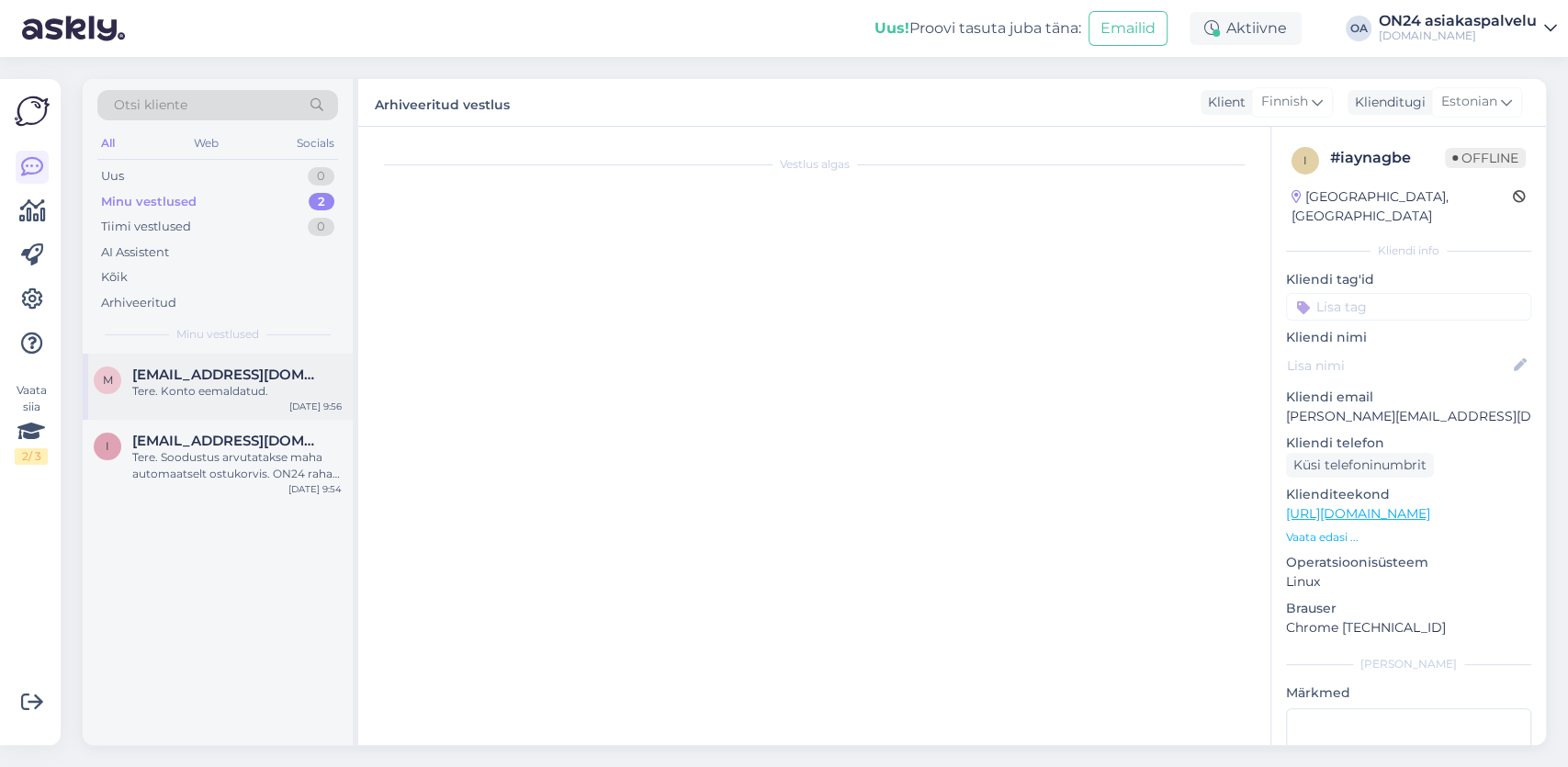
scroll to position [19, 0]
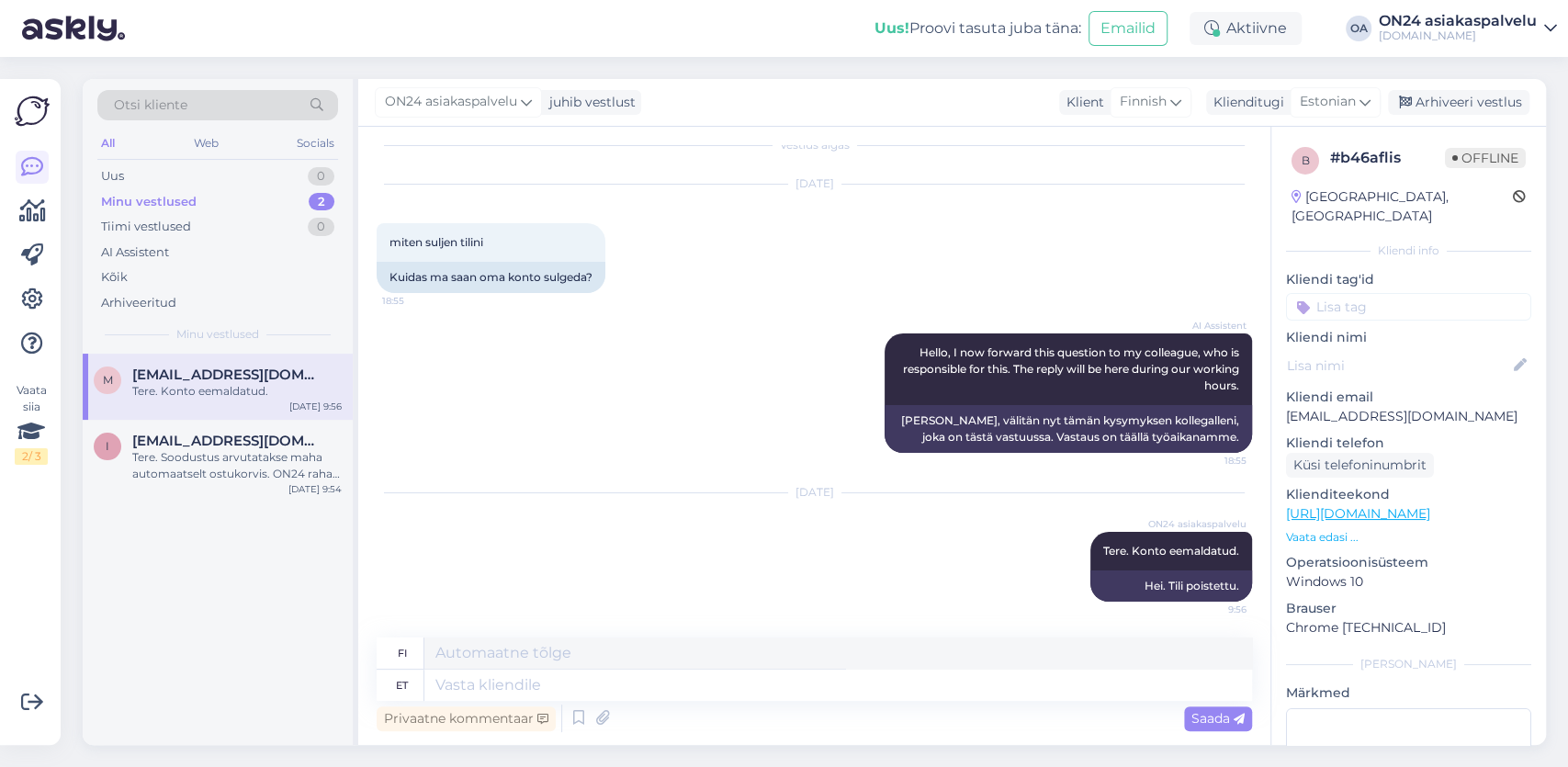
drag, startPoint x: 1456, startPoint y: 109, endPoint x: 1183, endPoint y: 118, distance: 273.1
click at [1454, 109] on div "Arhiveeri vestlus" at bounding box center [1458, 102] width 142 height 25
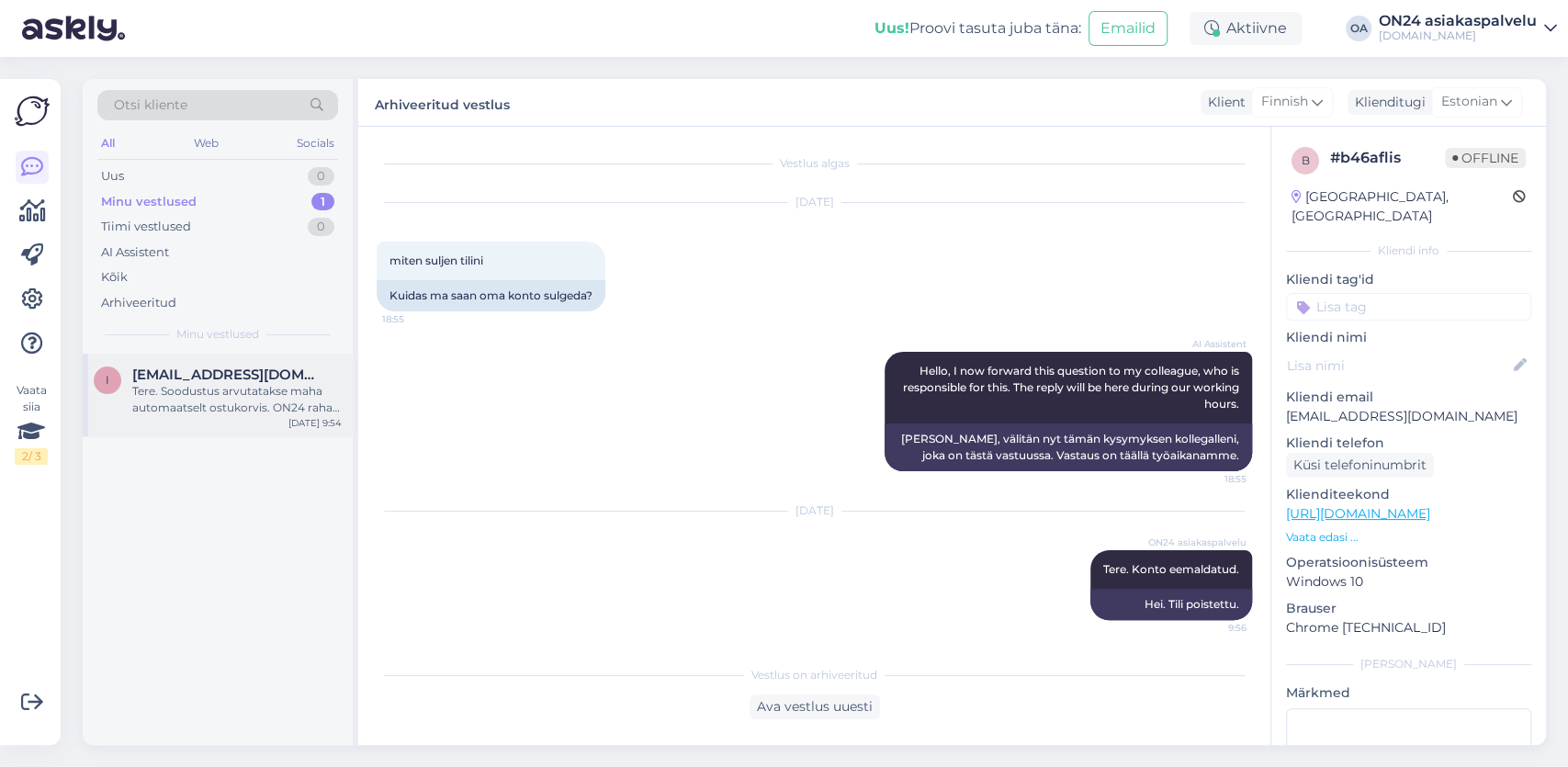
click at [194, 390] on div "Tere. Soodustus arvutatakse maha automaatselt ostukorvis. ON24 raha ei ole võim…" at bounding box center [236, 399] width 210 height 33
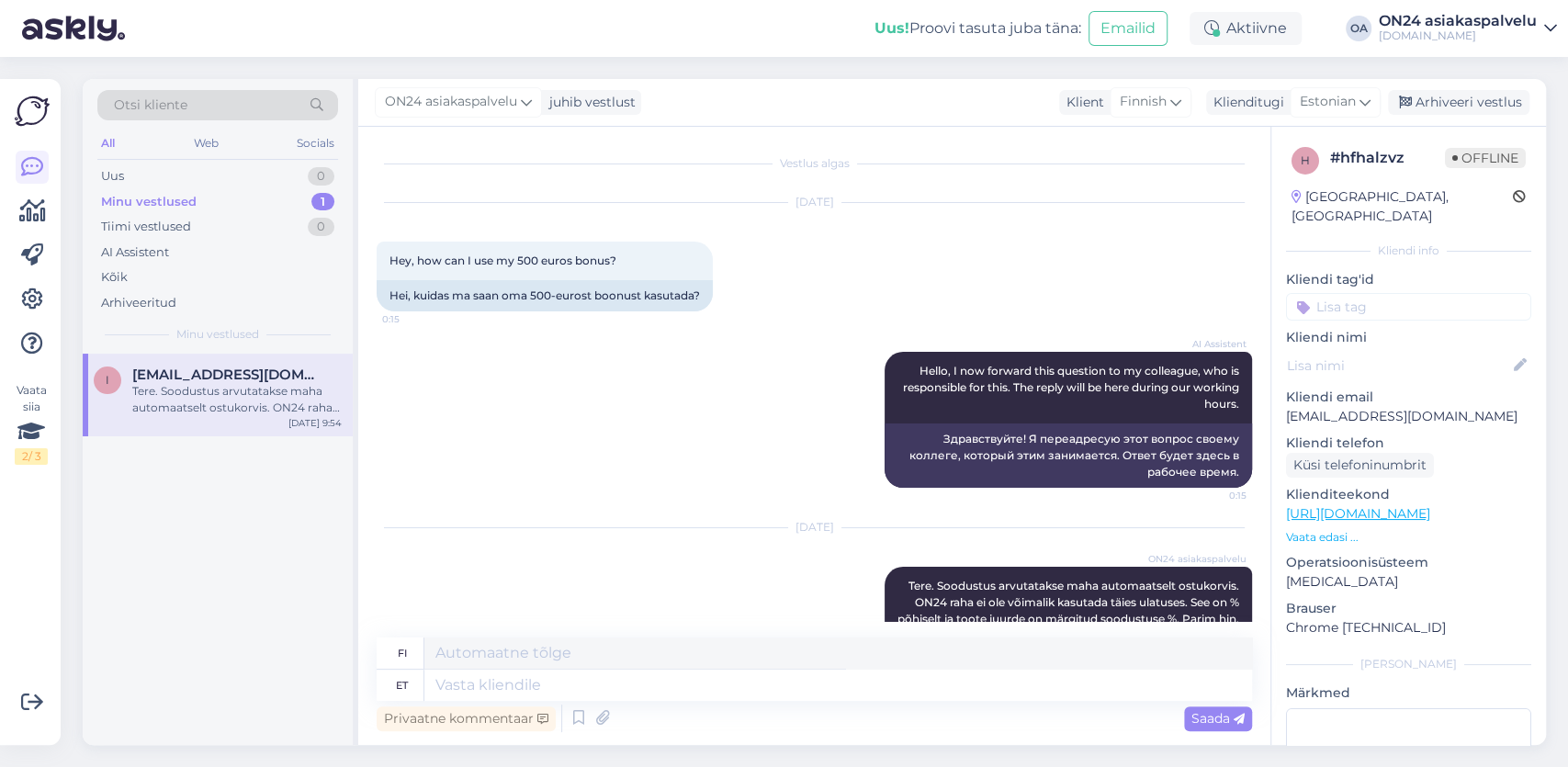
scroll to position [119, 0]
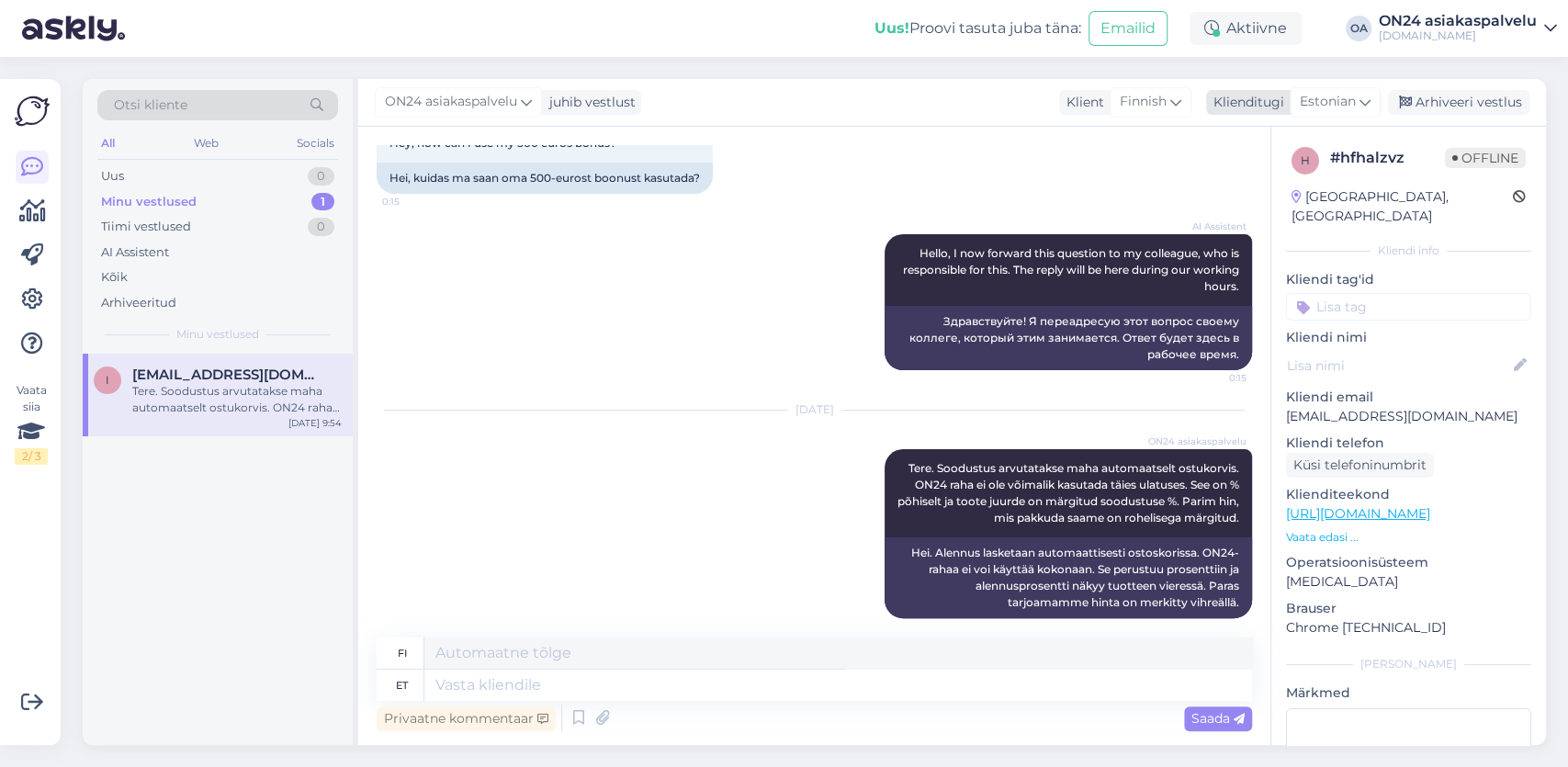
click at [1363, 105] on icon at bounding box center [1365, 101] width 11 height 20
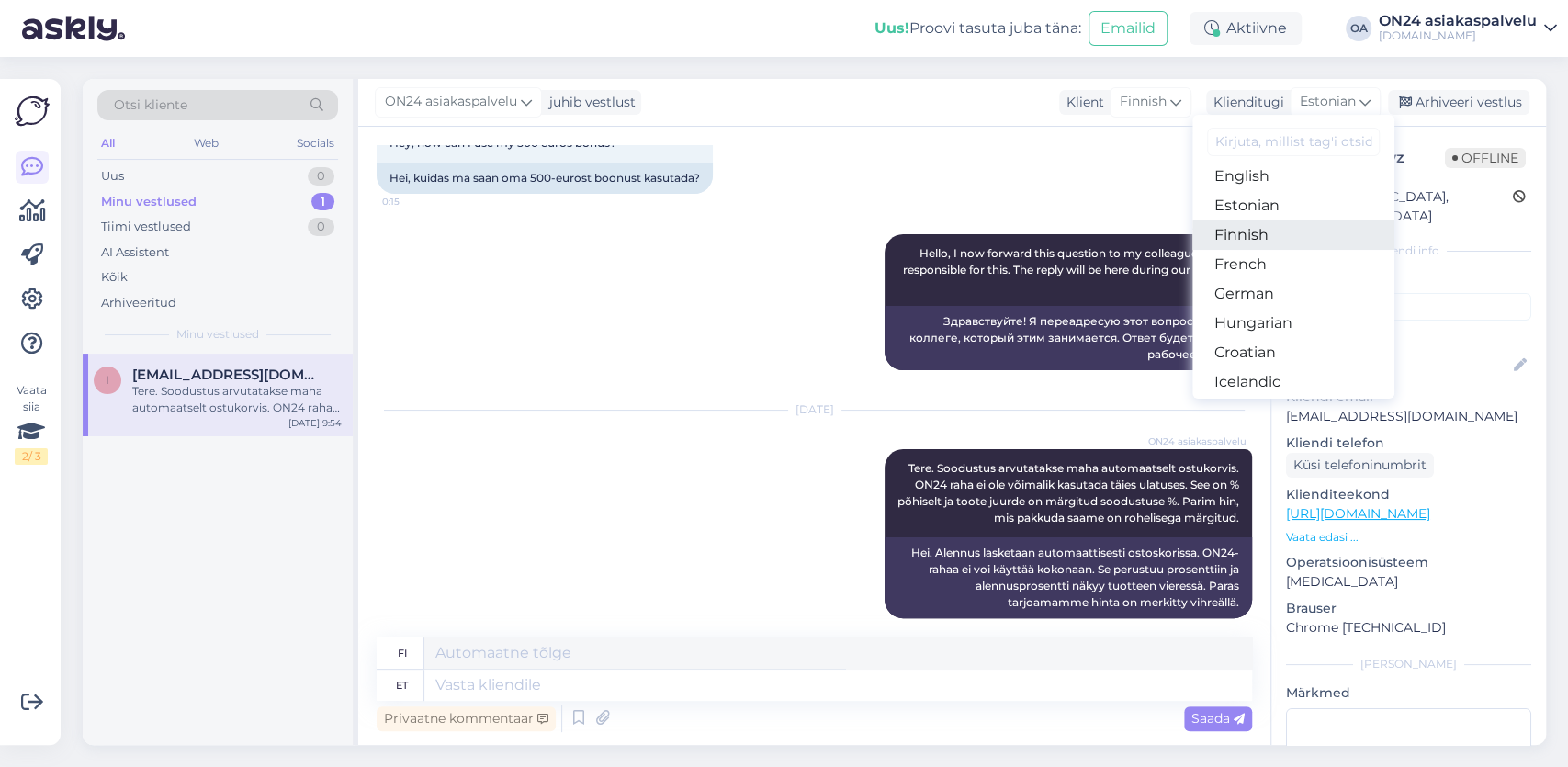
click at [1242, 241] on link "Finnish" at bounding box center [1292, 234] width 202 height 30
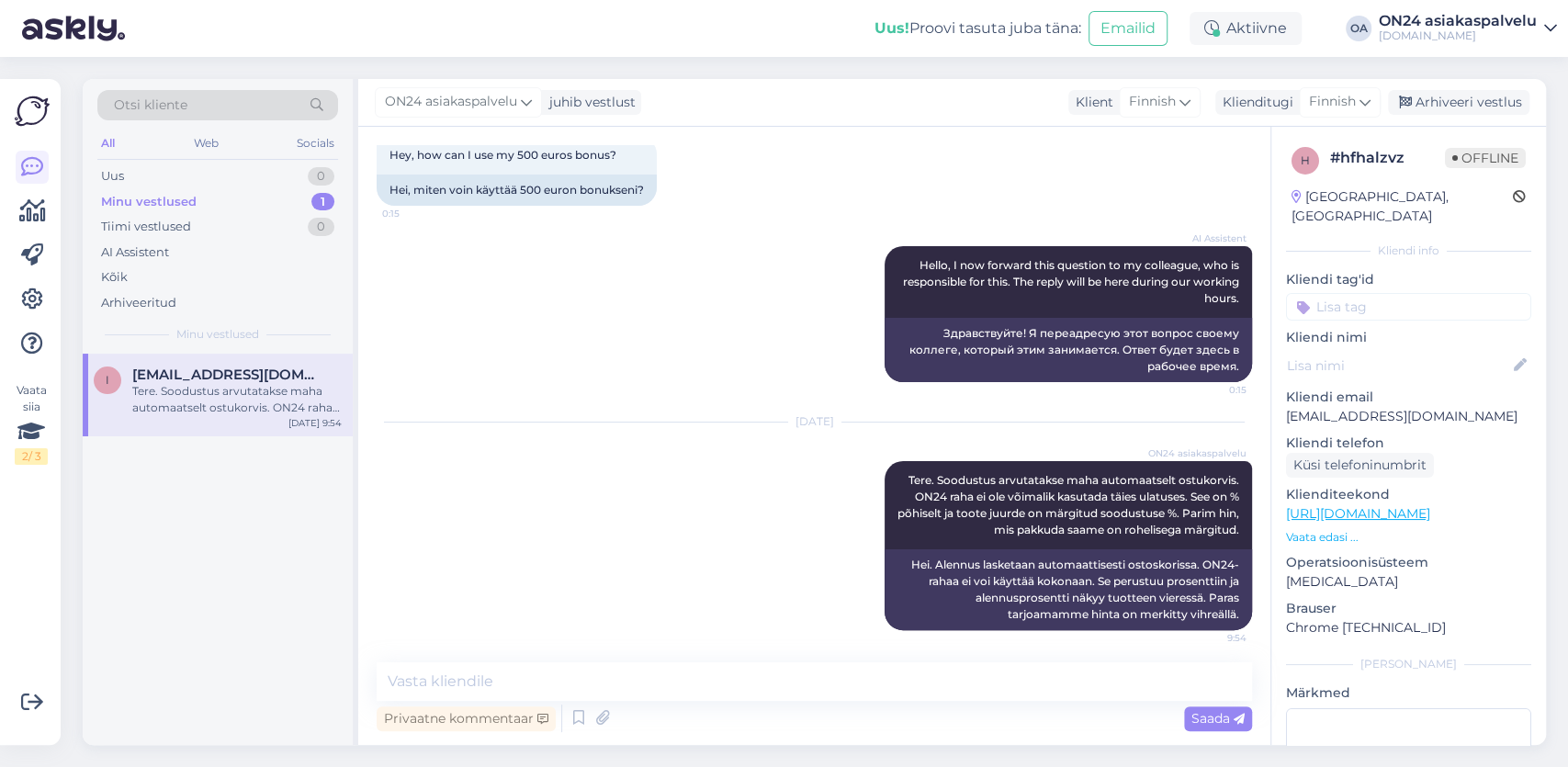
scroll to position [0, 0]
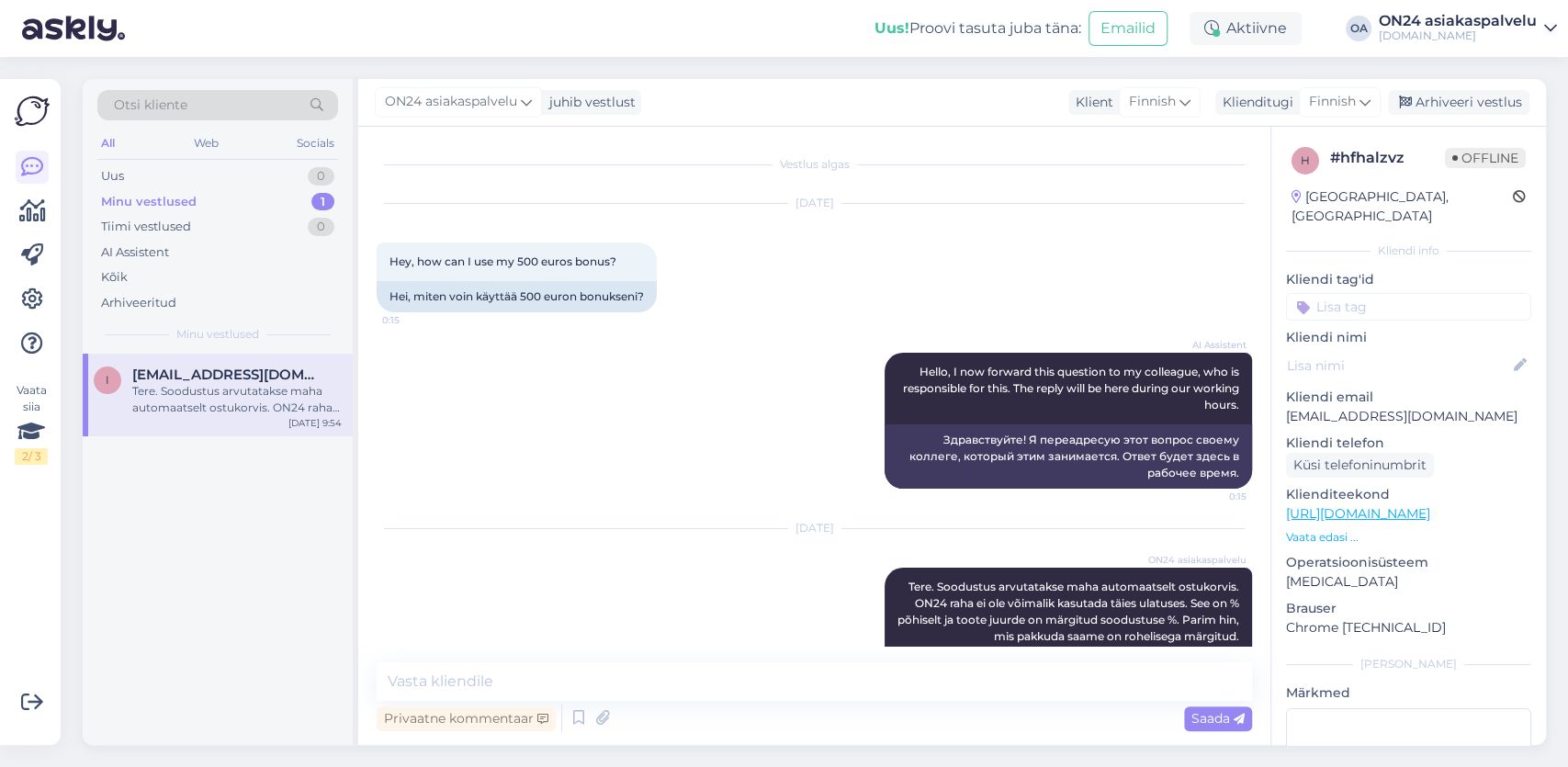
click at [150, 395] on div "Tere. Soodustus arvutatakse maha automaatselt ostukorvis. ON24 raha ei ole võim…" at bounding box center [236, 399] width 210 height 33
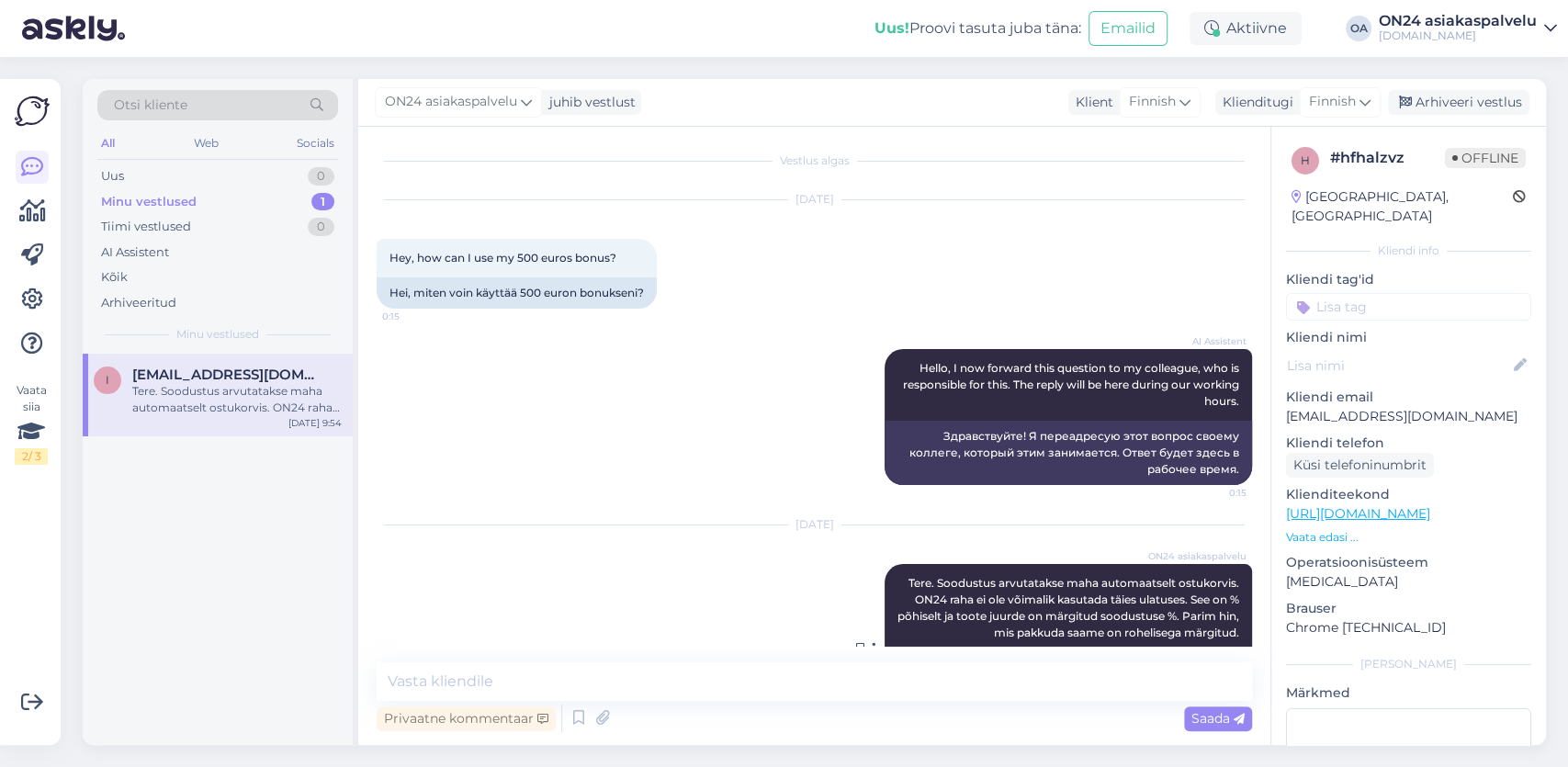
scroll to position [110, 0]
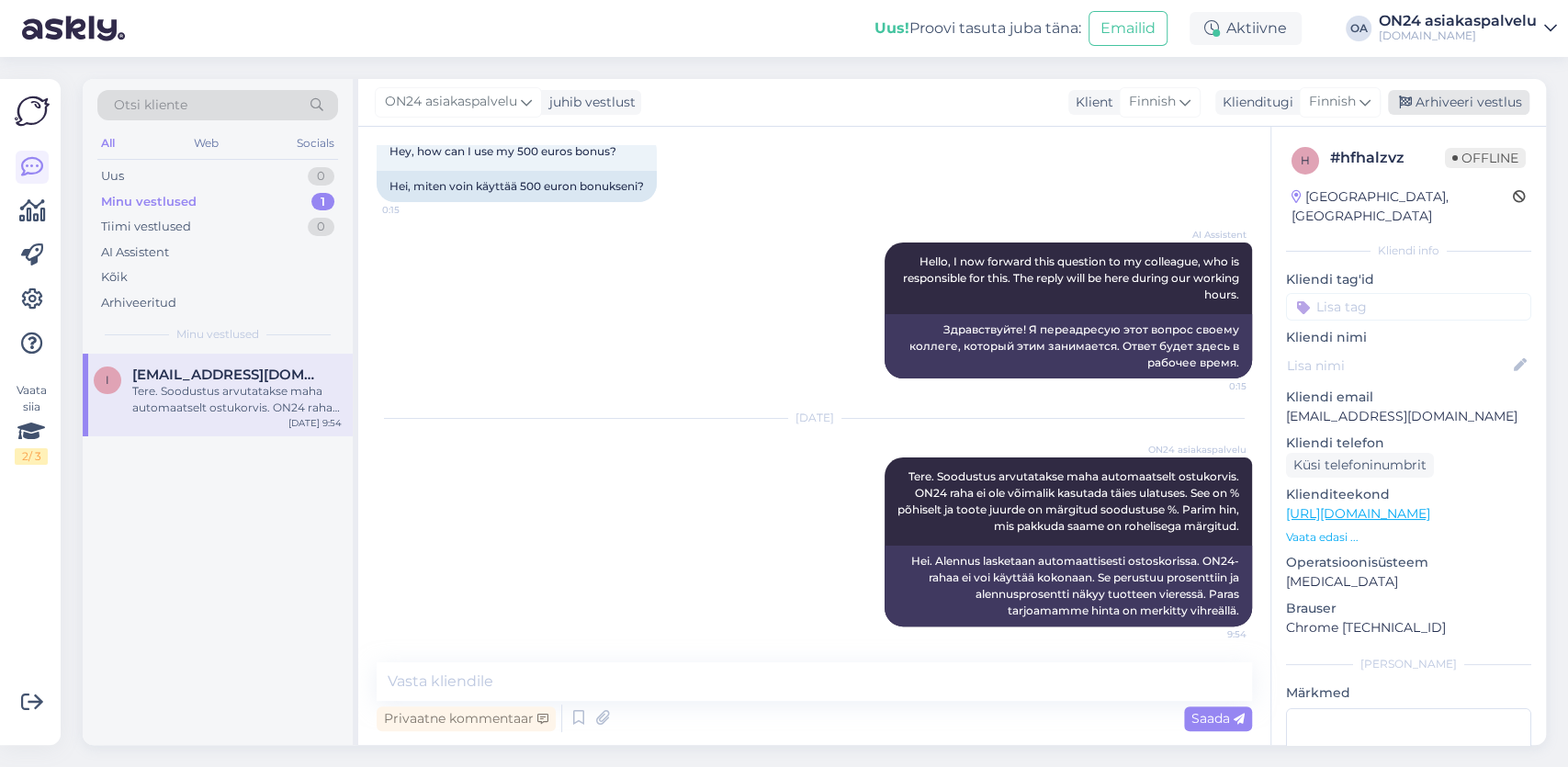
click at [1443, 102] on div "Arhiveeri vestlus" at bounding box center [1458, 102] width 142 height 25
